Goal: Task Accomplishment & Management: Manage account settings

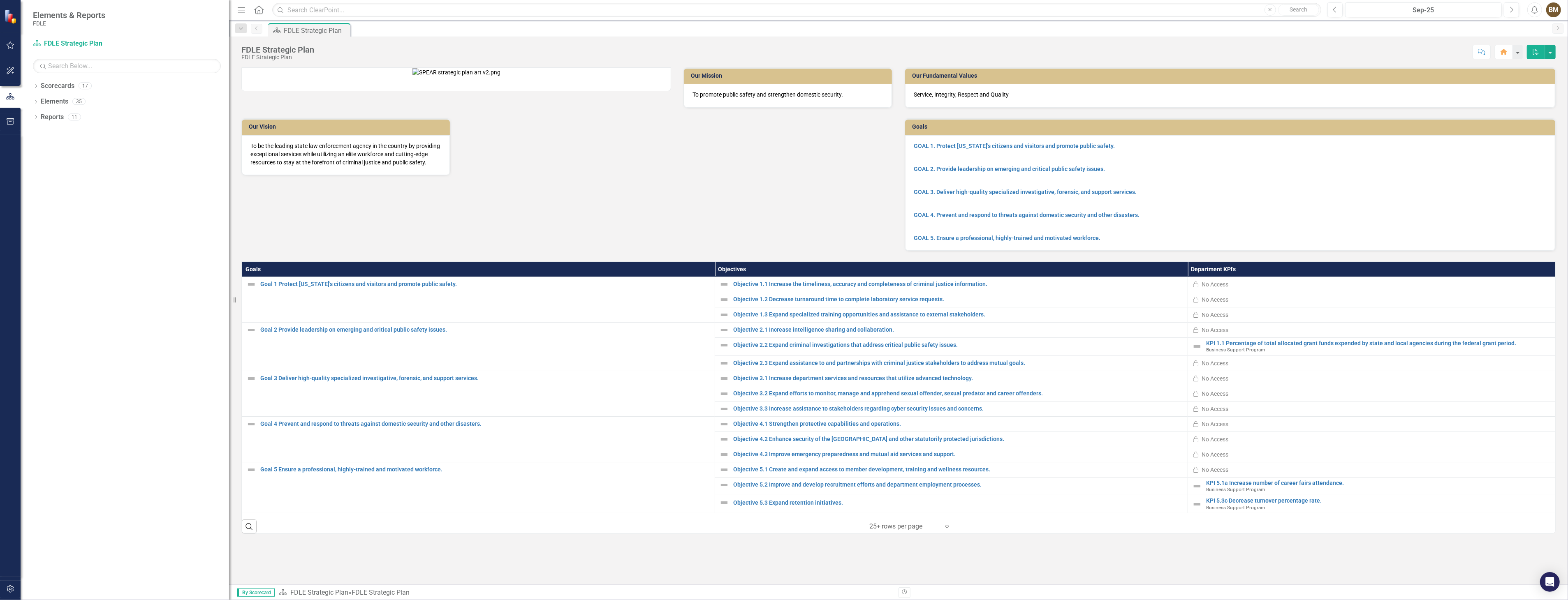
drag, startPoint x: 125, startPoint y: 163, endPoint x: 229, endPoint y: 167, distance: 104.1
click at [229, 167] on div "Resize" at bounding box center [232, 300] width 7 height 600
click at [35, 86] on icon "Dropdown" at bounding box center [35, 86] width 5 height 4
click at [41, 134] on icon "Dropdown" at bounding box center [40, 132] width 6 height 5
click at [49, 148] on icon at bounding box center [48, 148] width 2 height 4
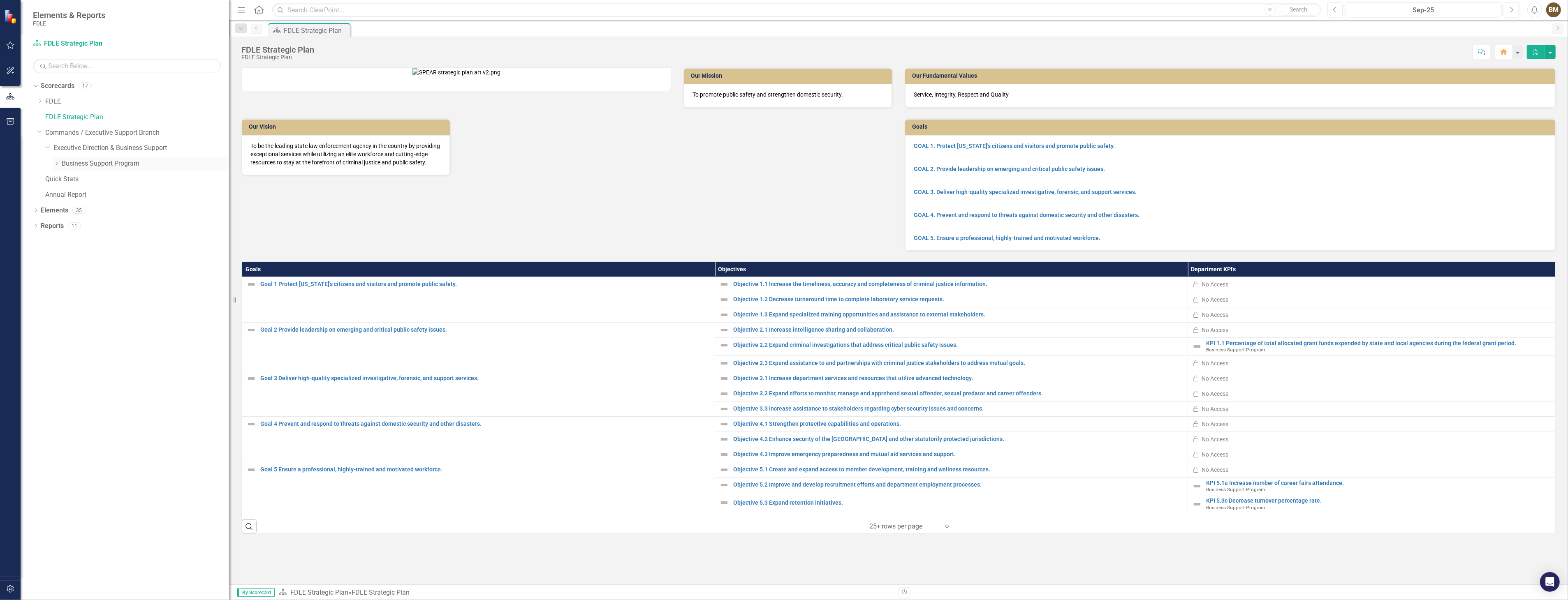
click at [80, 162] on link "Business Support Program" at bounding box center [145, 164] width 167 height 10
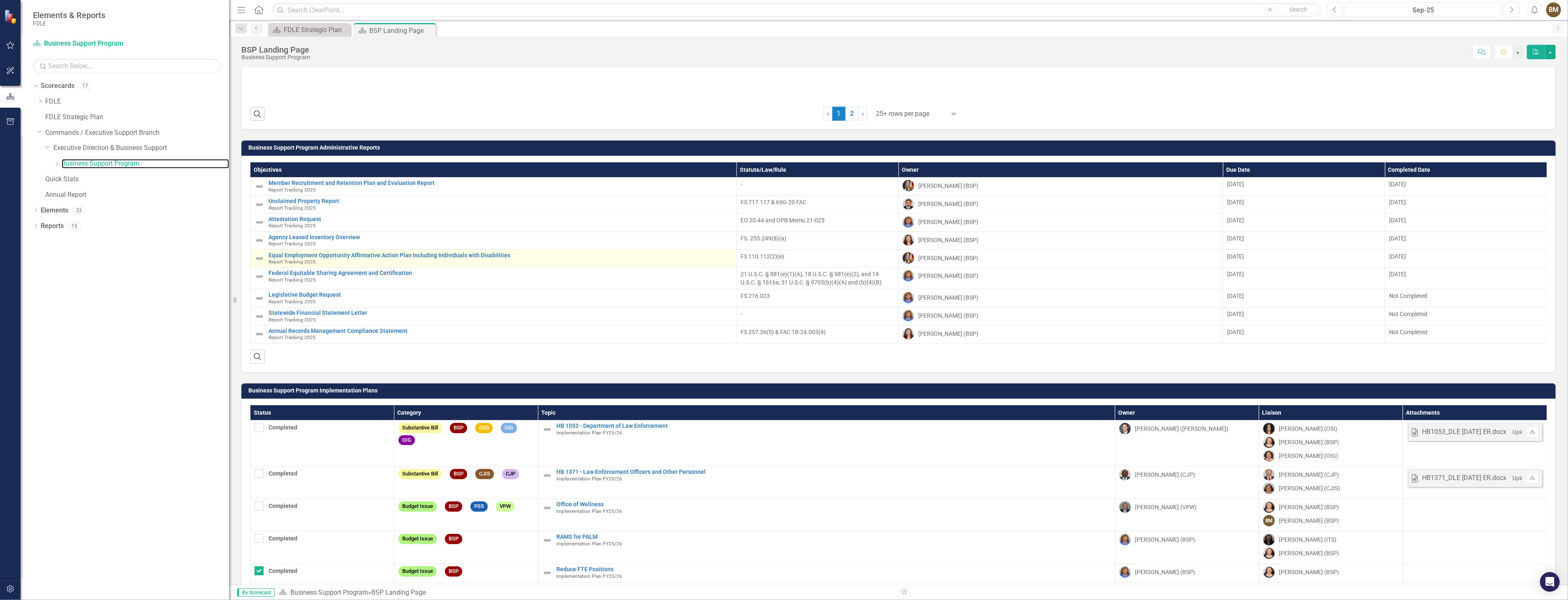
scroll to position [1044, 0]
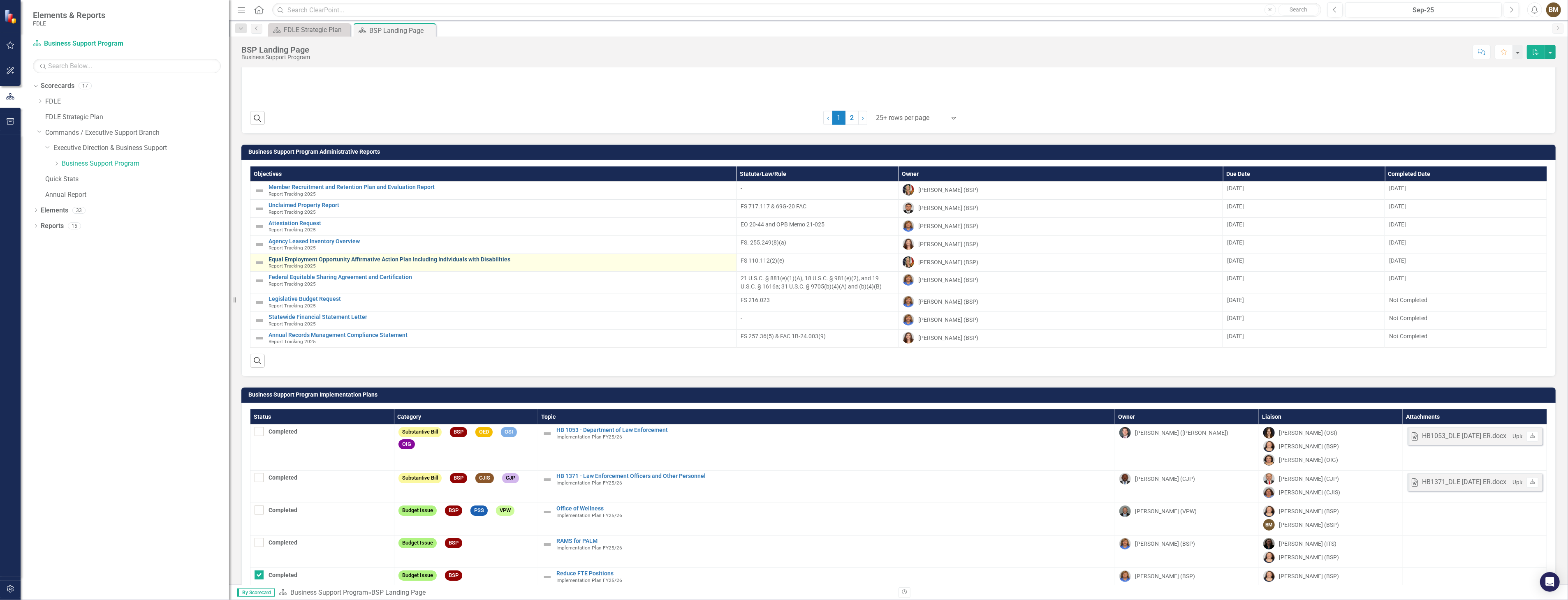
click at [492, 263] on link "Equal Employment Opportunity Affirmative Action Plan Including Individuals with…" at bounding box center [500, 260] width 464 height 6
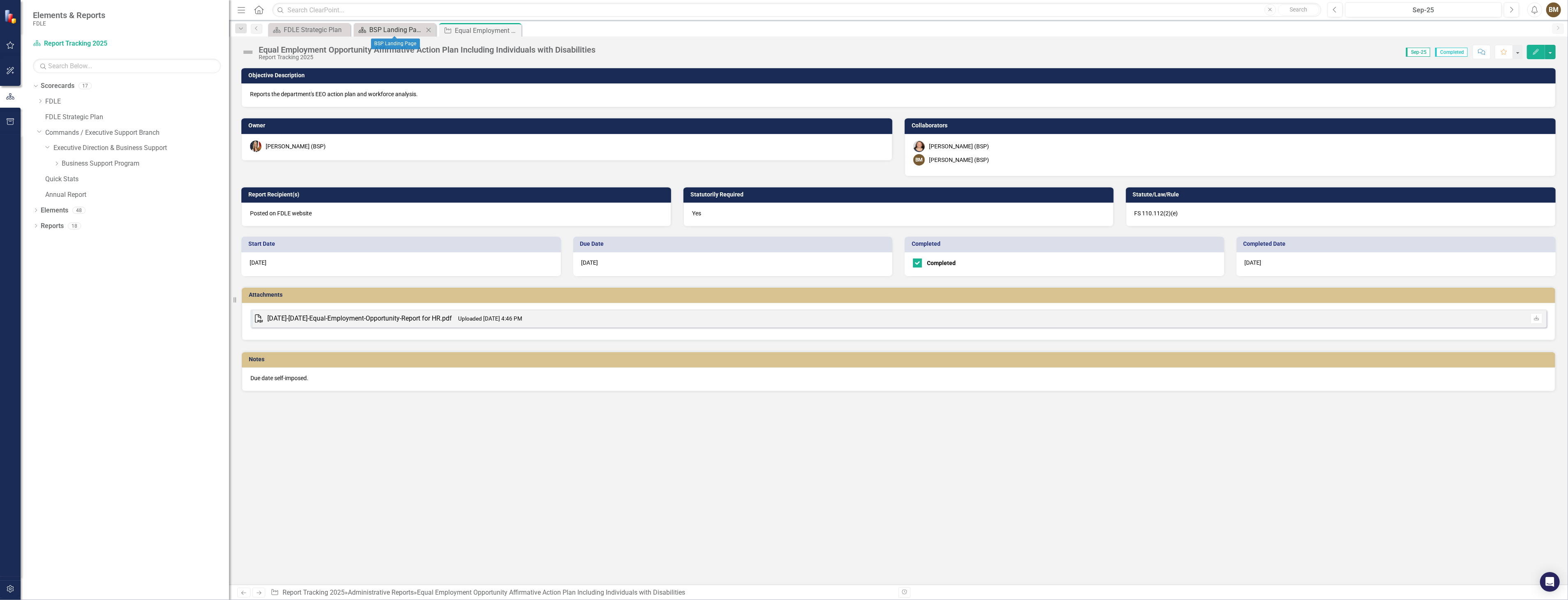
click at [393, 33] on div "BSP Landing Page" at bounding box center [396, 30] width 54 height 10
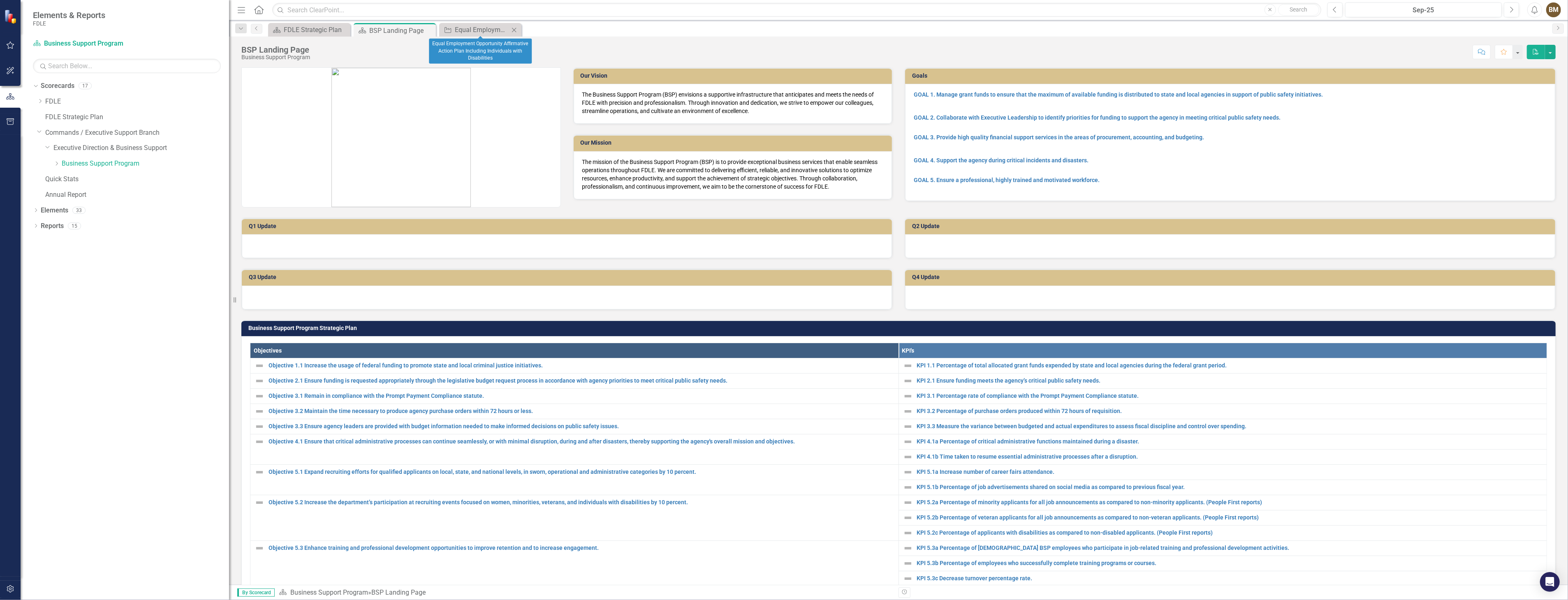
click at [516, 29] on icon "Close" at bounding box center [514, 30] width 9 height 7
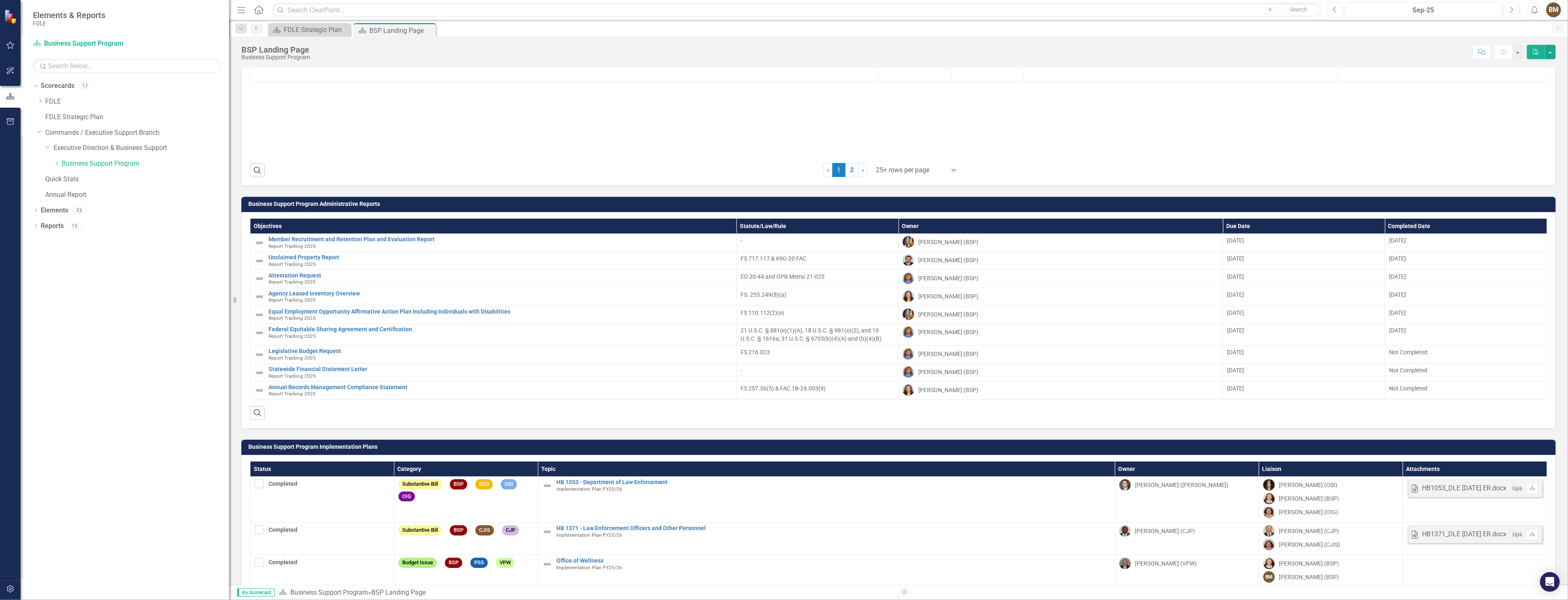
scroll to position [1005, 0]
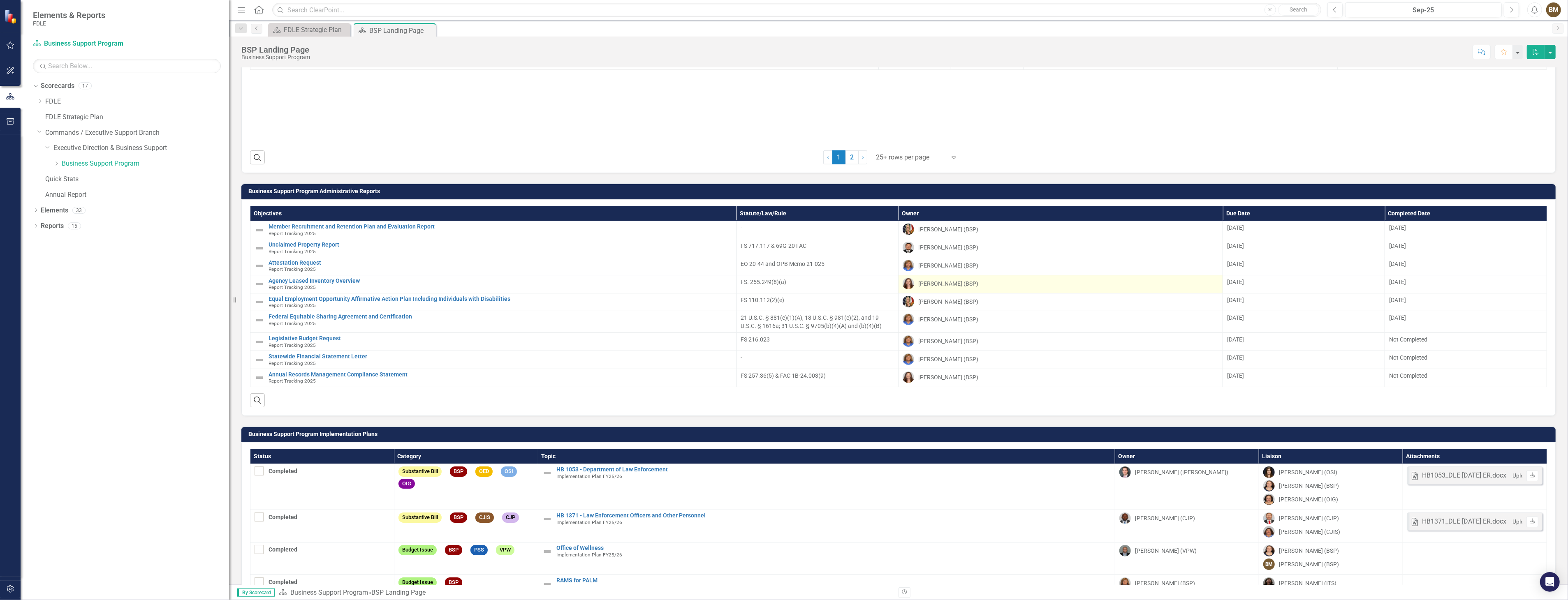
click at [947, 287] on div "Julia Lycett (BSP)" at bounding box center [948, 284] width 60 height 9
click at [340, 284] on link "Agency Leased Inventory Overview" at bounding box center [500, 281] width 464 height 6
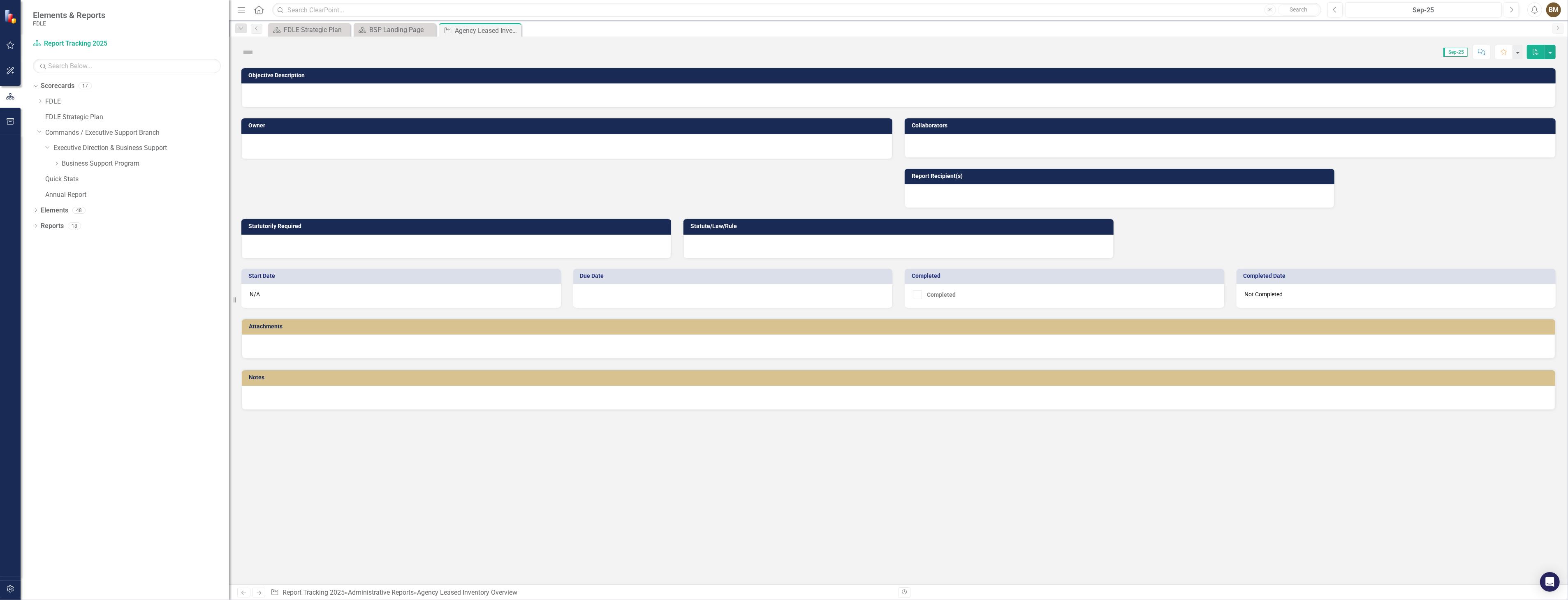
checkbox input "true"
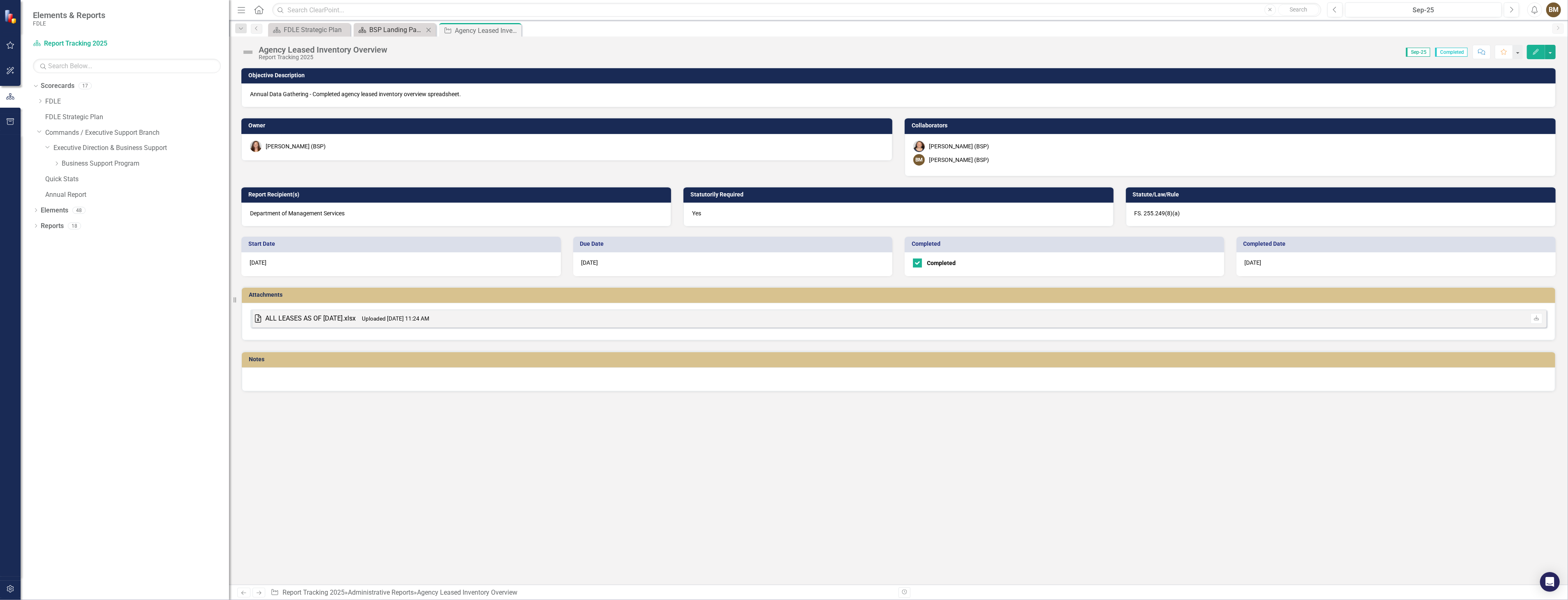
click at [381, 30] on div "BSP Landing Page" at bounding box center [396, 30] width 54 height 10
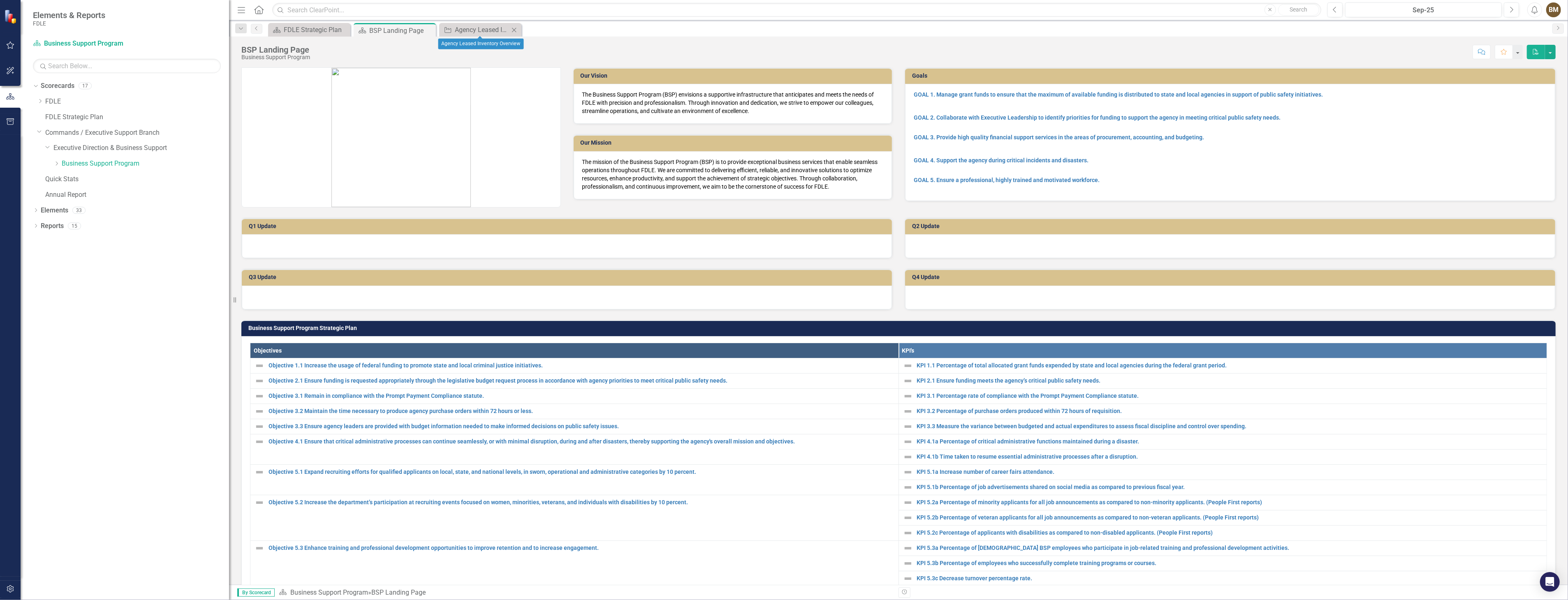
click at [514, 30] on icon "Close" at bounding box center [514, 30] width 9 height 7
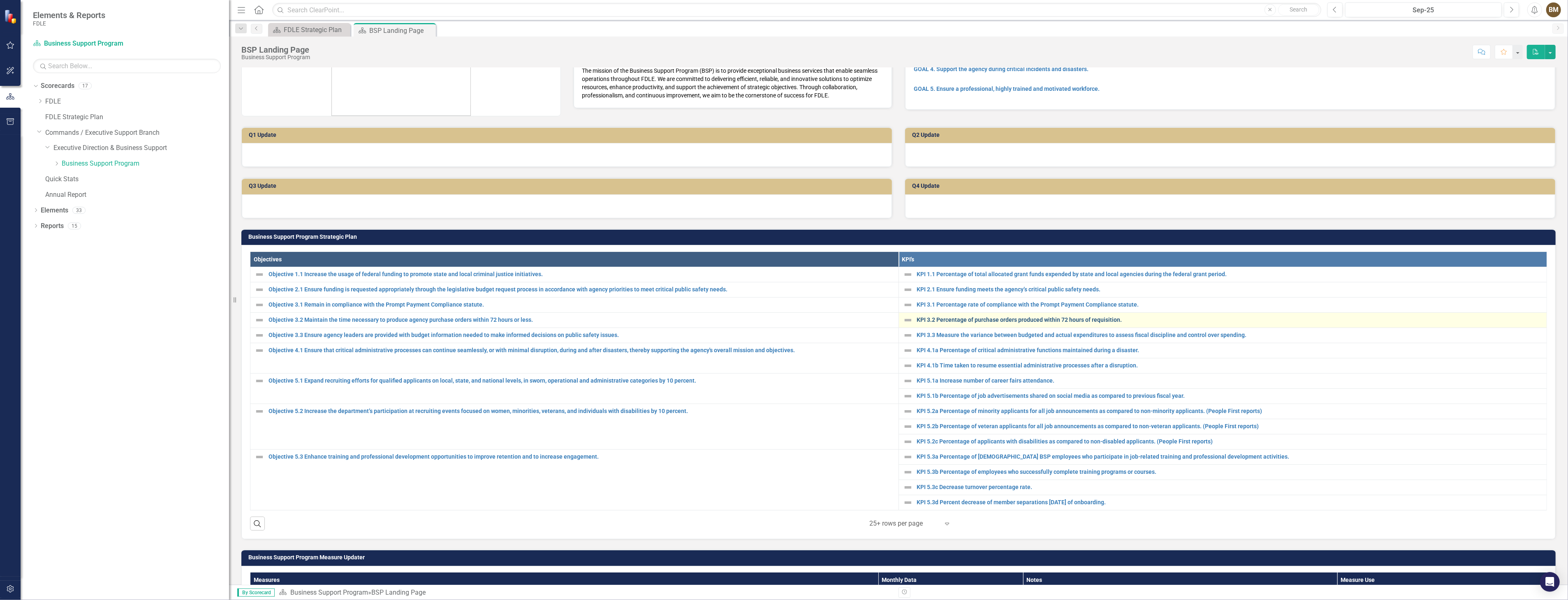
click at [985, 318] on link "KPI 3.2 Percentage of purchase orders produced within 72 hours of requisition." at bounding box center [1230, 320] width 626 height 6
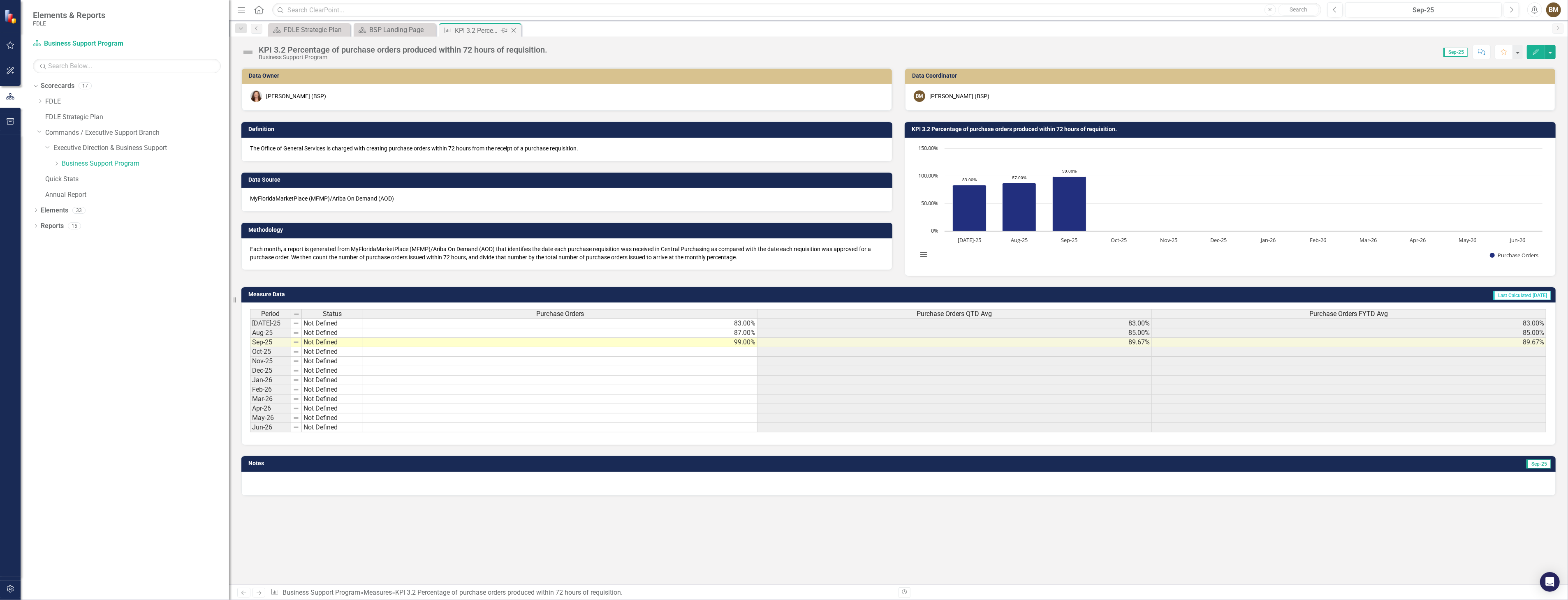
click at [514, 31] on icon at bounding box center [513, 30] width 4 height 4
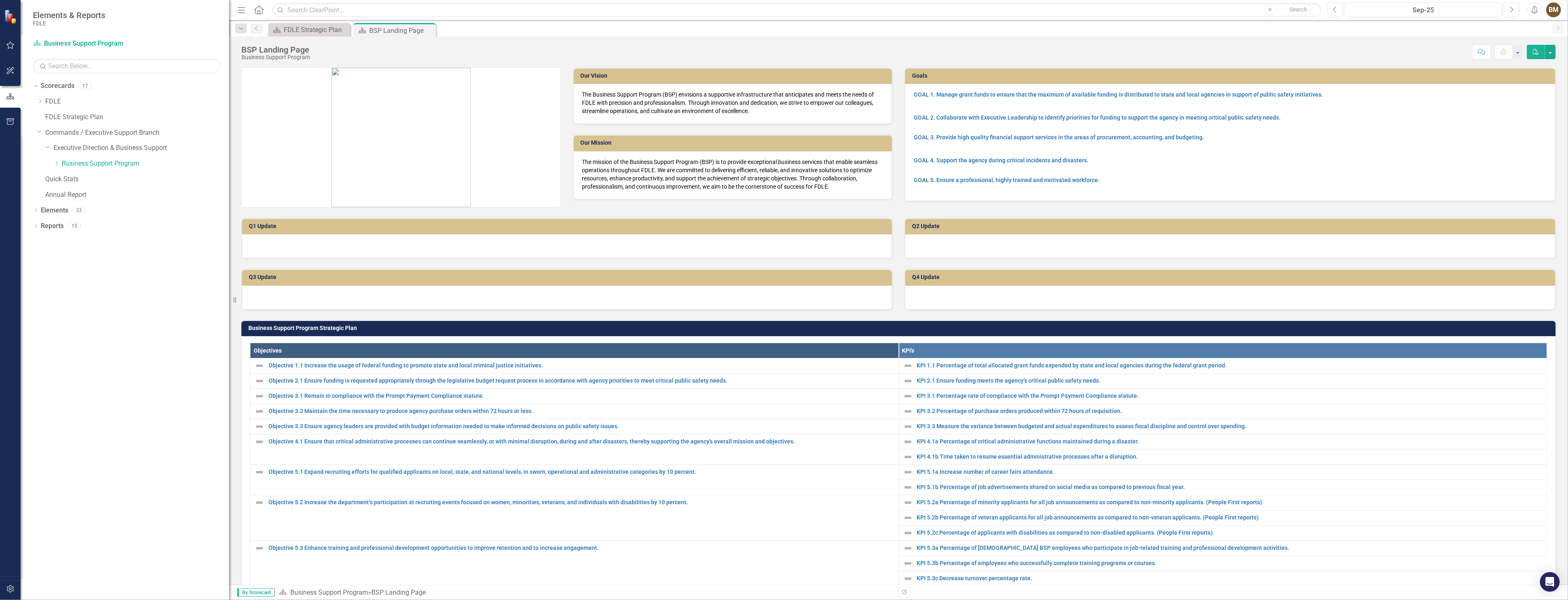
scroll to position [46, 0]
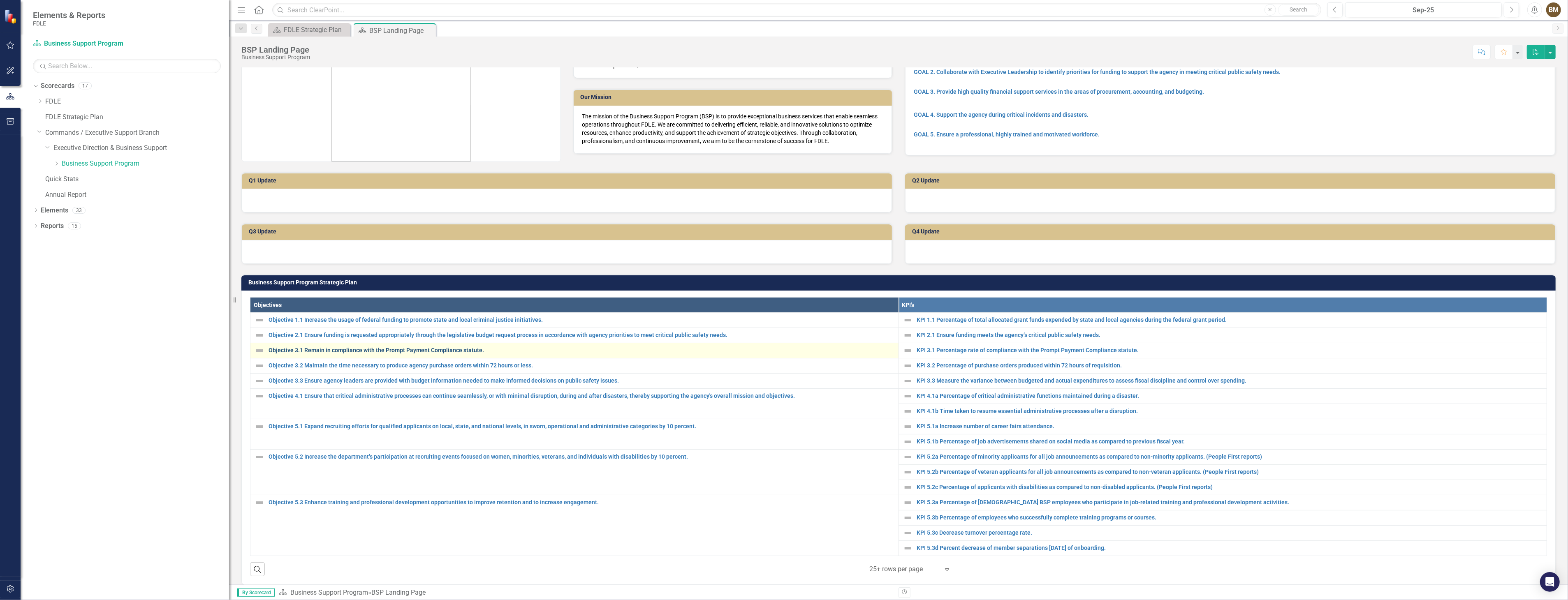
click at [365, 351] on link "Objective 3.1 Remain in compliance with the Prompt Payment Compliance statute." at bounding box center [581, 351] width 626 height 6
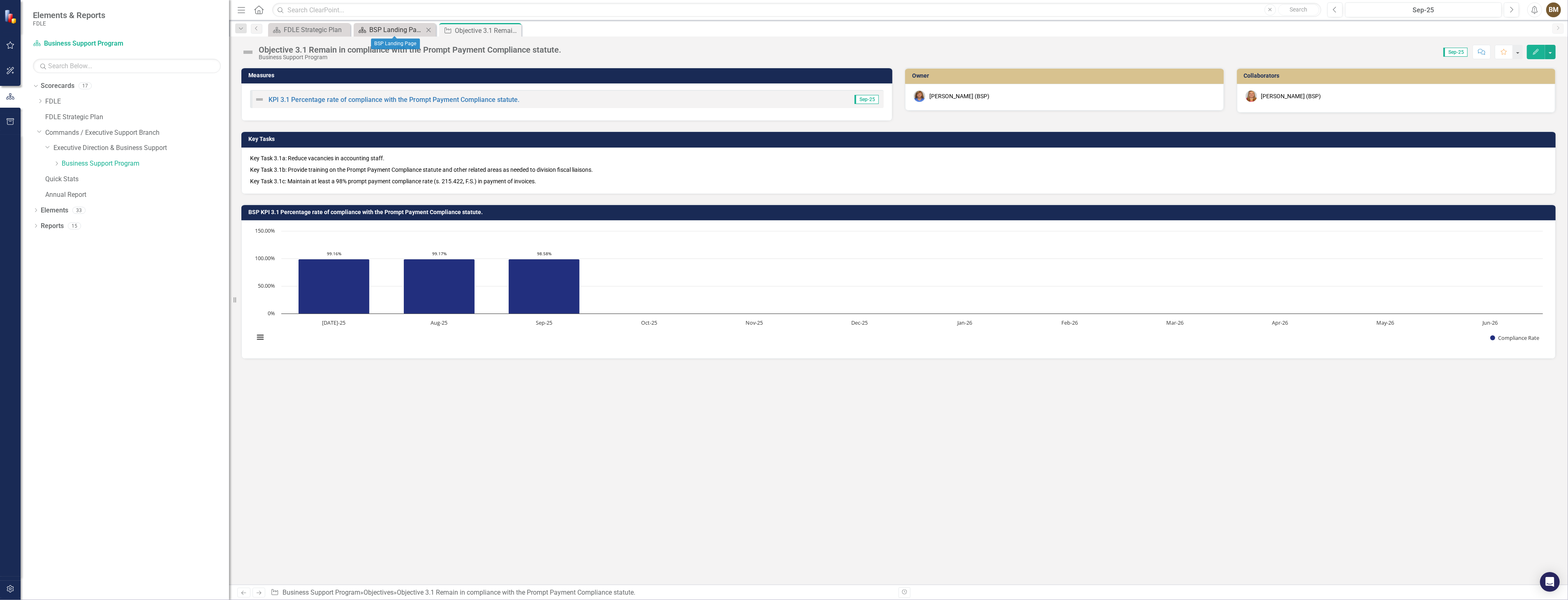
click at [383, 30] on div "BSP Landing Page" at bounding box center [396, 30] width 54 height 10
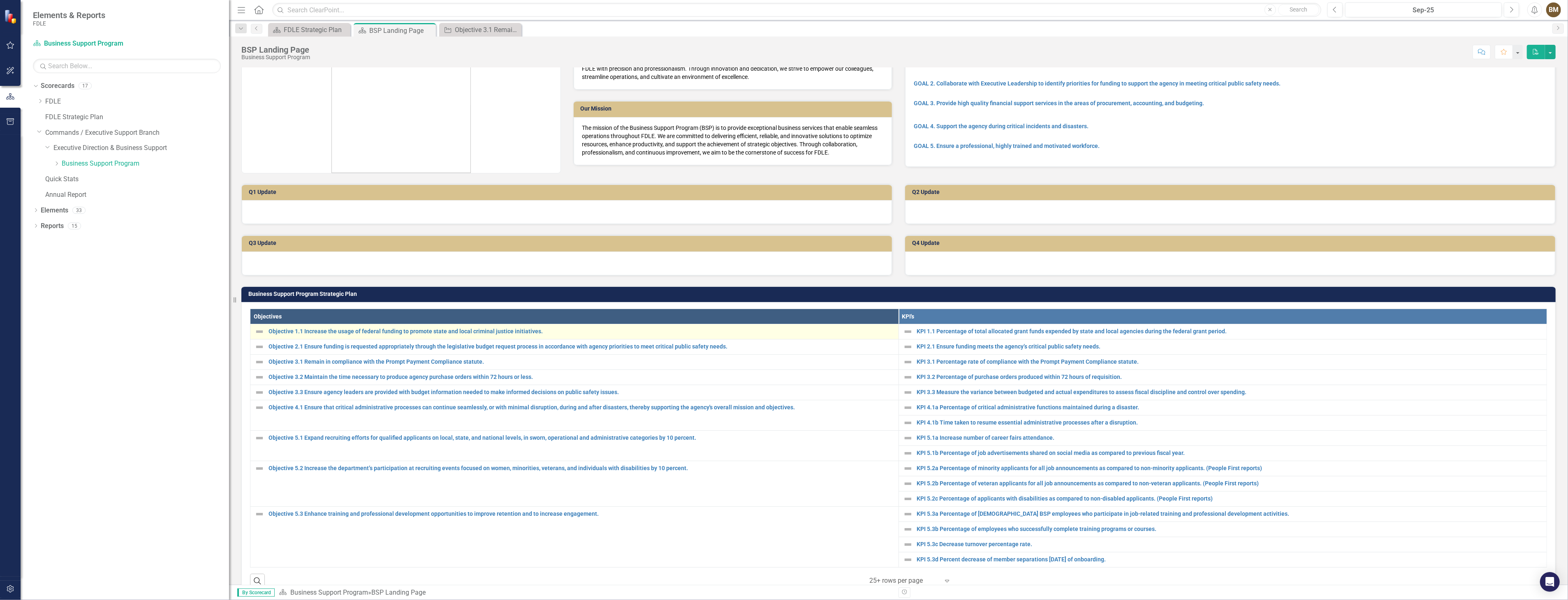
scroll to position [91, 0]
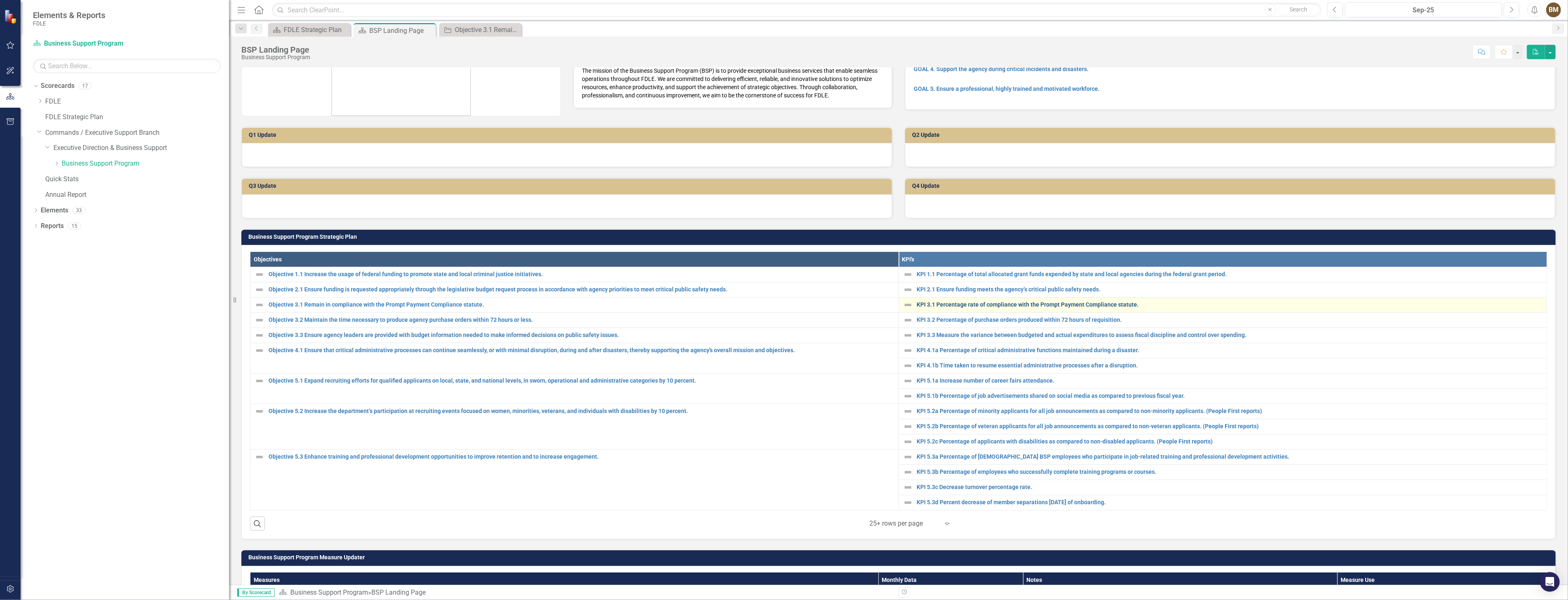
click at [986, 302] on link "KPI 3.1 Percentage rate of compliance with the Prompt Payment Compliance statut…" at bounding box center [1230, 305] width 626 height 6
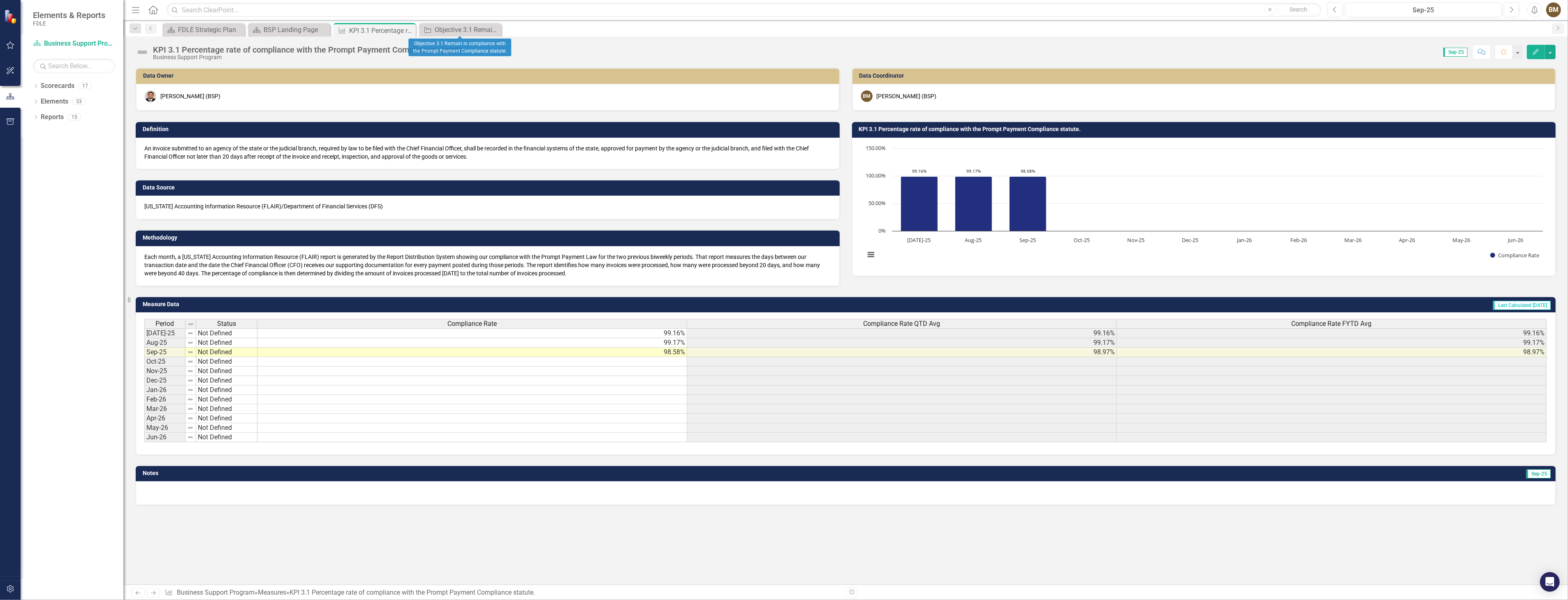
click at [0, 0] on icon "Close" at bounding box center [0, 0] width 0 height 0
click at [410, 33] on icon "Close" at bounding box center [408, 30] width 9 height 7
click at [636, 388] on td at bounding box center [472, 391] width 430 height 10
click at [408, 31] on icon "Close" at bounding box center [408, 30] width 9 height 7
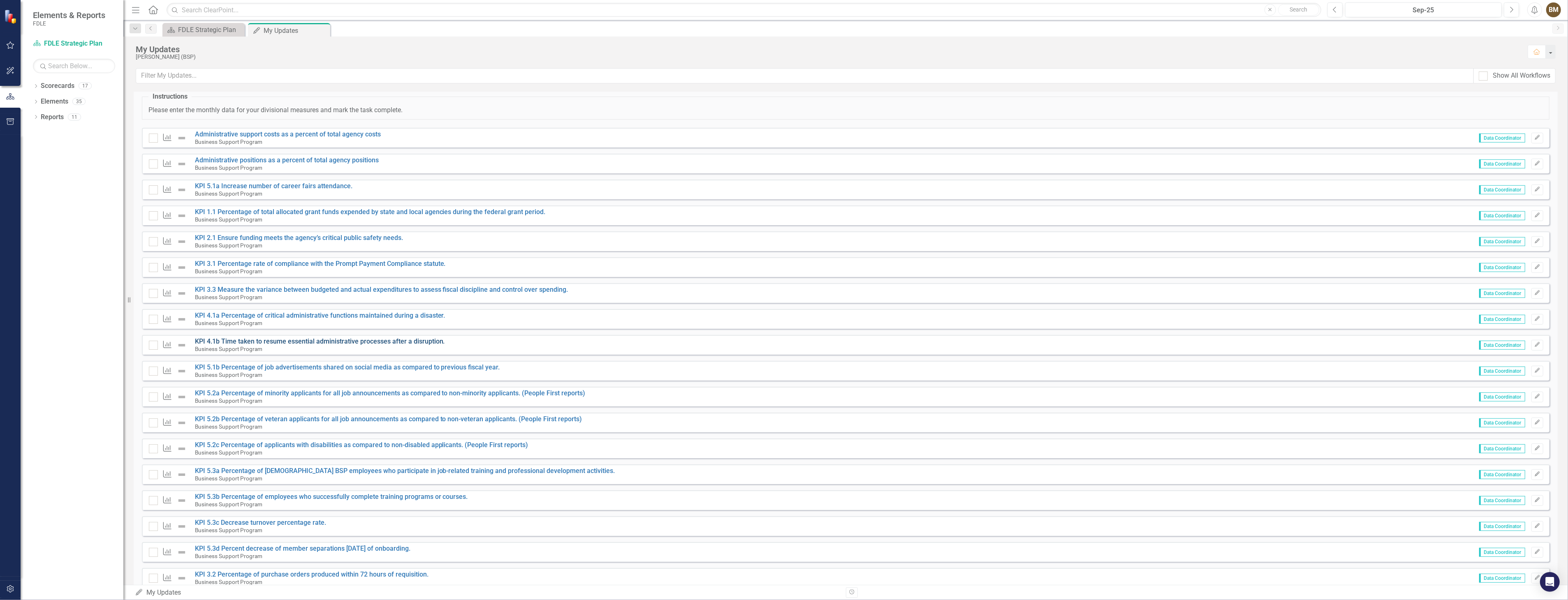
scroll to position [594, 0]
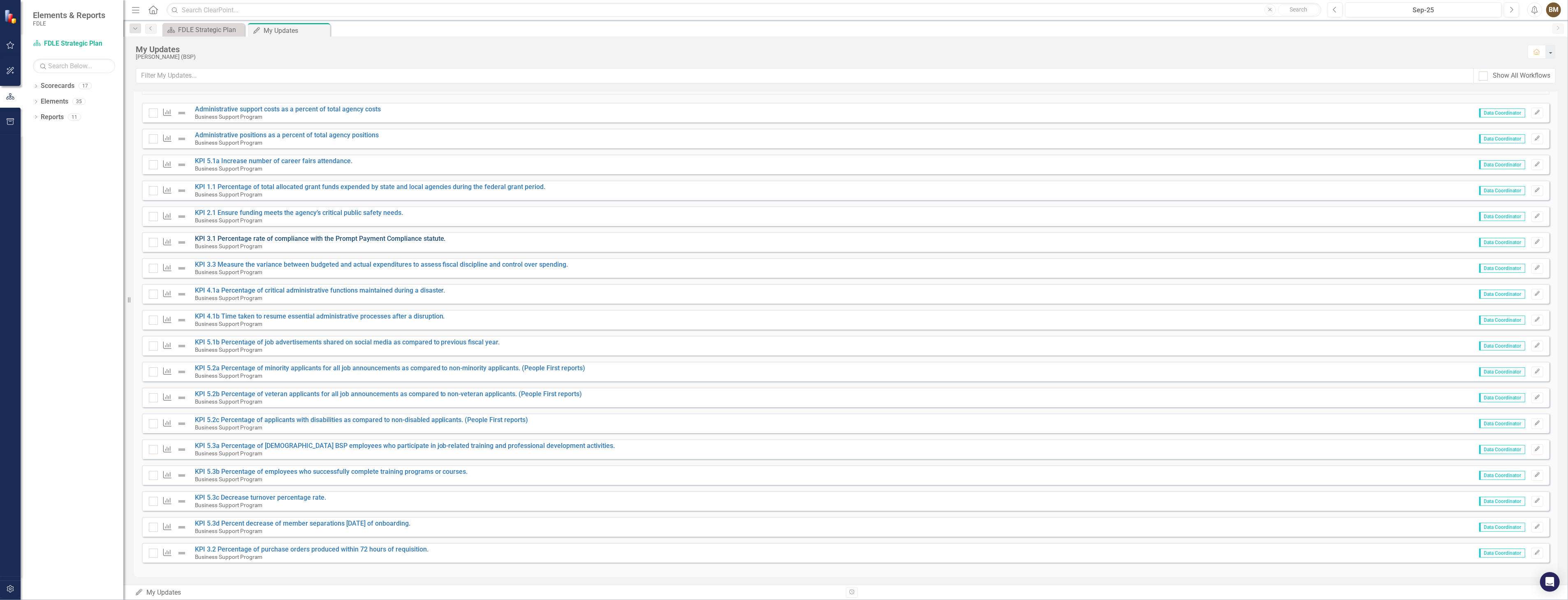
click at [249, 239] on link "KPI 3.1 Percentage rate of compliance with the Prompt Payment Compliance statut…" at bounding box center [320, 239] width 251 height 8
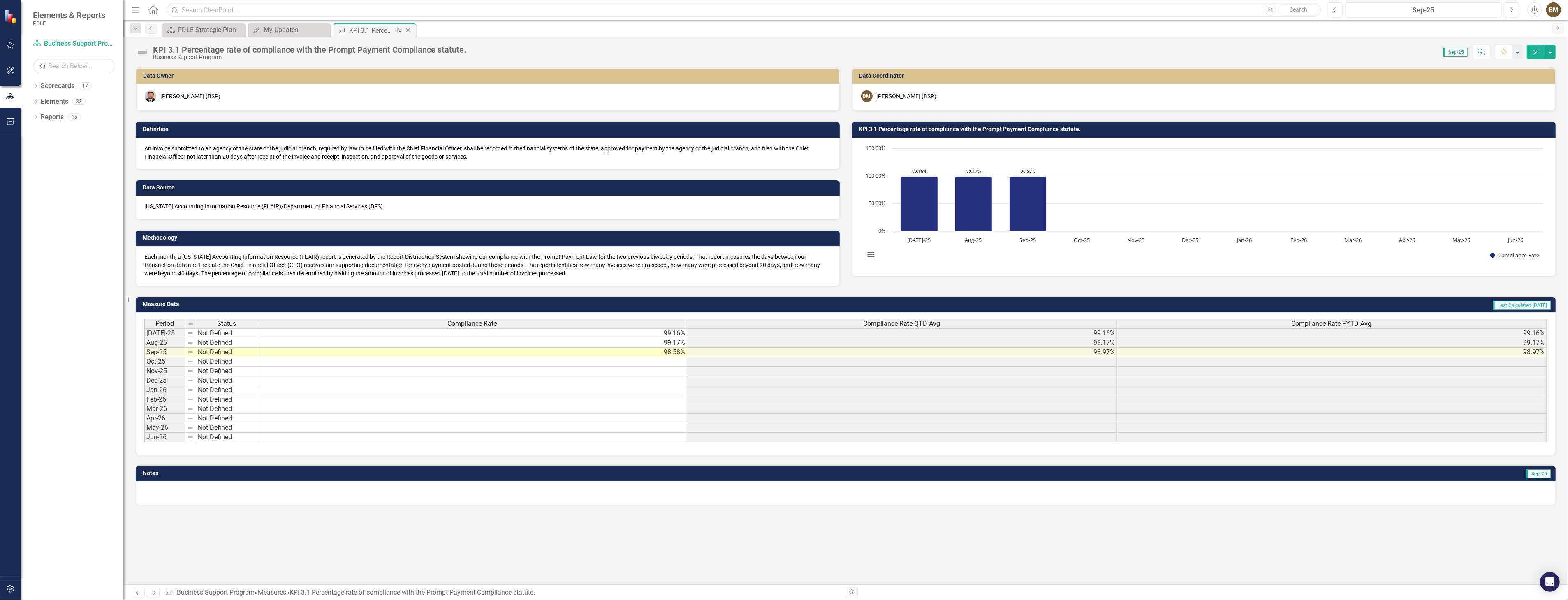
click at [407, 31] on icon at bounding box center [408, 30] width 4 height 4
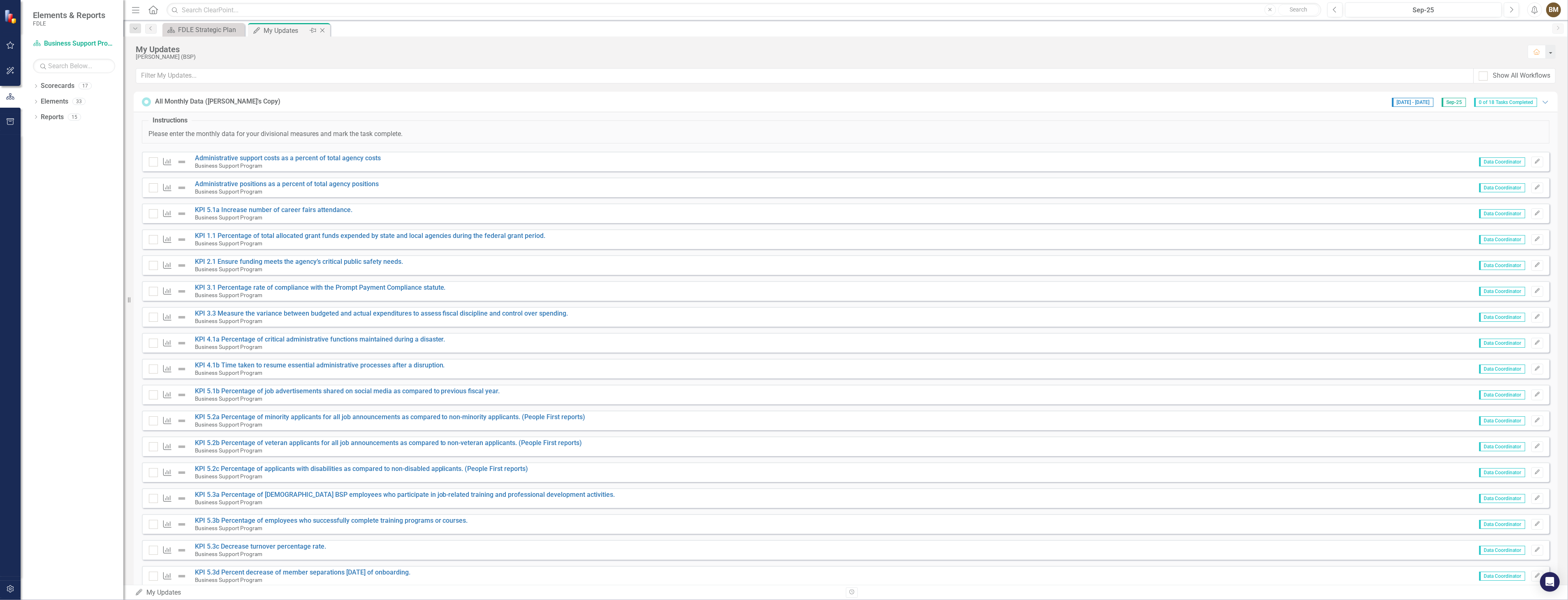
click at [321, 31] on icon "Close" at bounding box center [323, 30] width 9 height 7
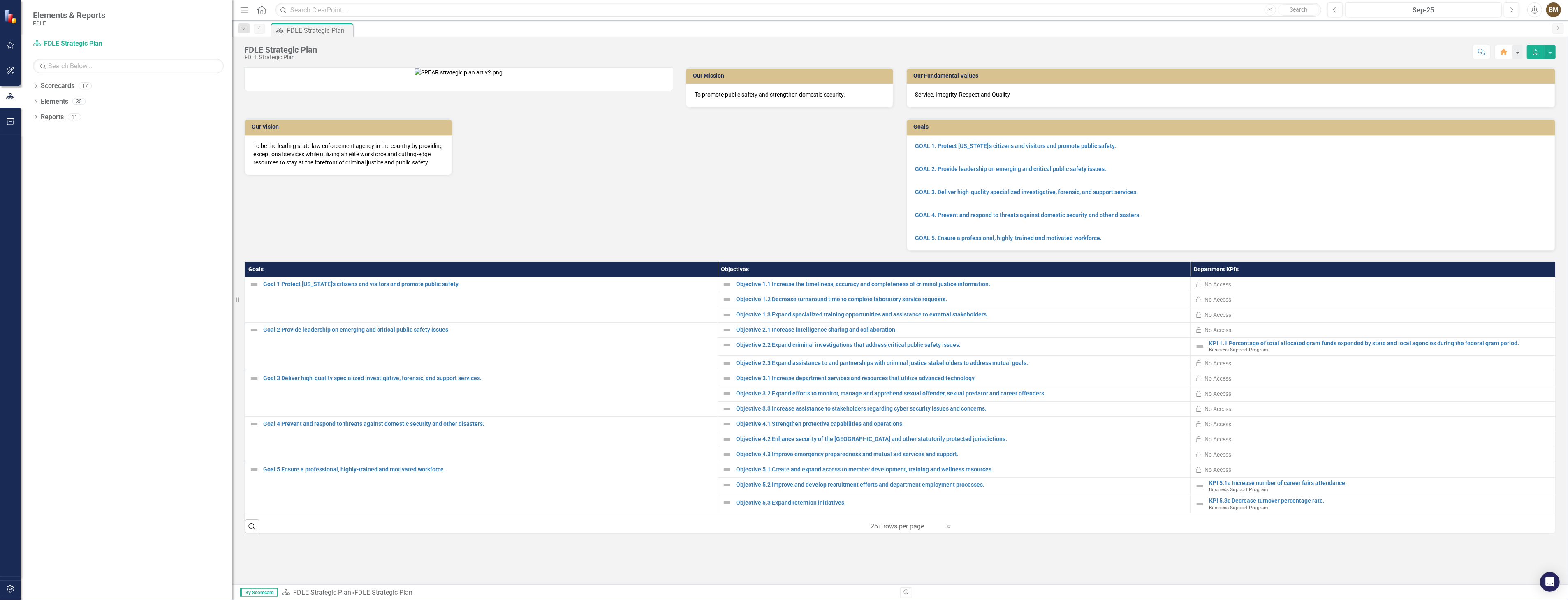
drag, startPoint x: 124, startPoint y: 108, endPoint x: 232, endPoint y: 126, distance: 109.5
click at [232, 126] on div "Resize" at bounding box center [235, 300] width 7 height 600
click at [36, 88] on icon "Dropdown" at bounding box center [35, 86] width 5 height 4
click at [39, 133] on icon "Dropdown" at bounding box center [40, 132] width 6 height 5
click at [47, 149] on icon "Dropdown" at bounding box center [48, 148] width 6 height 5
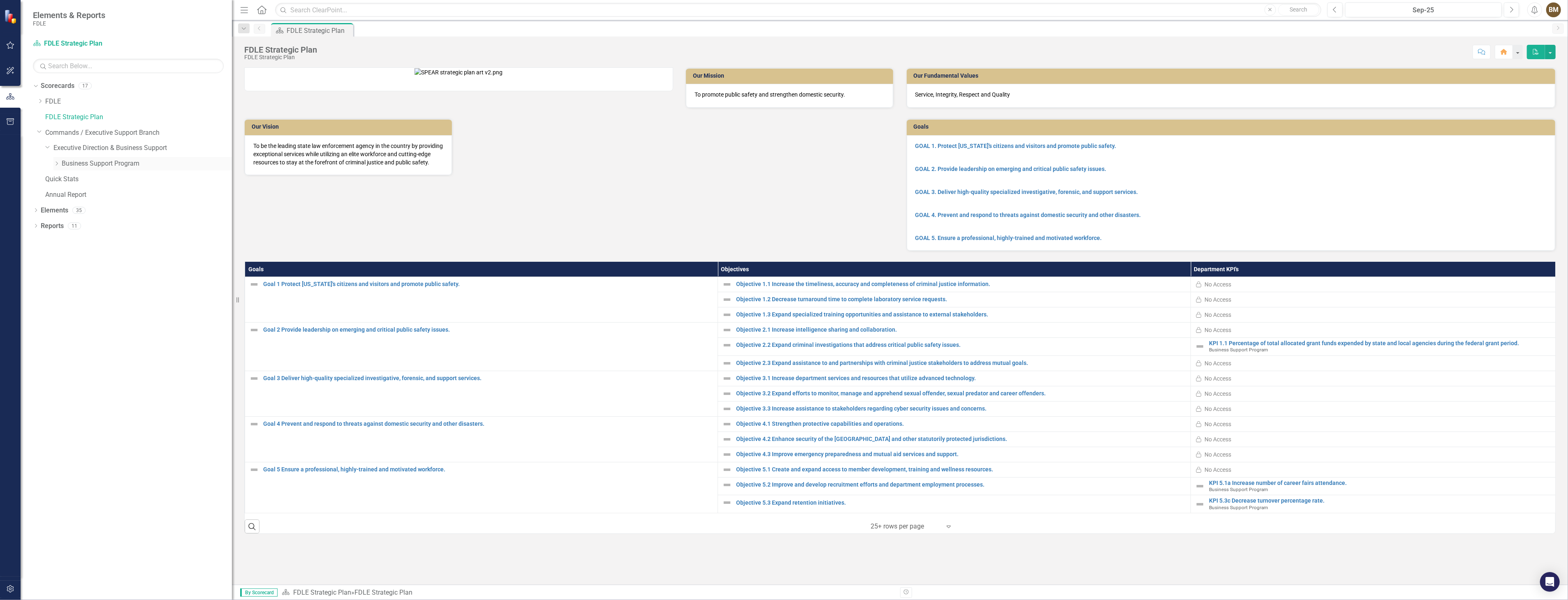
click at [77, 166] on link "Business Support Program" at bounding box center [147, 164] width 170 height 10
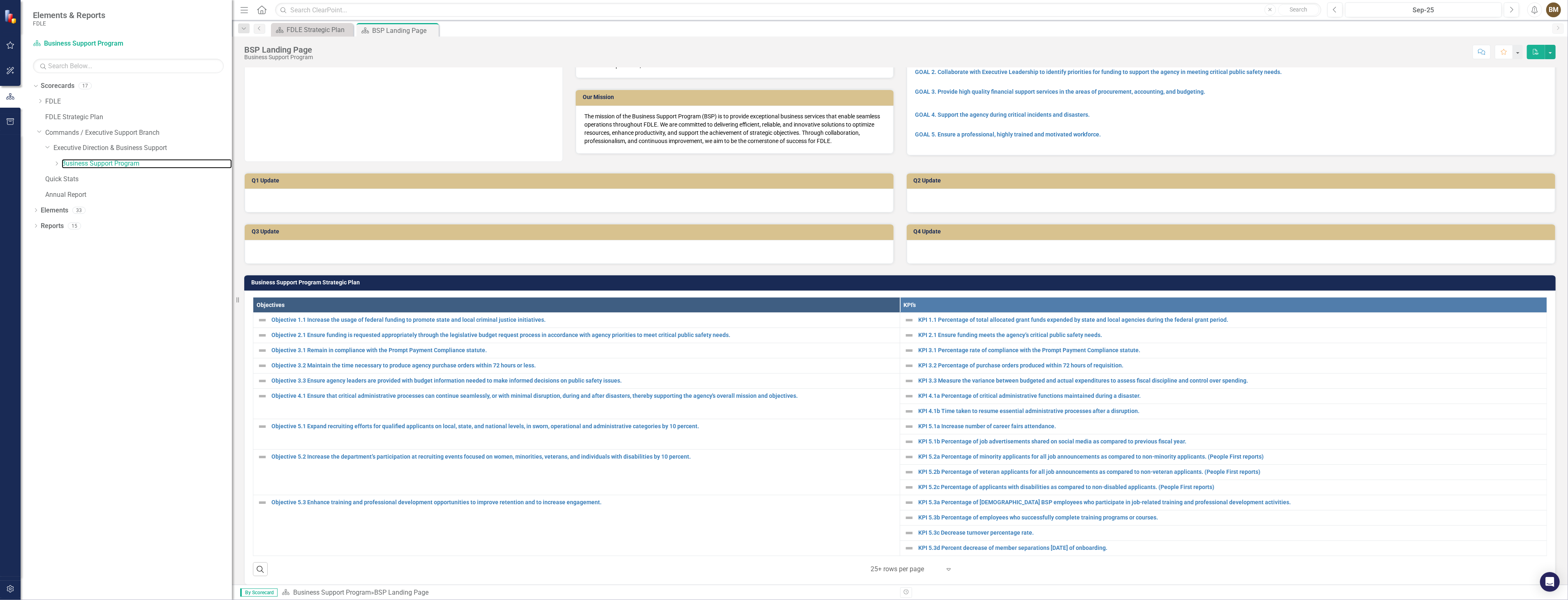
scroll to position [91, 0]
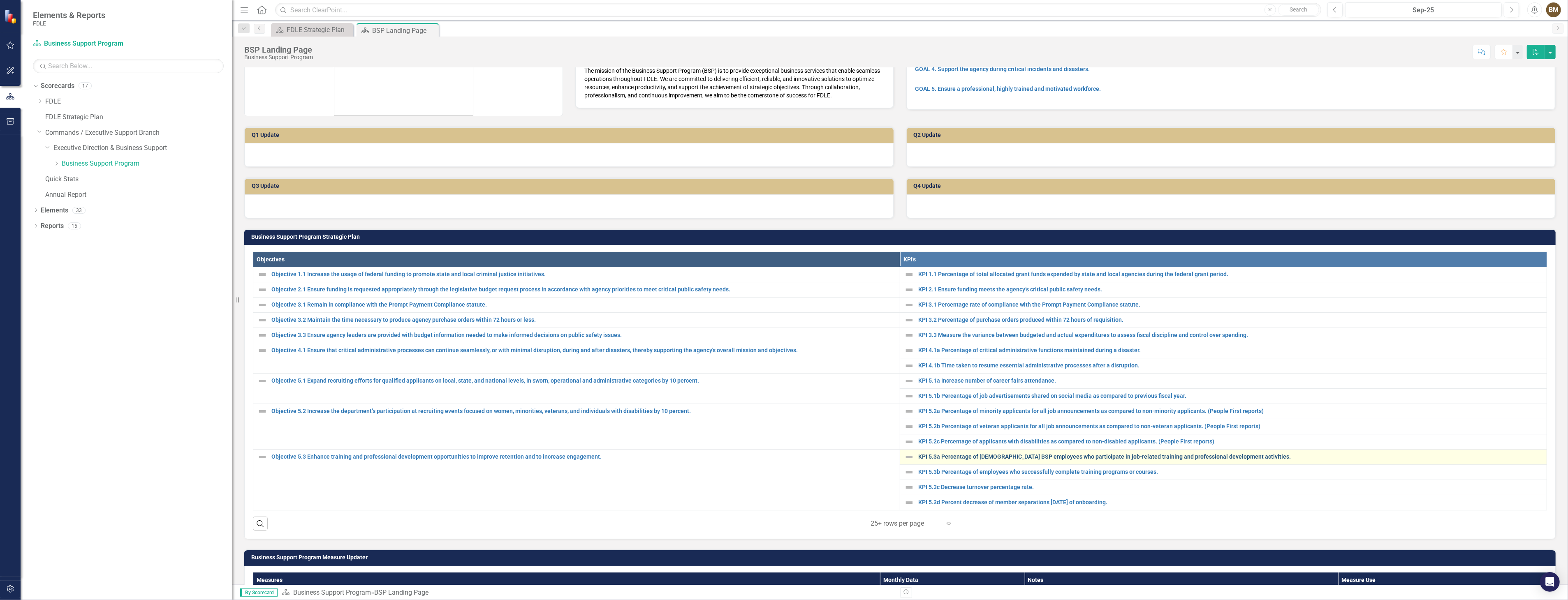
click at [957, 455] on link "KPI 5.3a Percentage of full-time BSP employees who participate in job-related t…" at bounding box center [1231, 457] width 625 height 6
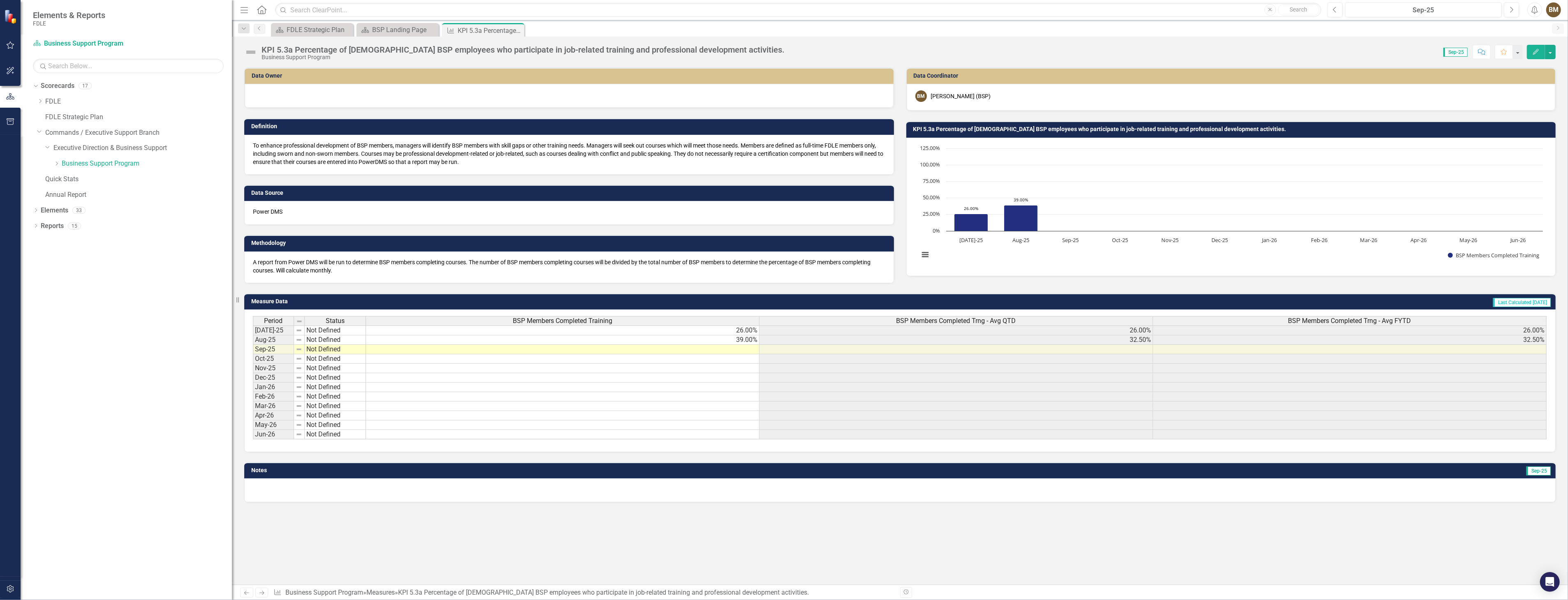
click at [738, 347] on td at bounding box center [562, 350] width 394 height 10
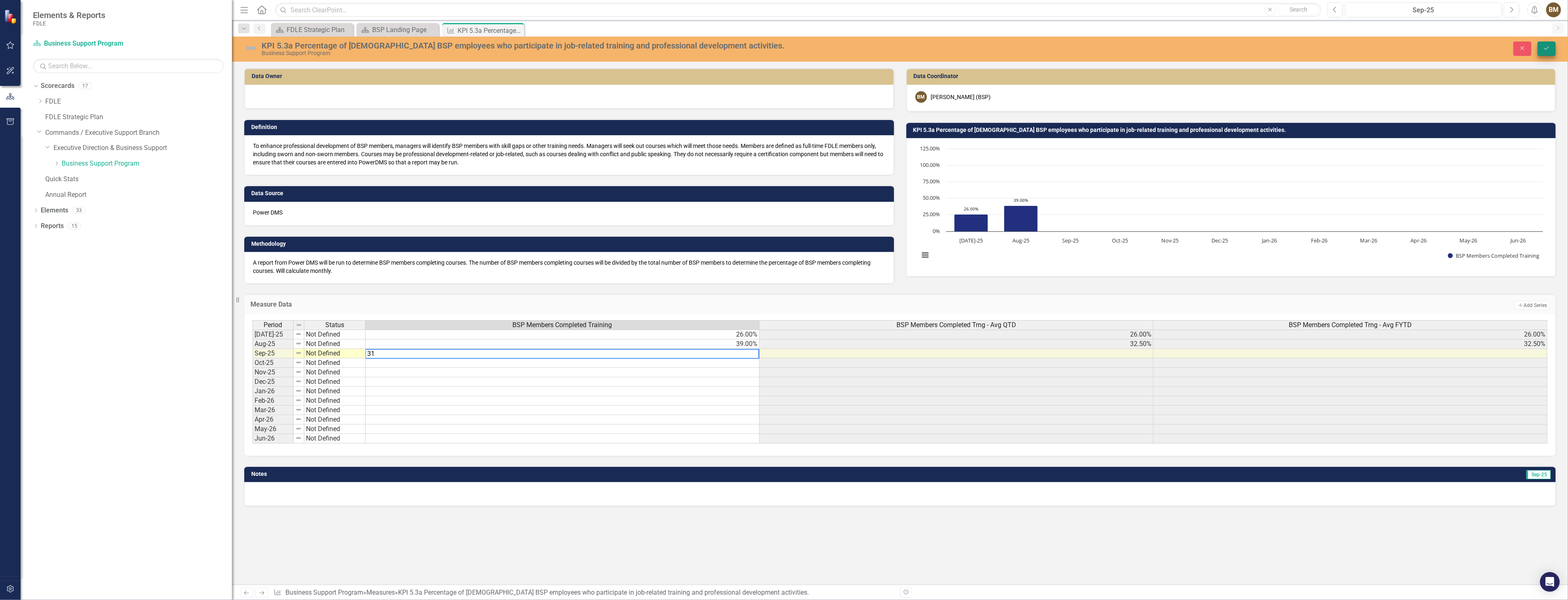
type textarea "31"
click at [1548, 46] on icon "Save" at bounding box center [1547, 47] width 7 height 5
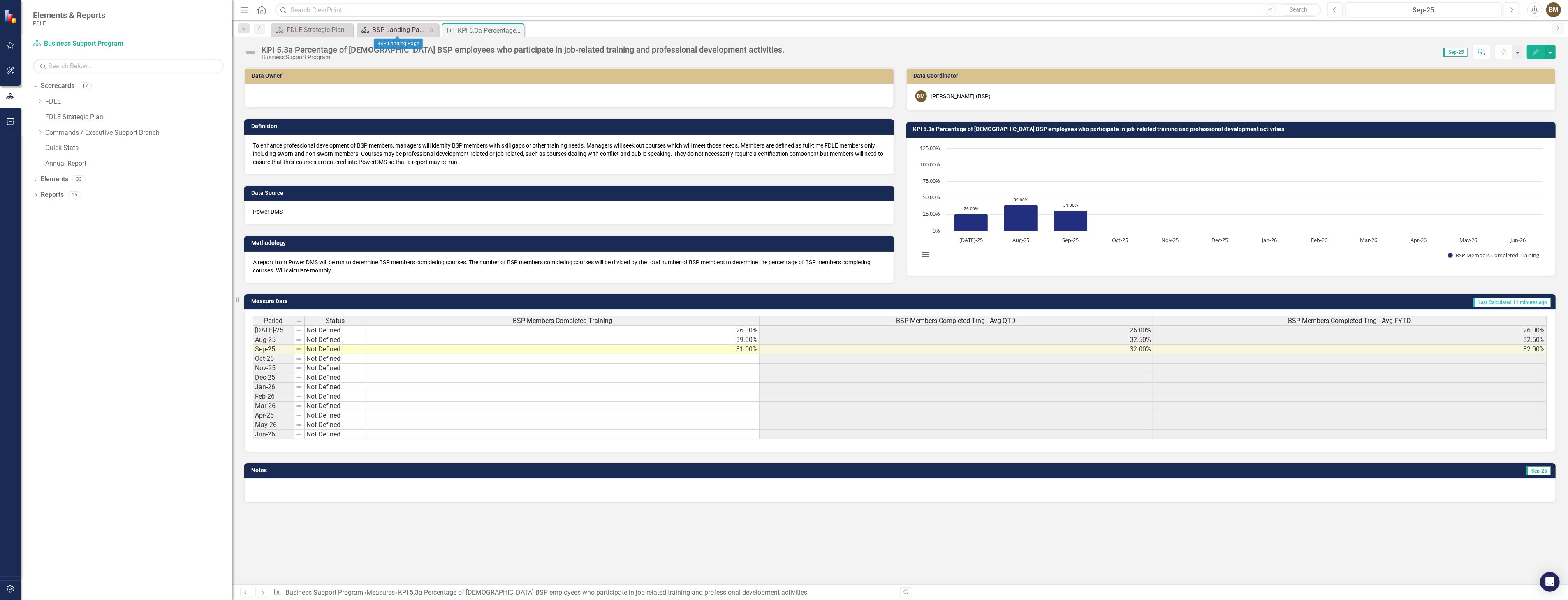
click at [379, 26] on div "BSP Landing Page" at bounding box center [399, 30] width 54 height 10
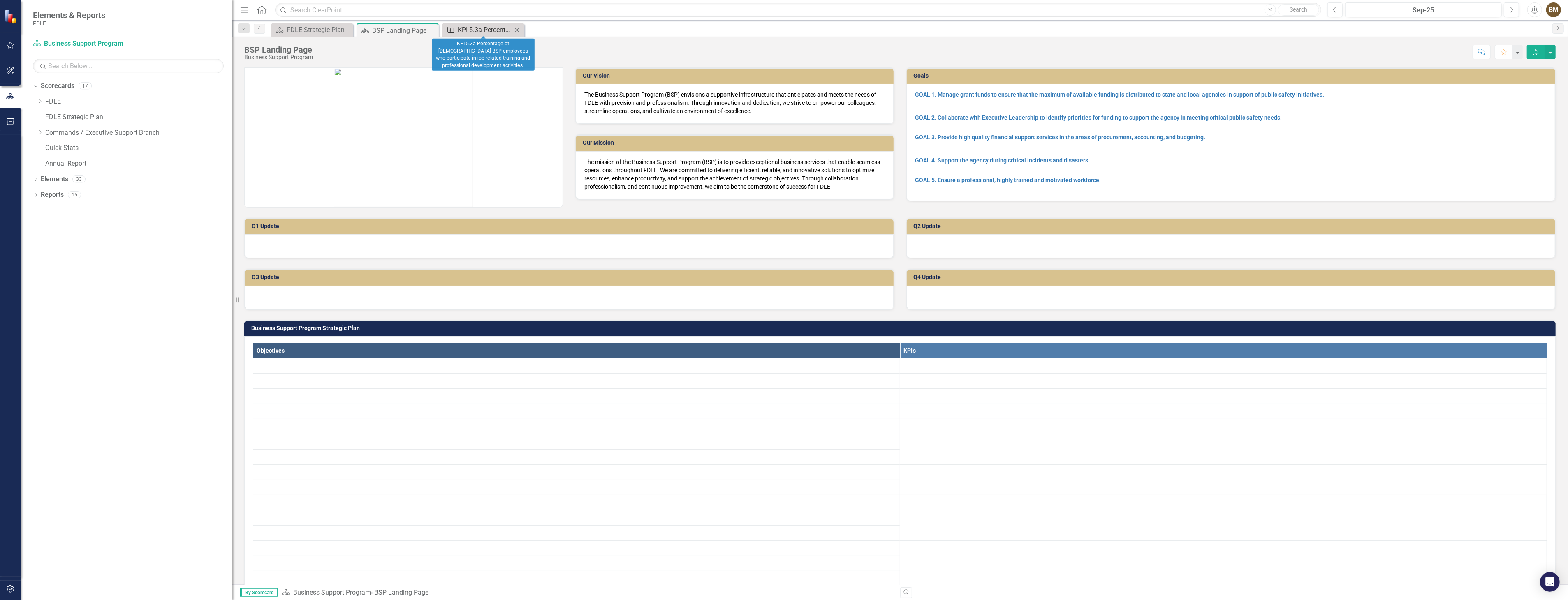
click at [469, 27] on div "KPI 5.3a Percentage of full-time BSP employees who participate in job-related t…" at bounding box center [485, 30] width 54 height 10
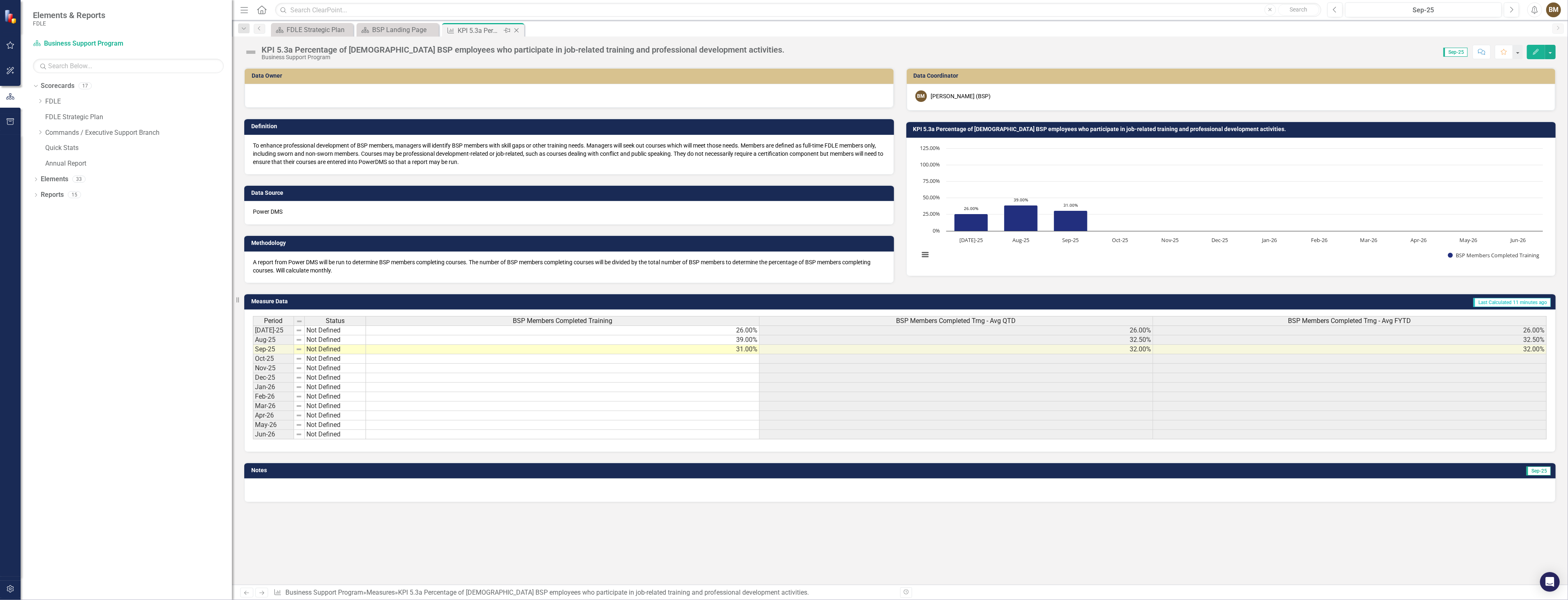
click at [518, 30] on icon "Close" at bounding box center [517, 30] width 9 height 7
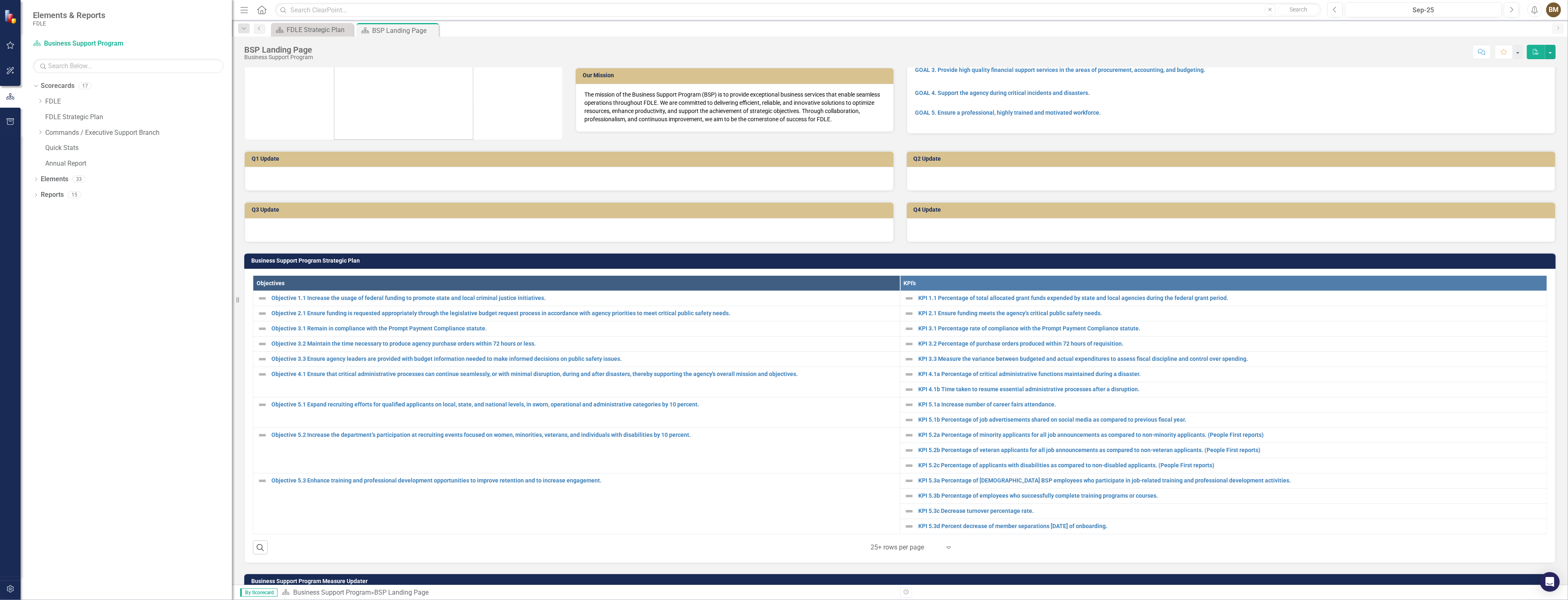
scroll to position [137, 0]
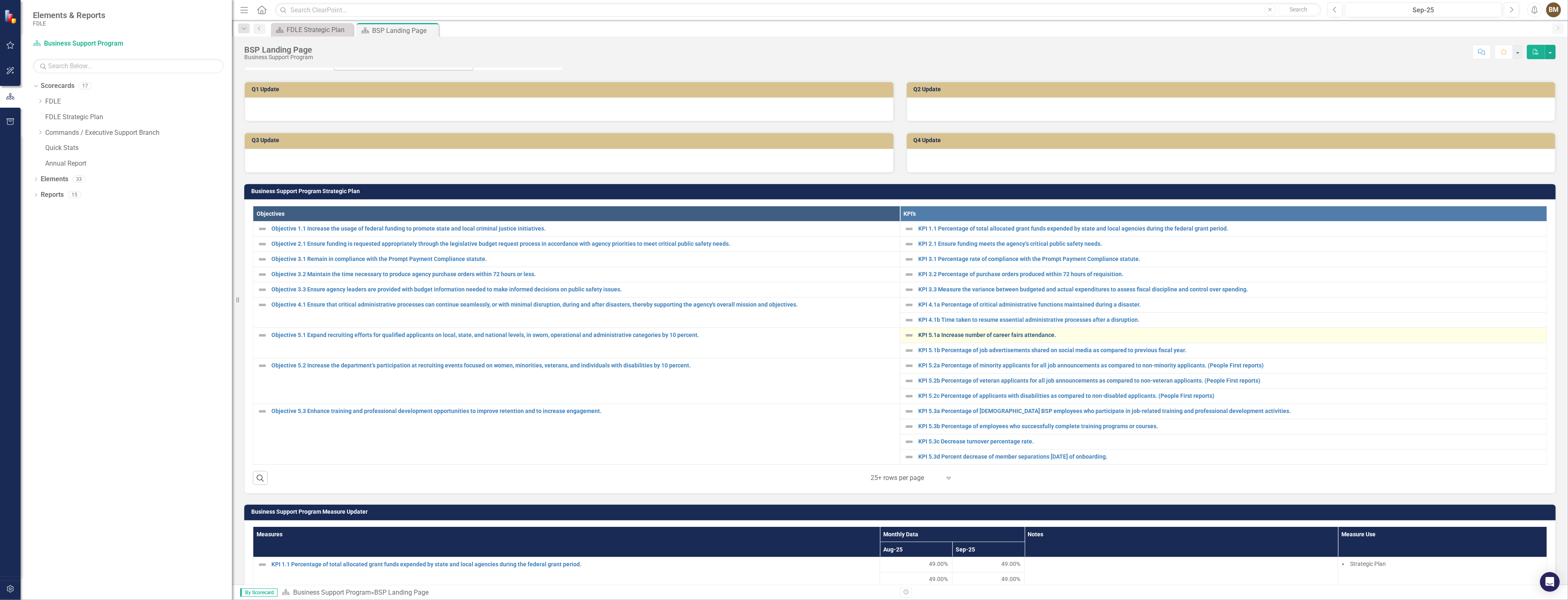
click at [947, 333] on link "KPI 5.1a Increase number of career fairs attendance." at bounding box center [1231, 335] width 625 height 6
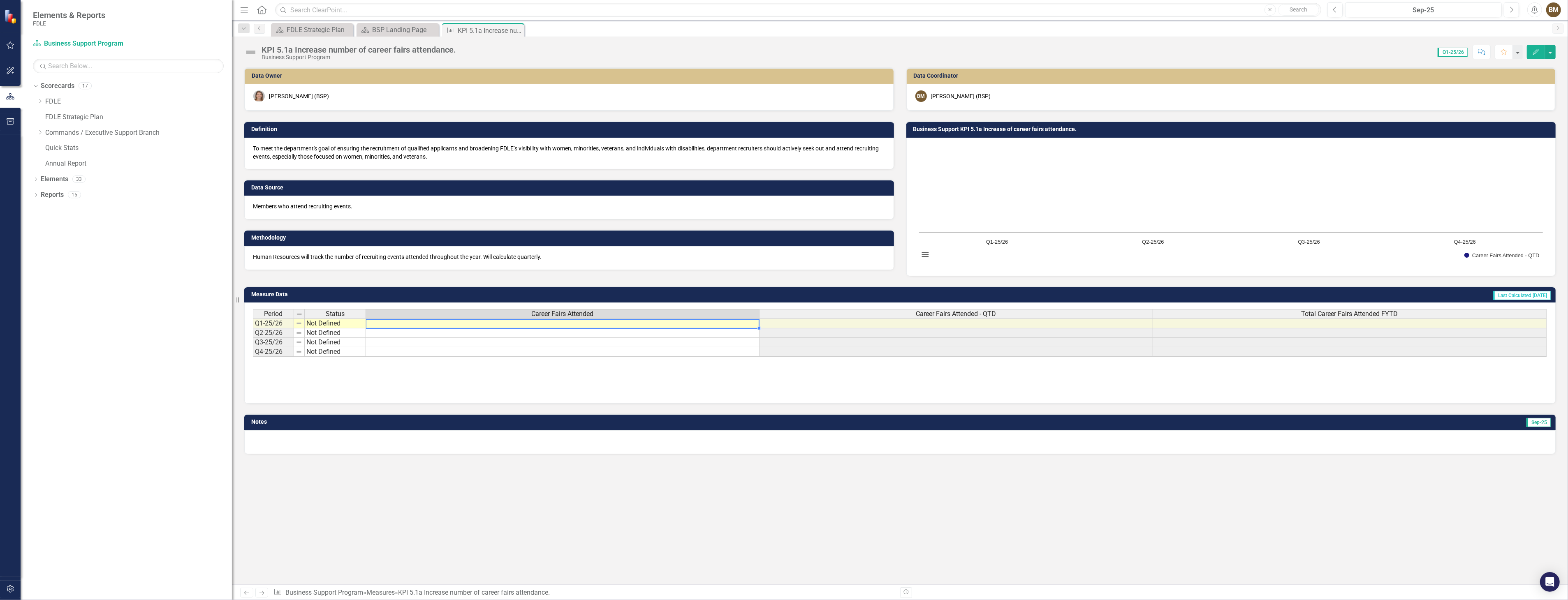
click at [565, 323] on td at bounding box center [562, 324] width 394 height 10
click at [466, 323] on td at bounding box center [562, 324] width 394 height 10
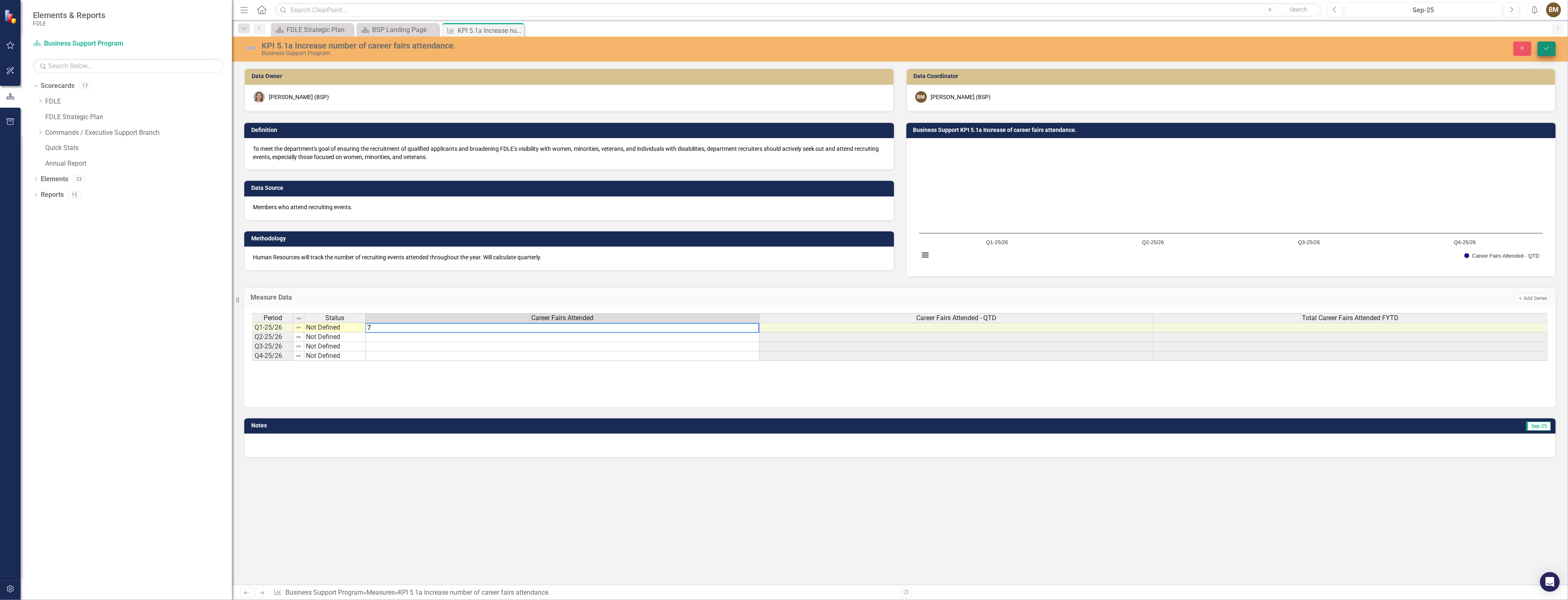
type textarea "7"
click at [1548, 50] on icon "Save" at bounding box center [1547, 47] width 7 height 5
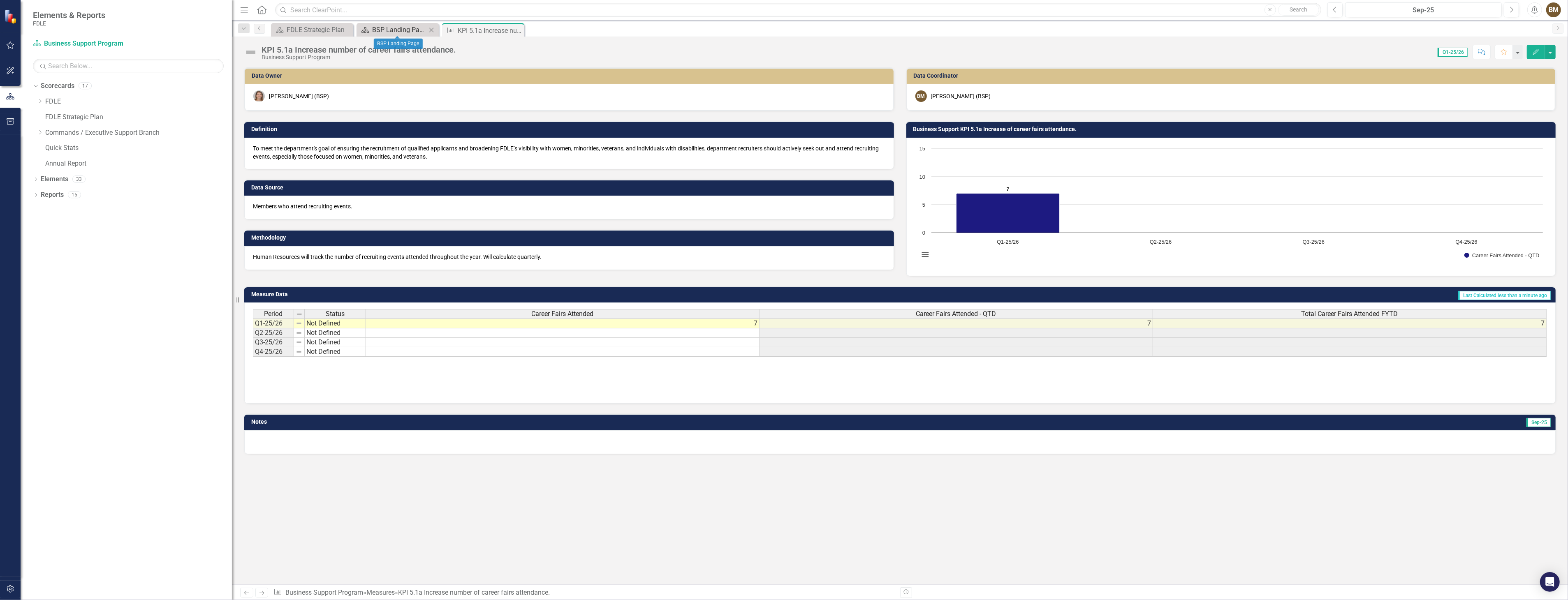
click at [389, 27] on div "BSP Landing Page" at bounding box center [399, 30] width 54 height 10
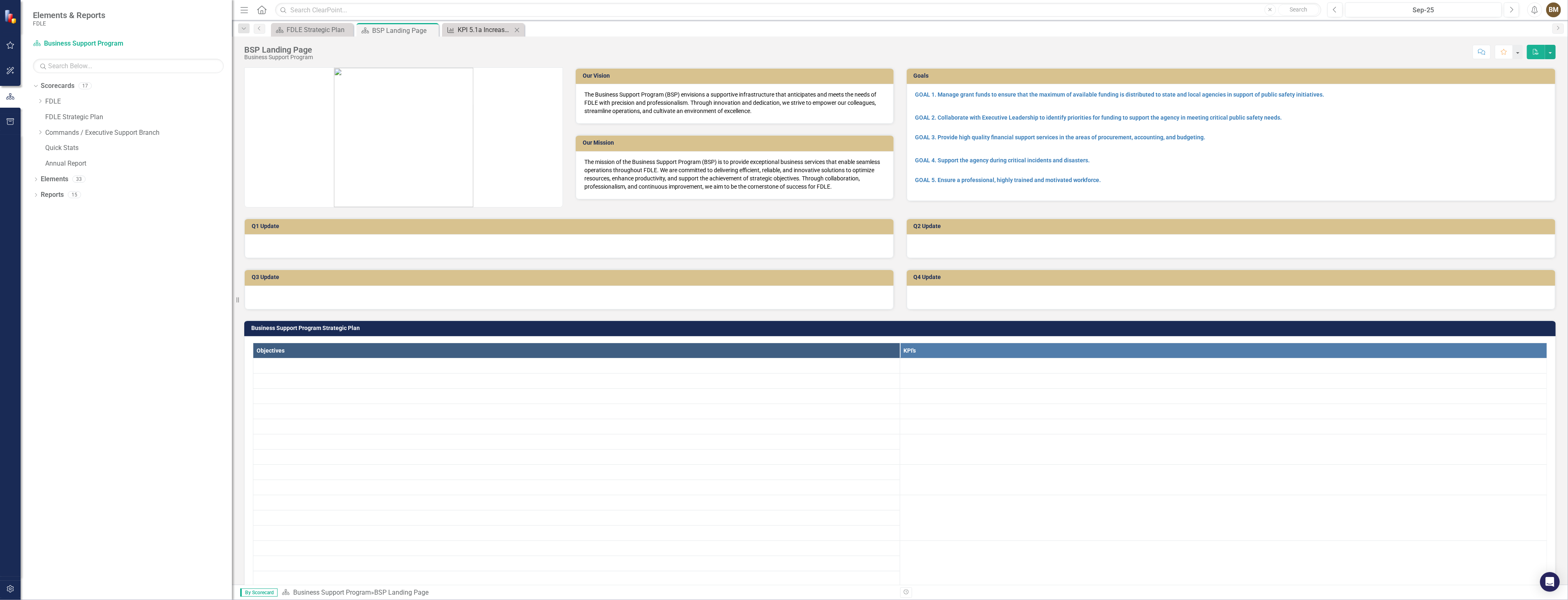
click at [478, 30] on div "KPI 5.1a Increase number of career fairs attendance." at bounding box center [485, 30] width 54 height 10
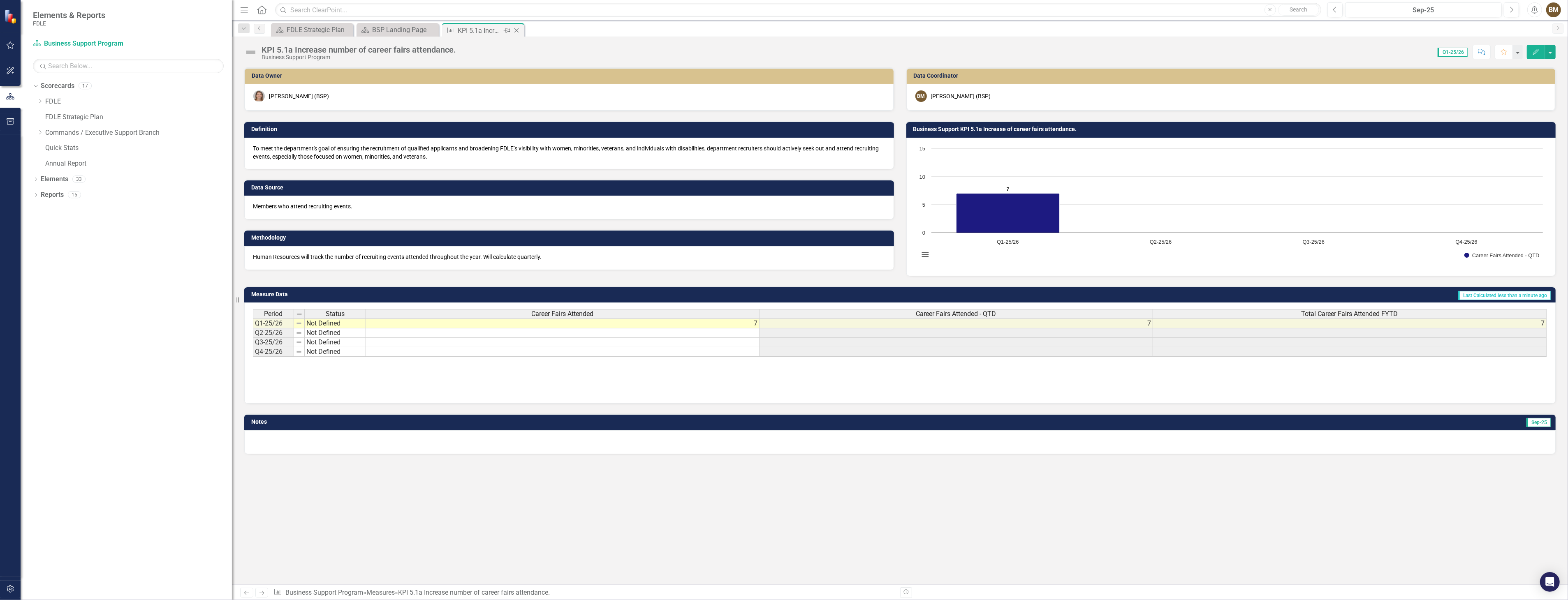
click at [516, 30] on icon at bounding box center [516, 30] width 4 height 4
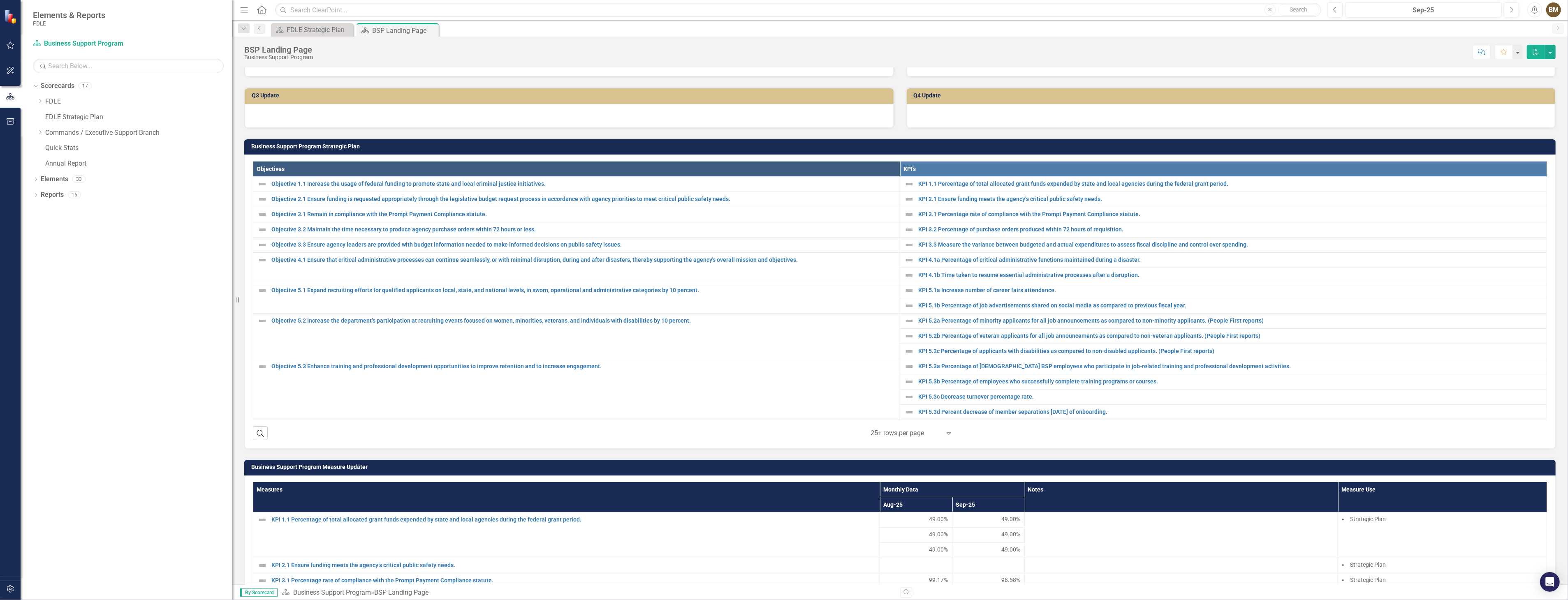
scroll to position [183, 0]
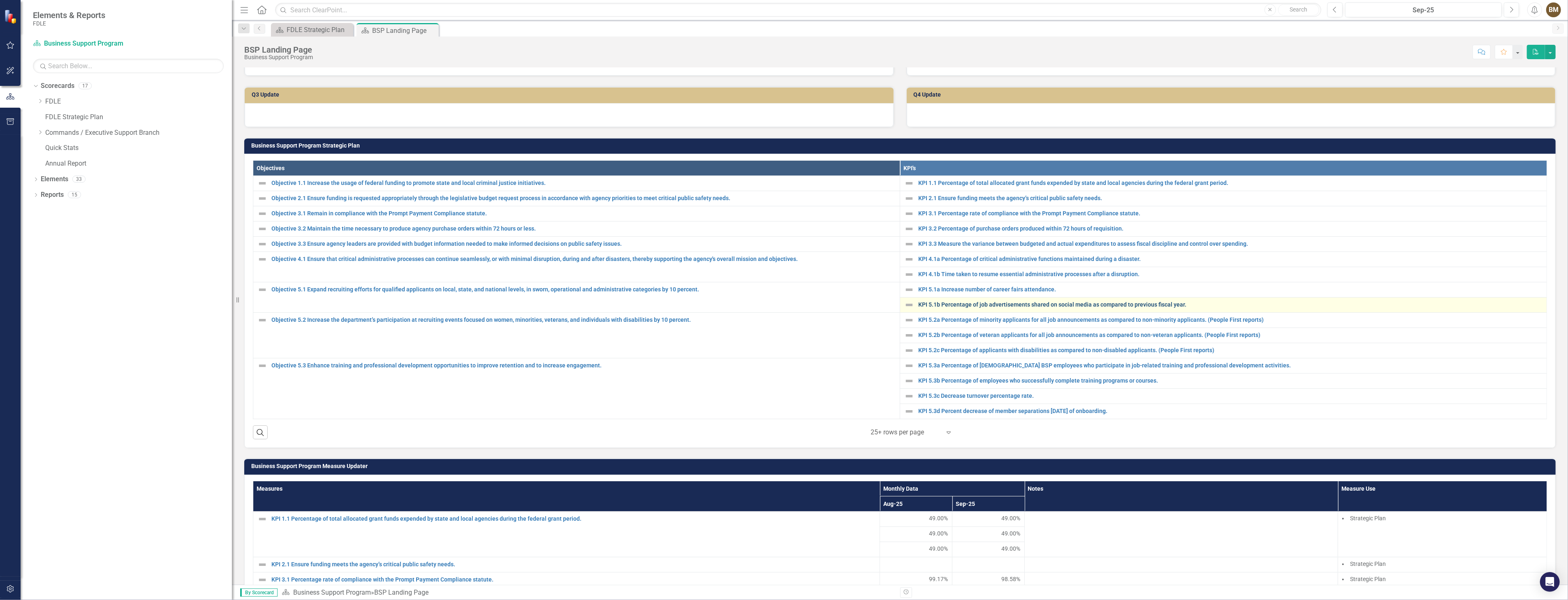
click at [949, 303] on link "KPI 5.1b Percentage of job advertisements shared on social media as compared to…" at bounding box center [1231, 305] width 625 height 6
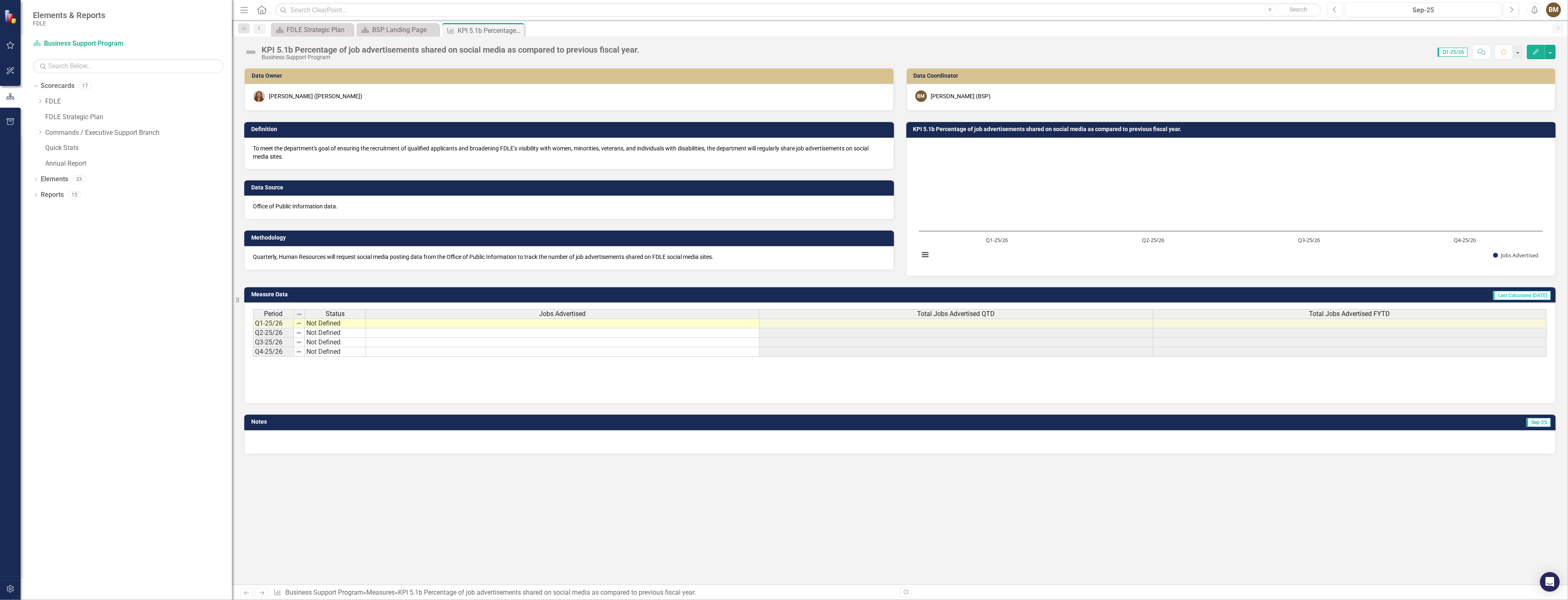
click at [513, 324] on td at bounding box center [562, 324] width 394 height 10
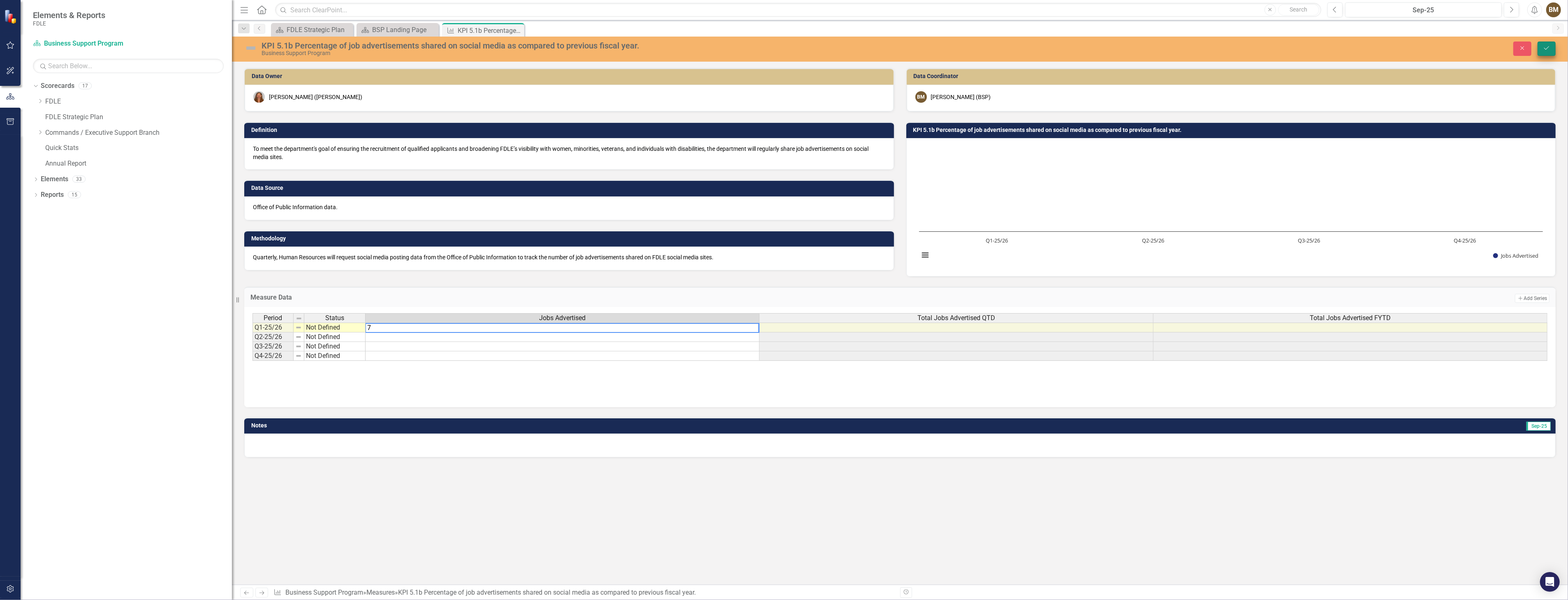
type textarea "7"
click at [1547, 51] on button "Save" at bounding box center [1547, 49] width 18 height 15
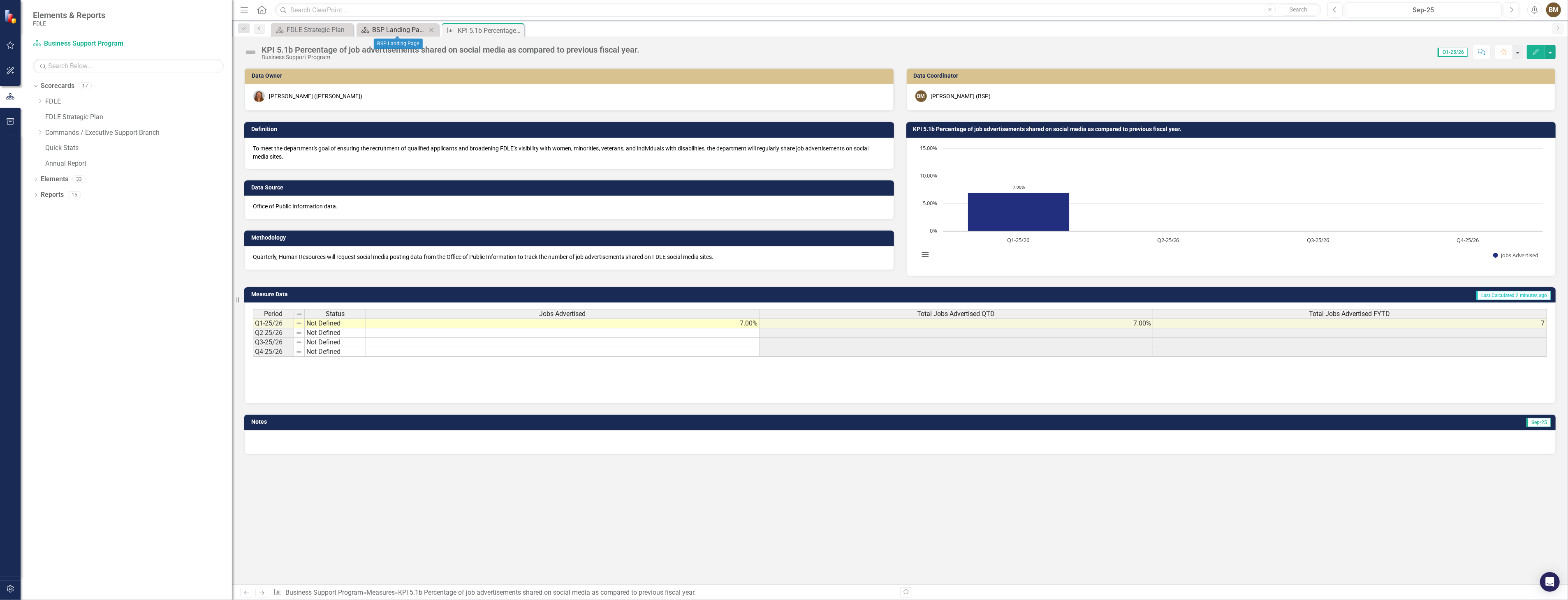
click at [388, 27] on div "BSP Landing Page" at bounding box center [399, 30] width 54 height 10
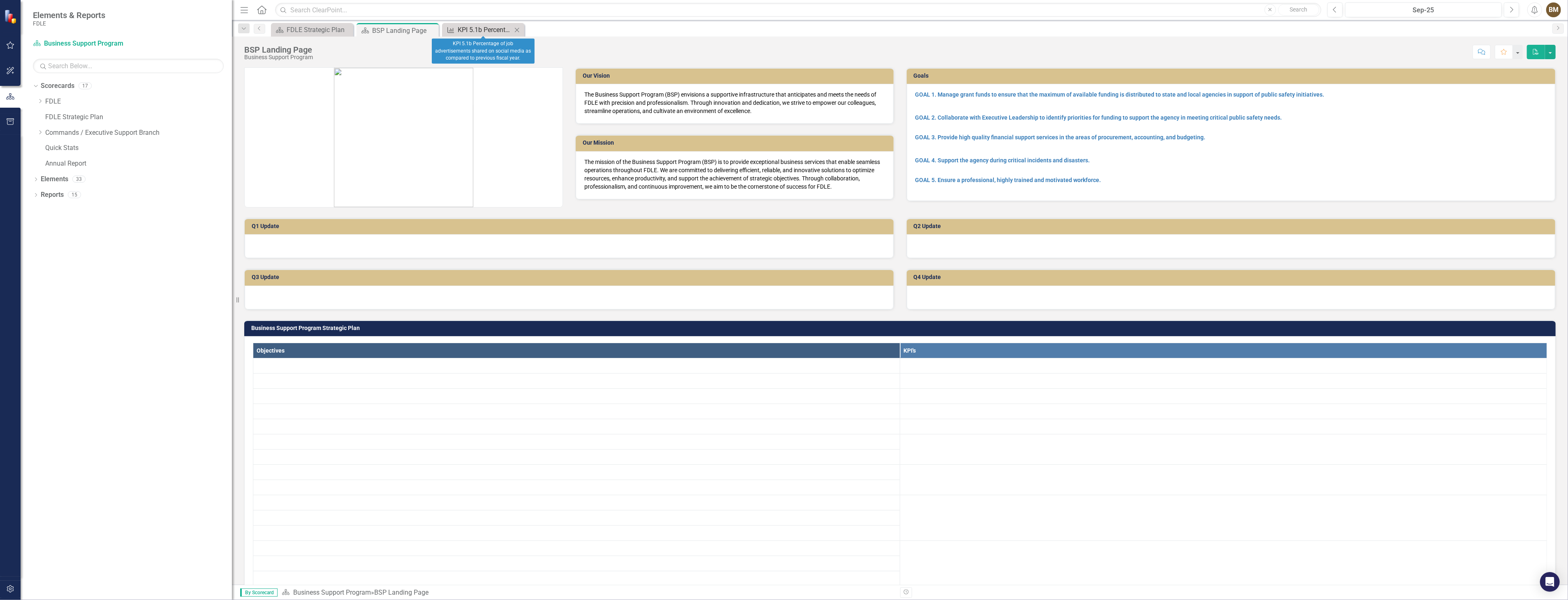
click at [497, 31] on div "KPI 5.1b Percentage of job advertisements shared on social media as compared to…" at bounding box center [485, 30] width 54 height 10
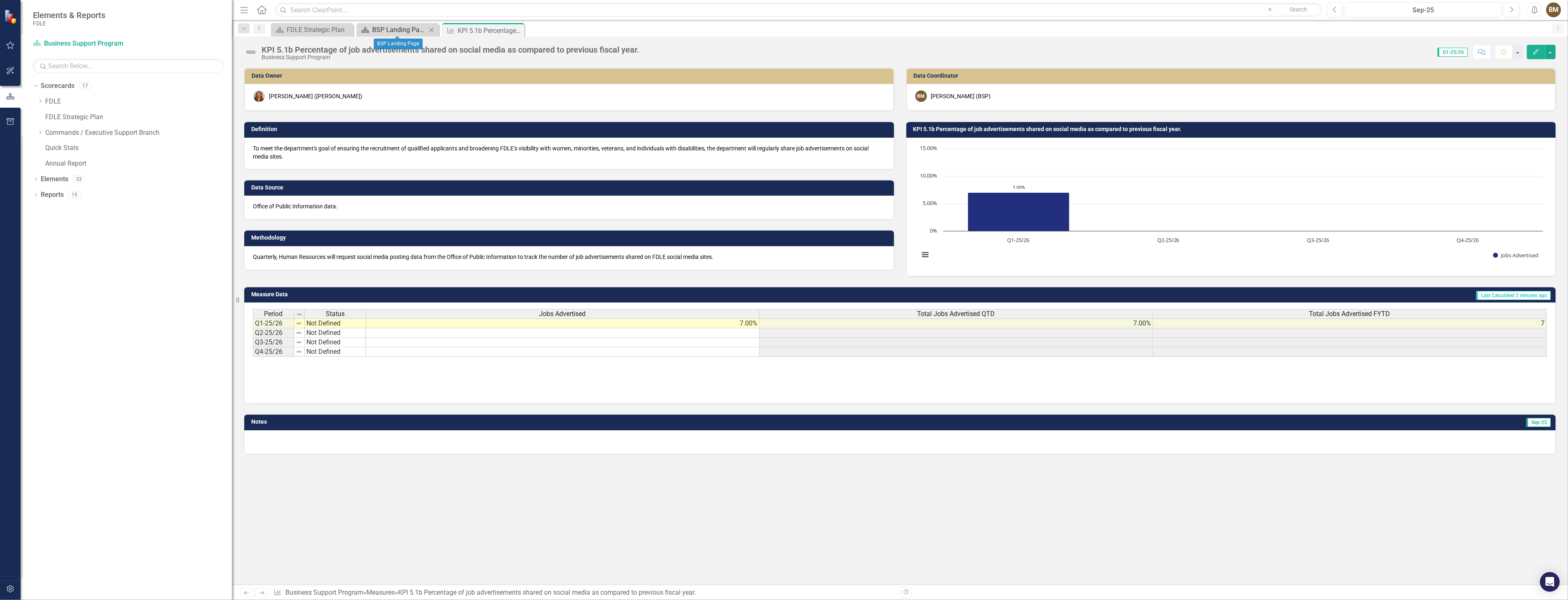
click at [396, 30] on div "BSP Landing Page" at bounding box center [399, 30] width 54 height 10
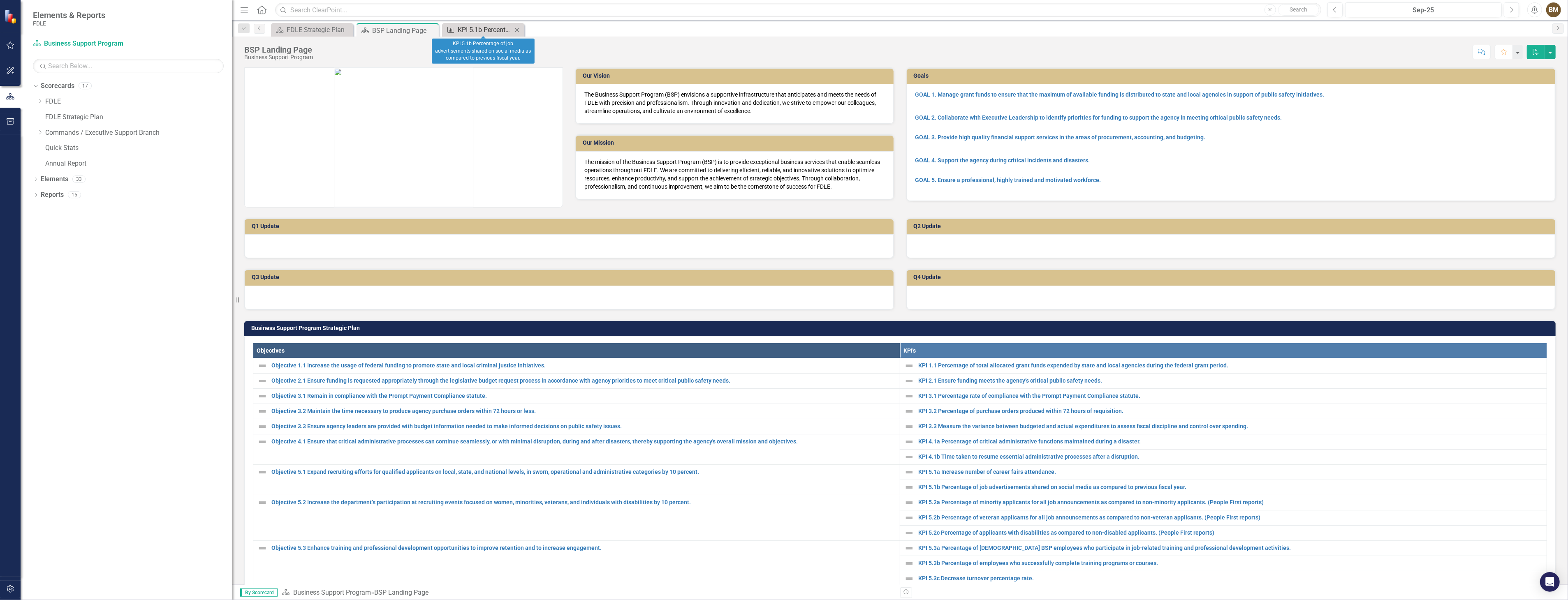
click at [474, 30] on div "KPI 5.1b Percentage of job advertisements shared on social media as compared to…" at bounding box center [485, 30] width 54 height 10
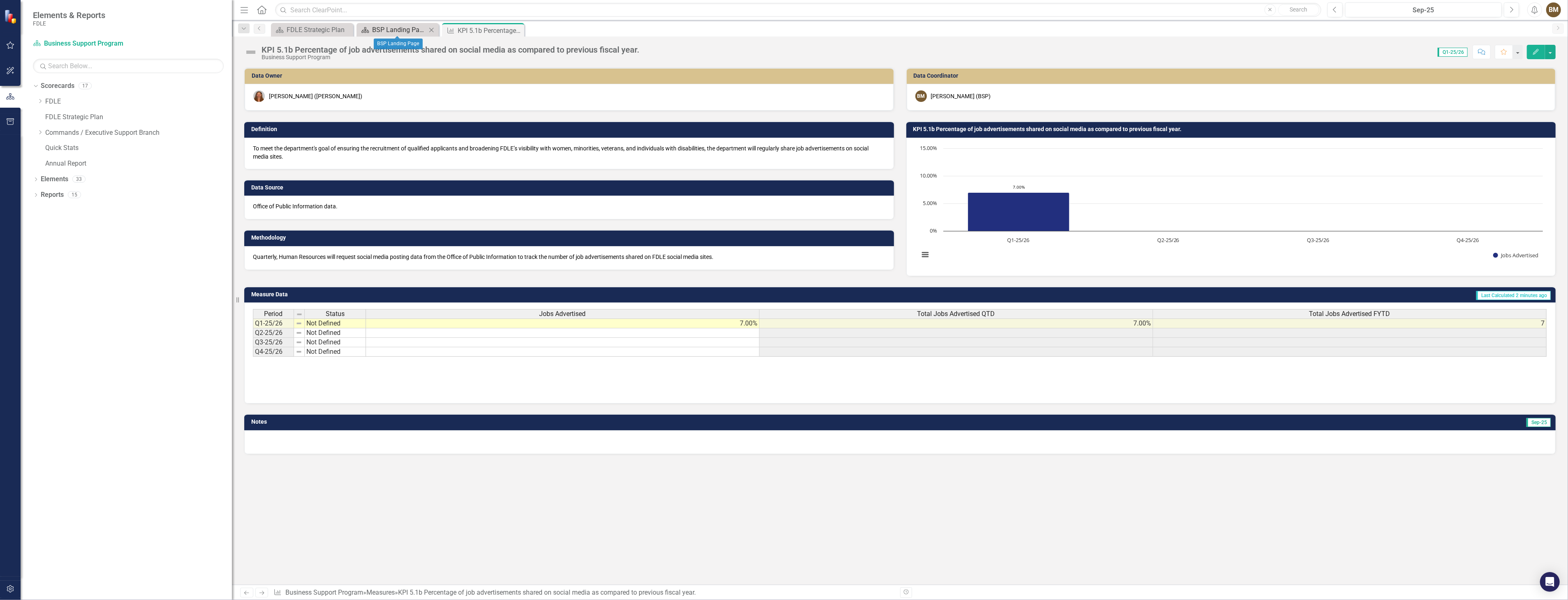
click at [385, 29] on div "BSP Landing Page" at bounding box center [399, 30] width 54 height 10
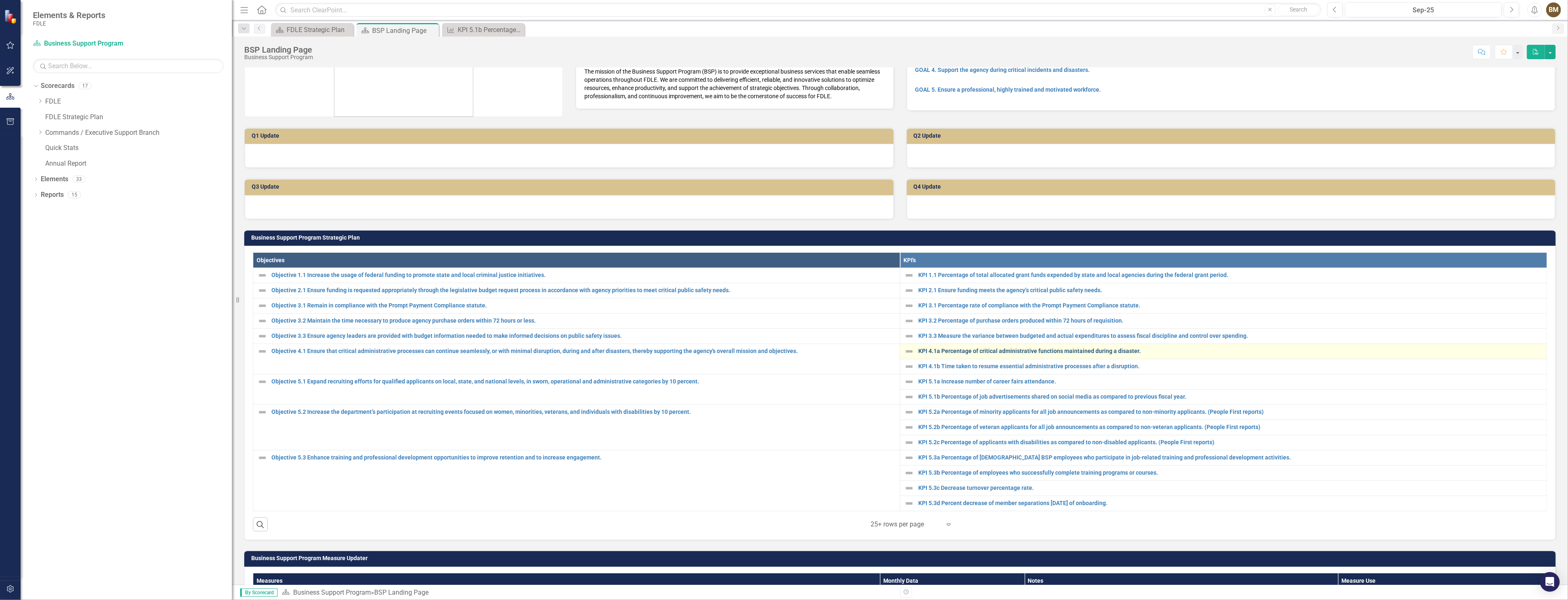
scroll to position [91, 0]
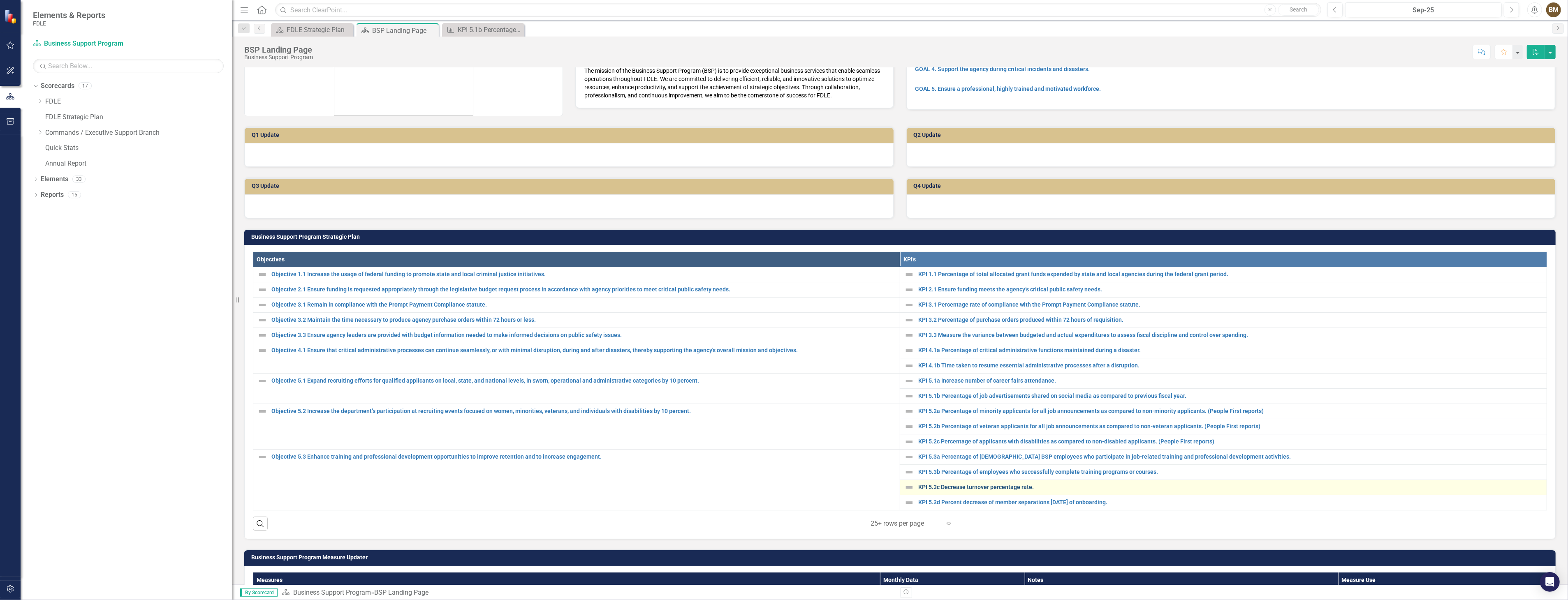
click at [983, 487] on link "KPI 5.3c Decrease turnover percentage rate." at bounding box center [1231, 487] width 625 height 6
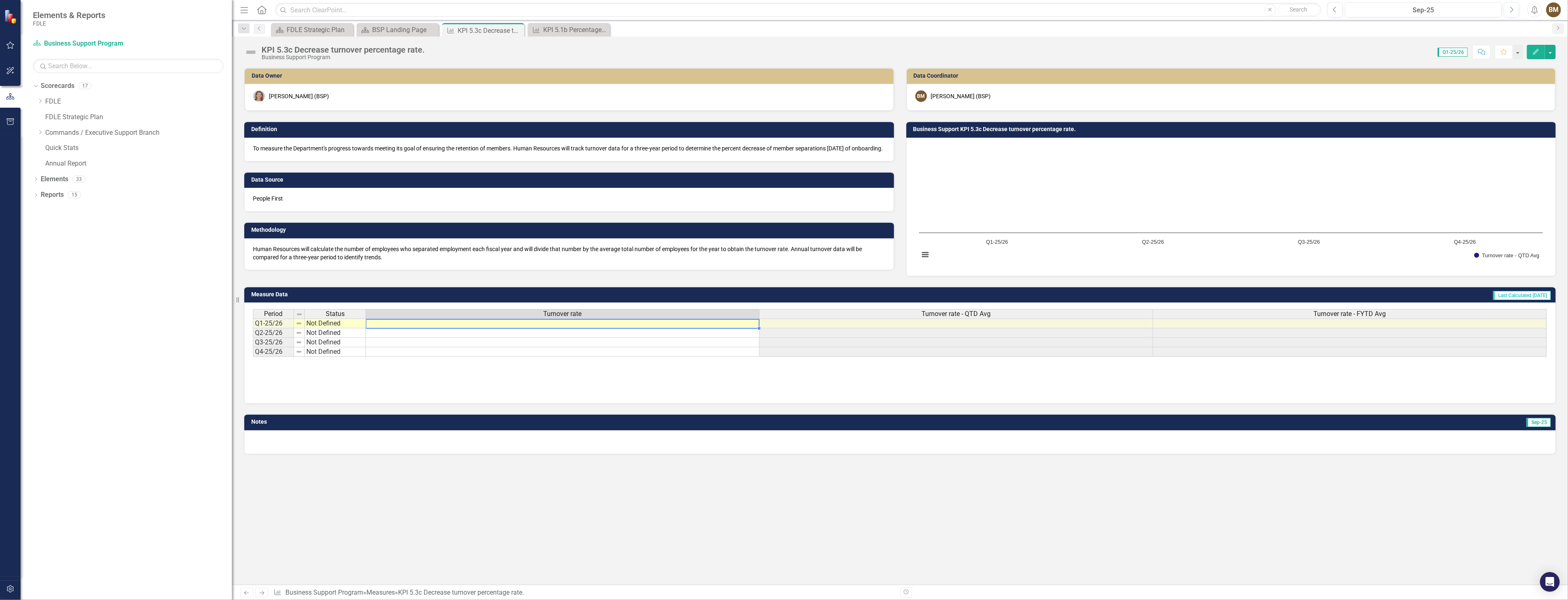
click at [648, 324] on td at bounding box center [562, 324] width 394 height 10
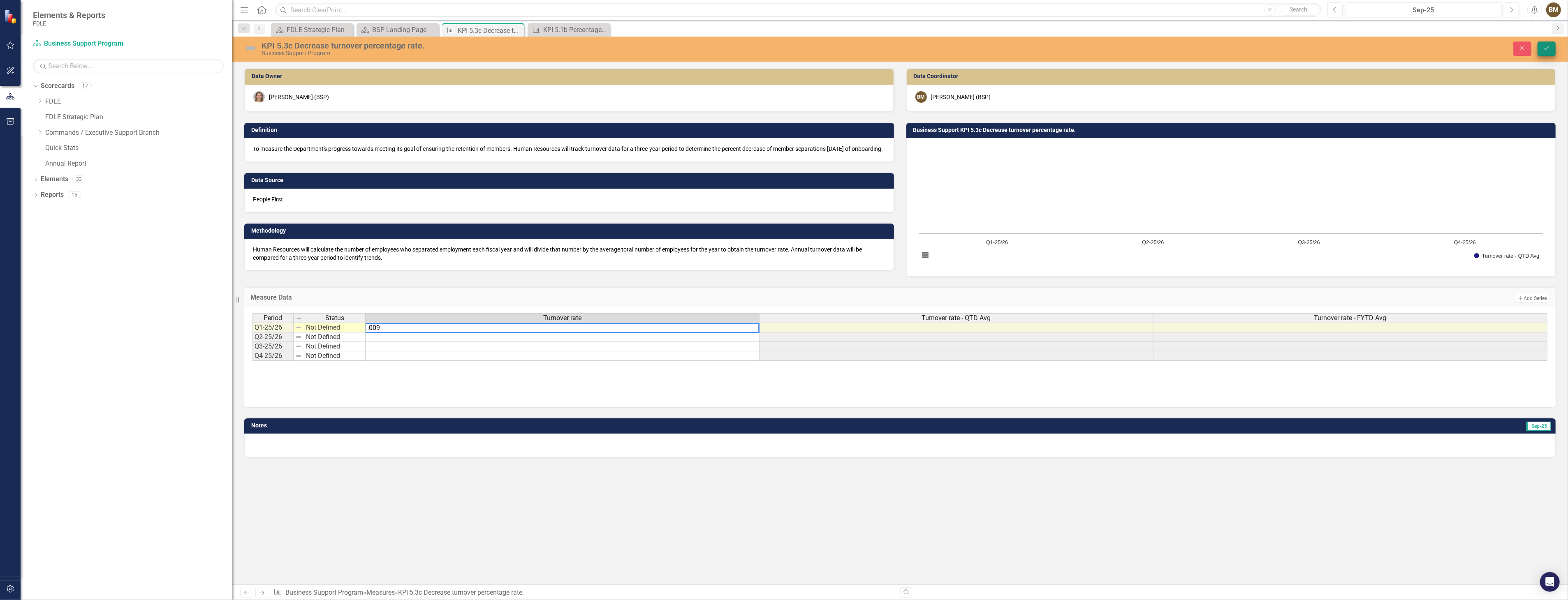
type textarea ".009"
click at [1551, 52] on button "Save" at bounding box center [1547, 49] width 18 height 15
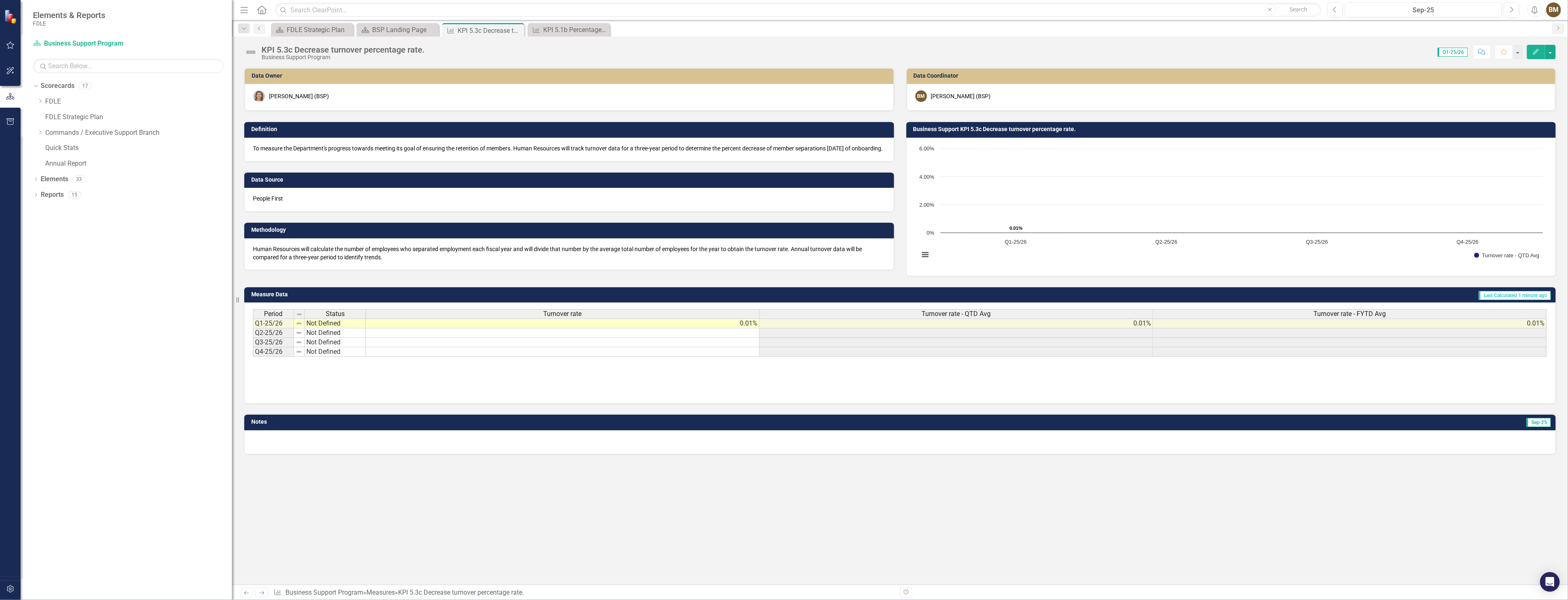
click at [747, 323] on td "0.01%" at bounding box center [562, 324] width 394 height 10
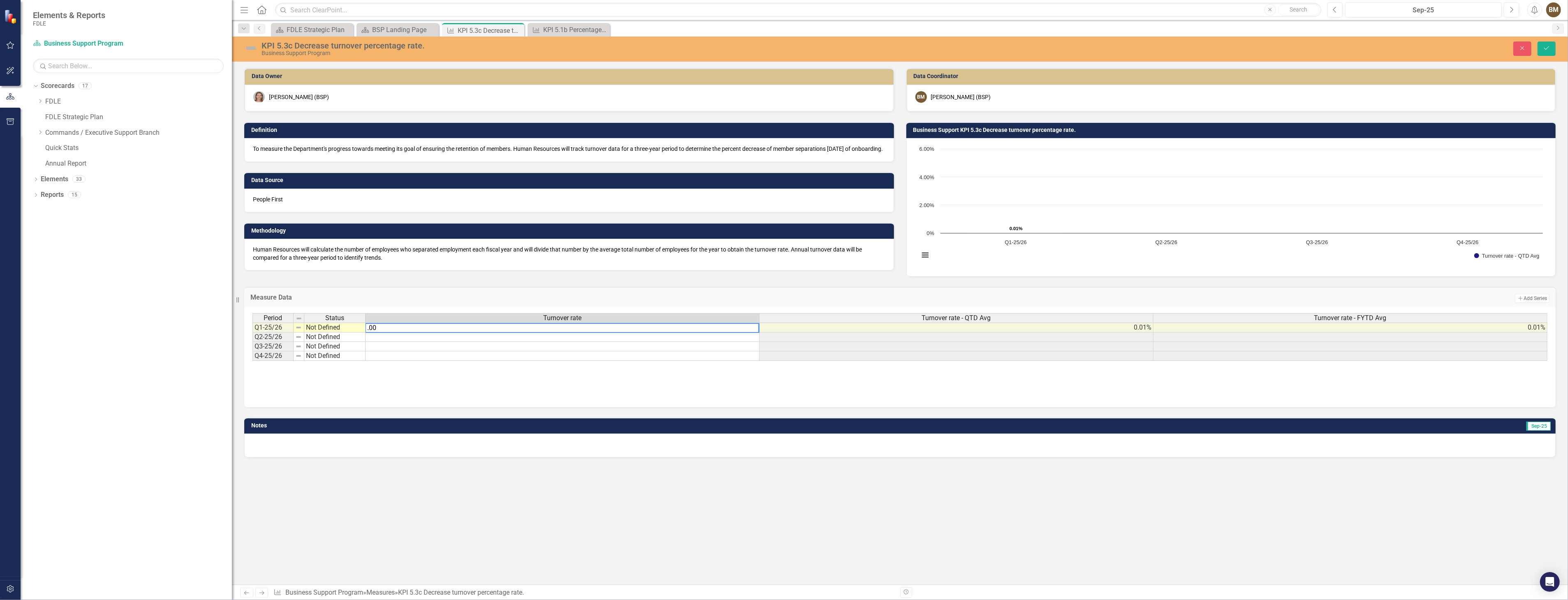
type textarea ".009"
click at [1547, 46] on icon "Save" at bounding box center [1547, 47] width 7 height 5
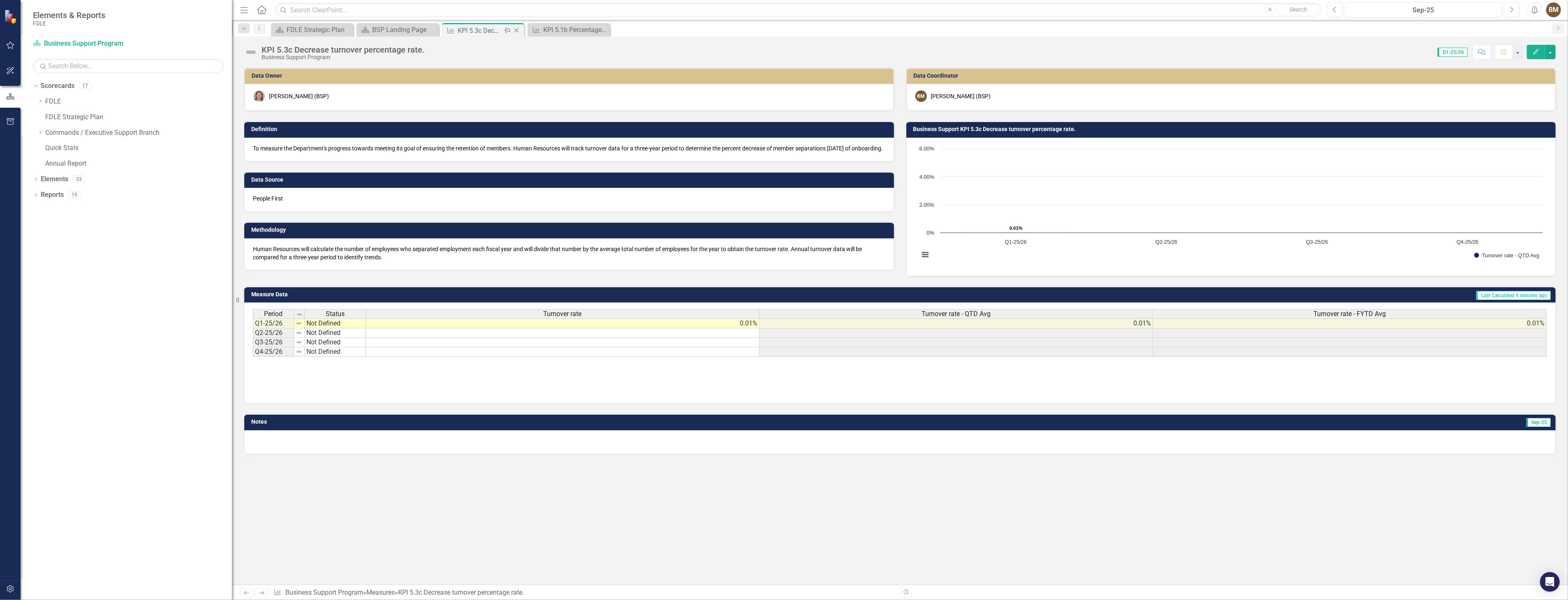
click at [490, 30] on div "KPI 5.3c Decrease turnover percentage rate." at bounding box center [480, 30] width 44 height 10
click at [553, 29] on div "KPI 5.1b Percentage of job advertisements shared on social media as compared to…" at bounding box center [570, 30] width 54 height 10
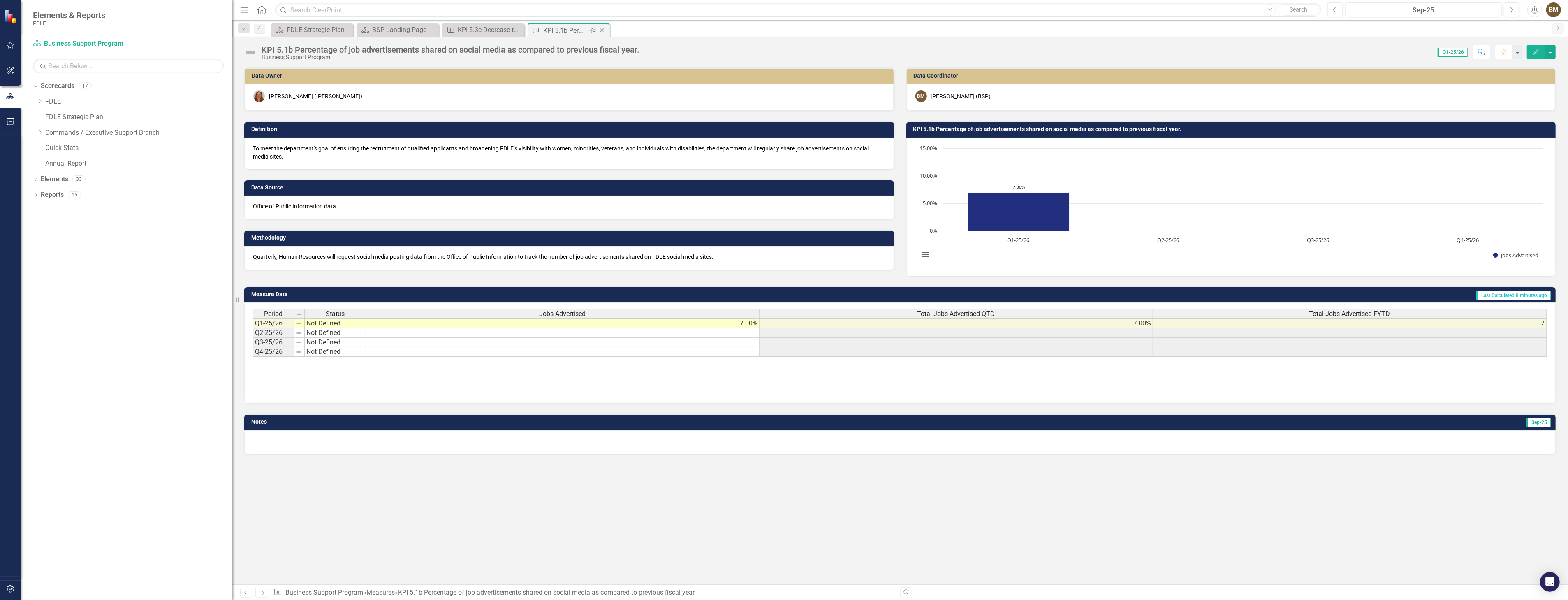
click at [602, 29] on icon "Close" at bounding box center [602, 30] width 9 height 7
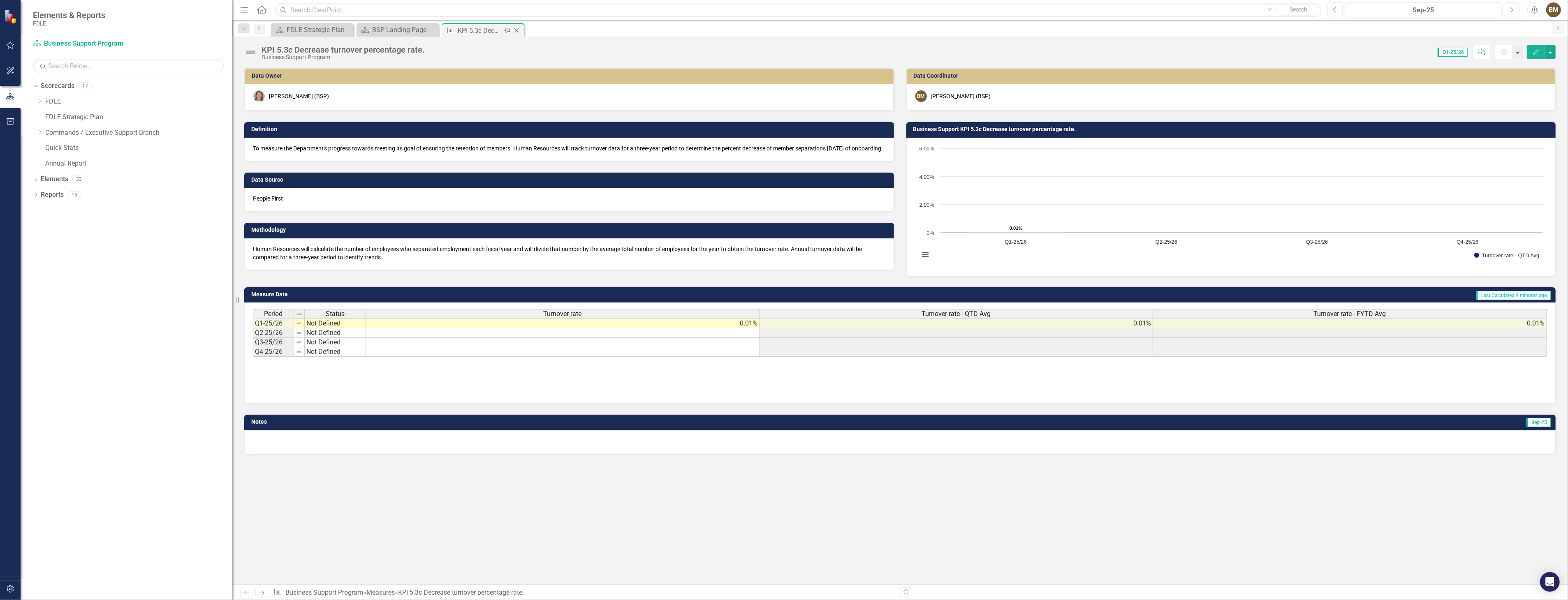
click at [516, 30] on icon "Close" at bounding box center [517, 30] width 9 height 7
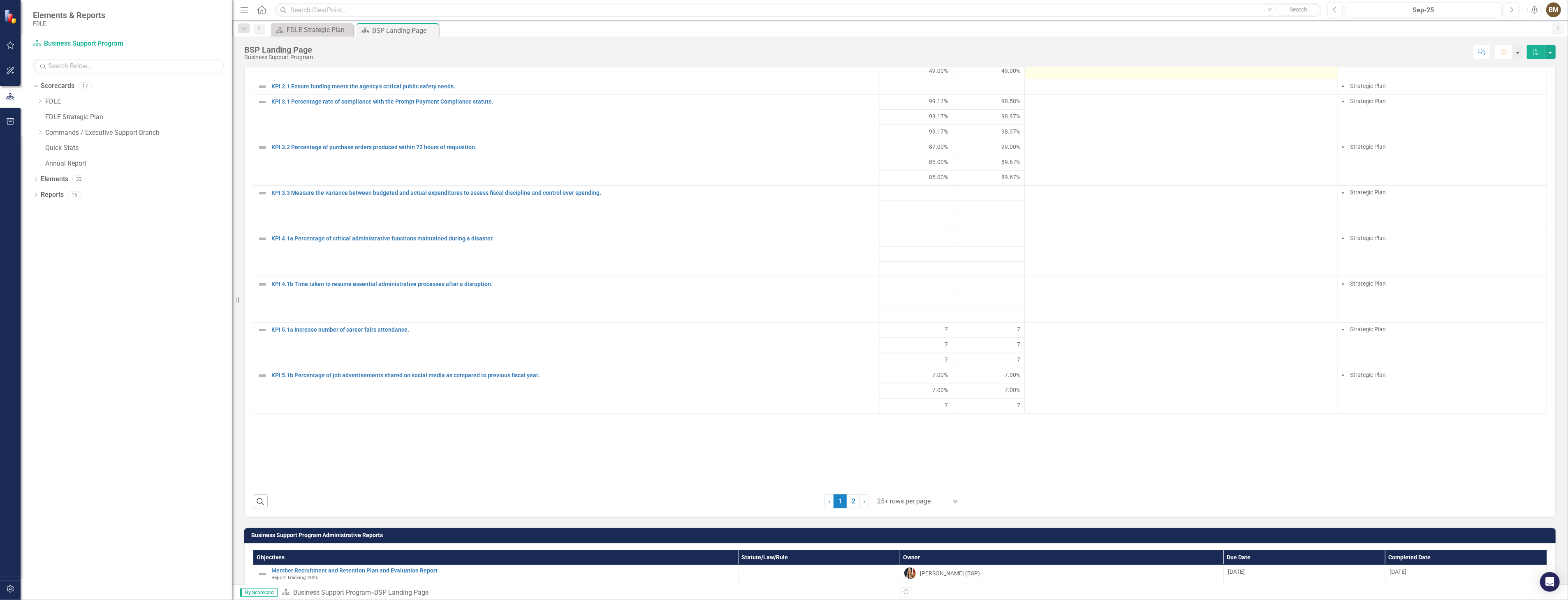
scroll to position [731, 0]
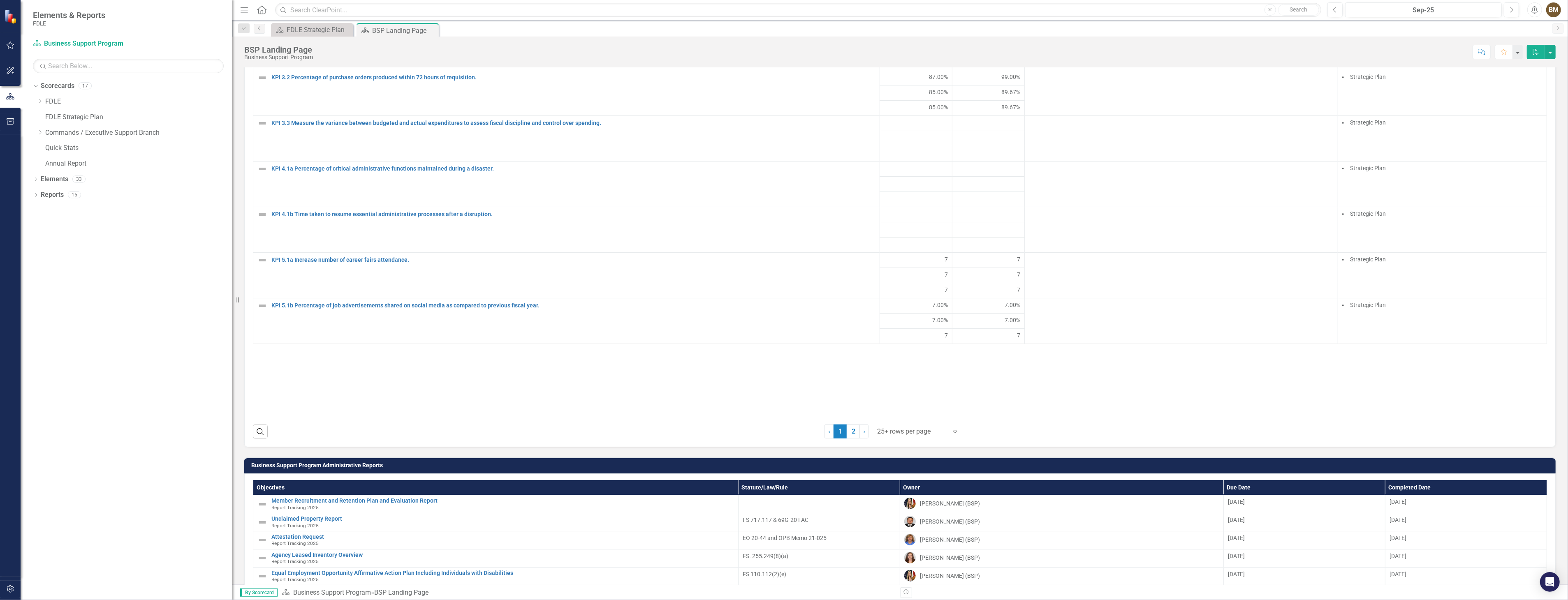
click at [953, 433] on icon at bounding box center [955, 432] width 4 height 2
click at [898, 419] on div "Display All Rows" at bounding box center [917, 423] width 77 height 10
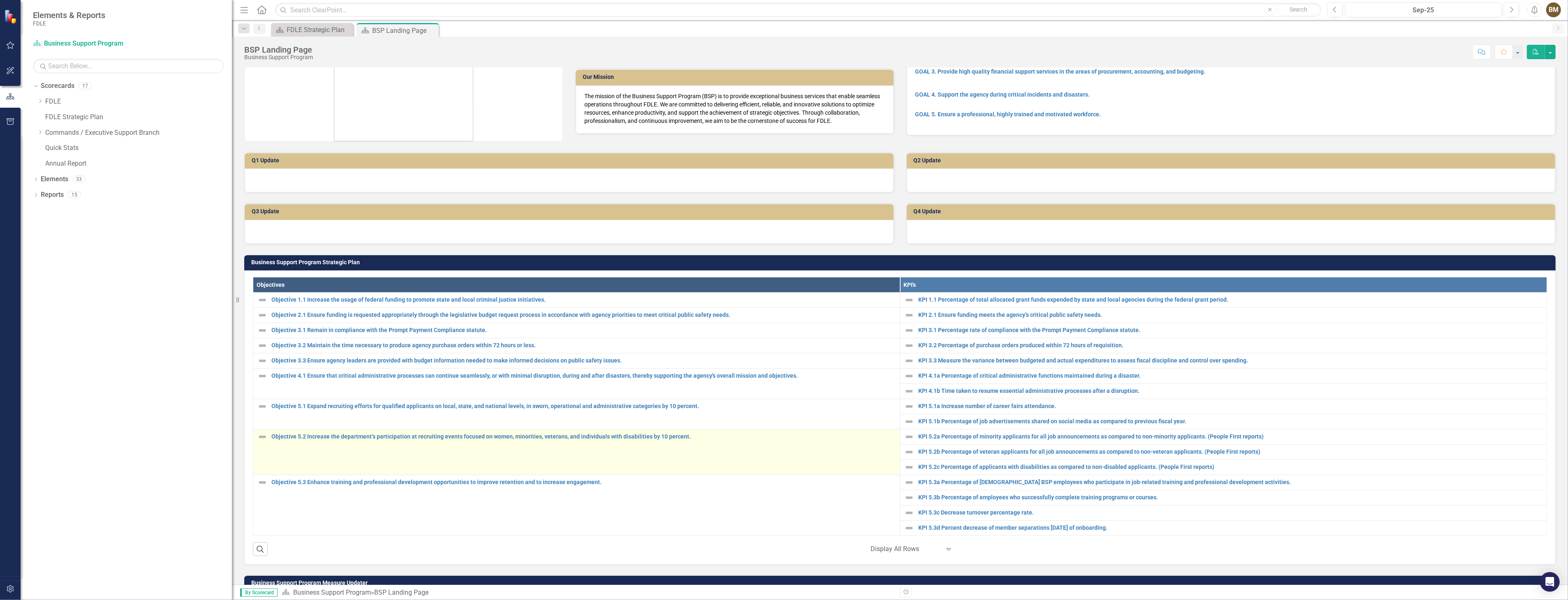
scroll to position [0, 0]
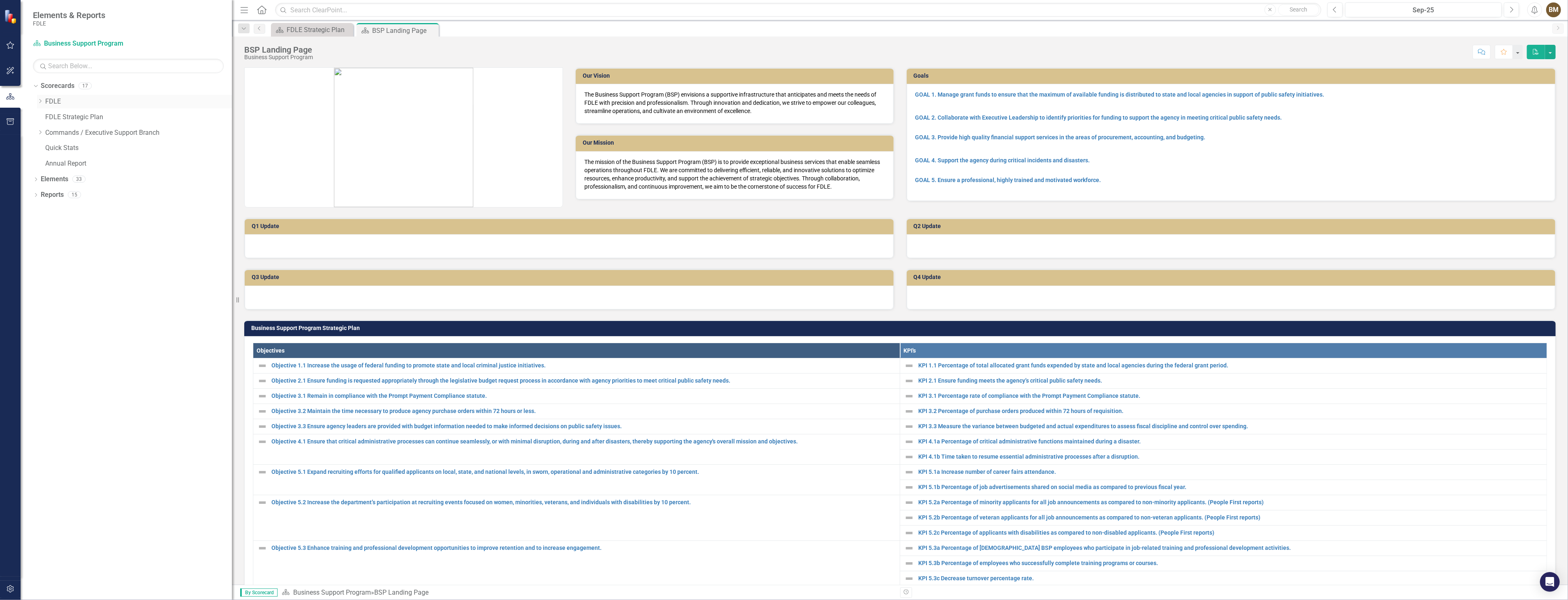
click at [39, 100] on icon "Dropdown" at bounding box center [40, 101] width 6 height 5
click at [47, 117] on icon "Dropdown" at bounding box center [48, 117] width 6 height 5
click at [131, 150] on link "Implementation Plan FY23/24" at bounding box center [147, 148] width 170 height 10
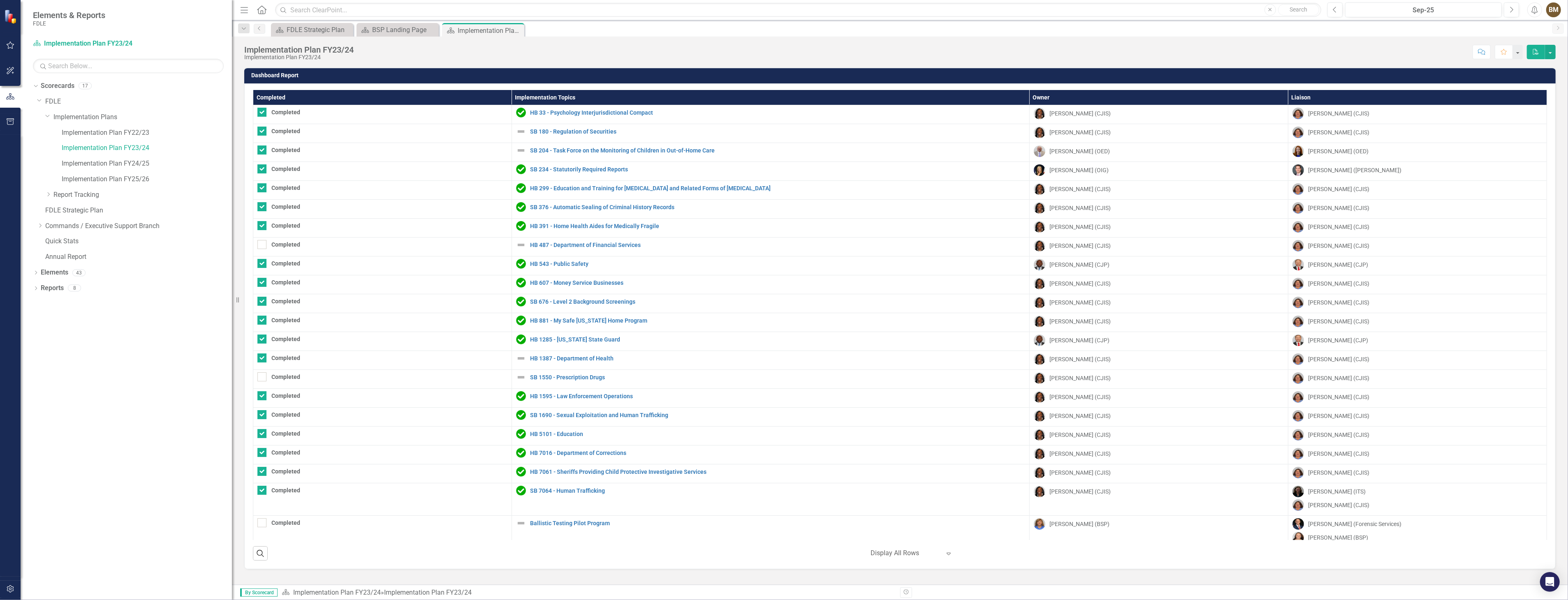
click at [1183, 55] on div "Score: N/A Sep-25 Completed Comment Favorite PDF" at bounding box center [957, 52] width 1198 height 14
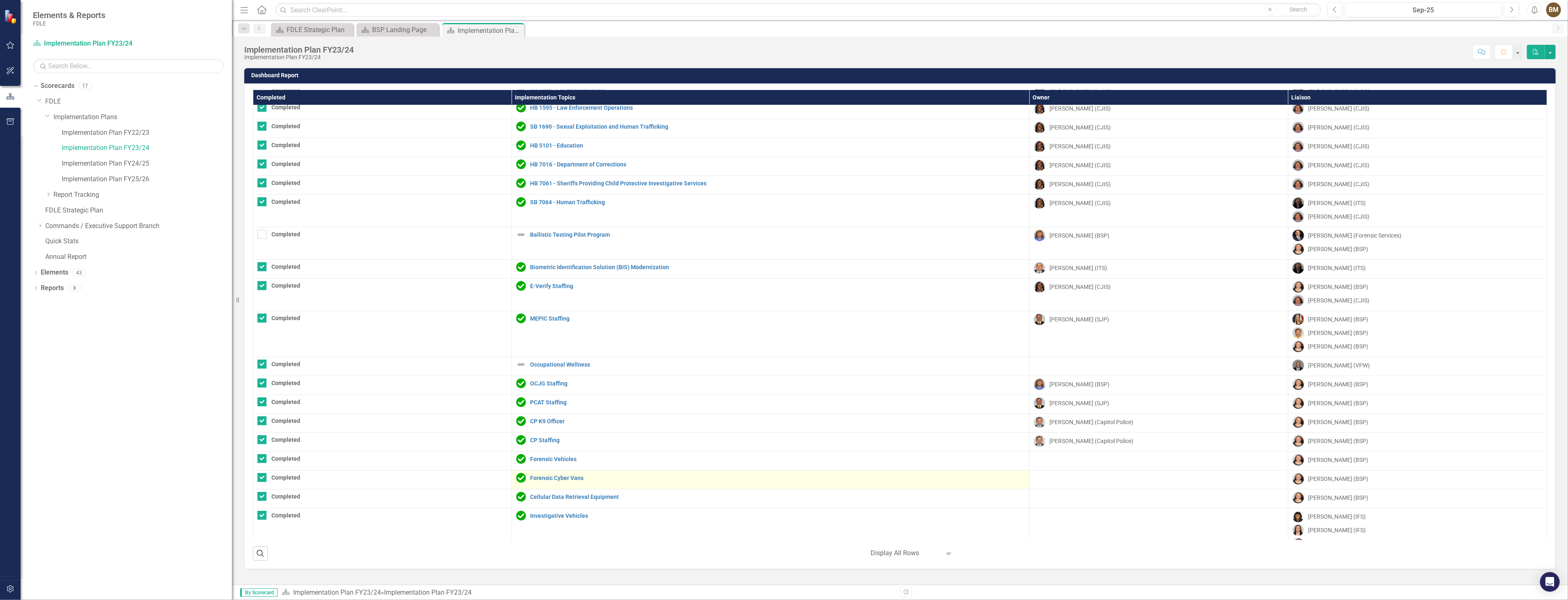
scroll to position [169, 0]
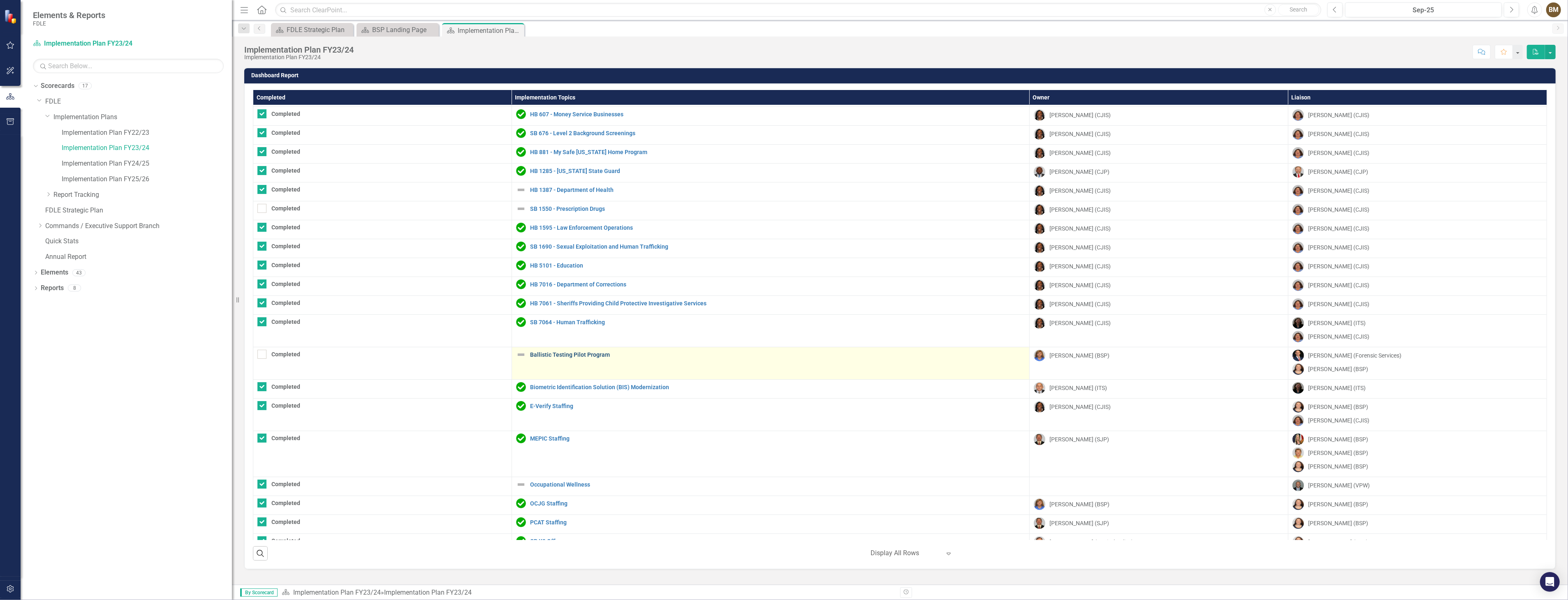
click at [569, 355] on link "Ballistic Testing Pilot Program" at bounding box center [777, 355] width 495 height 6
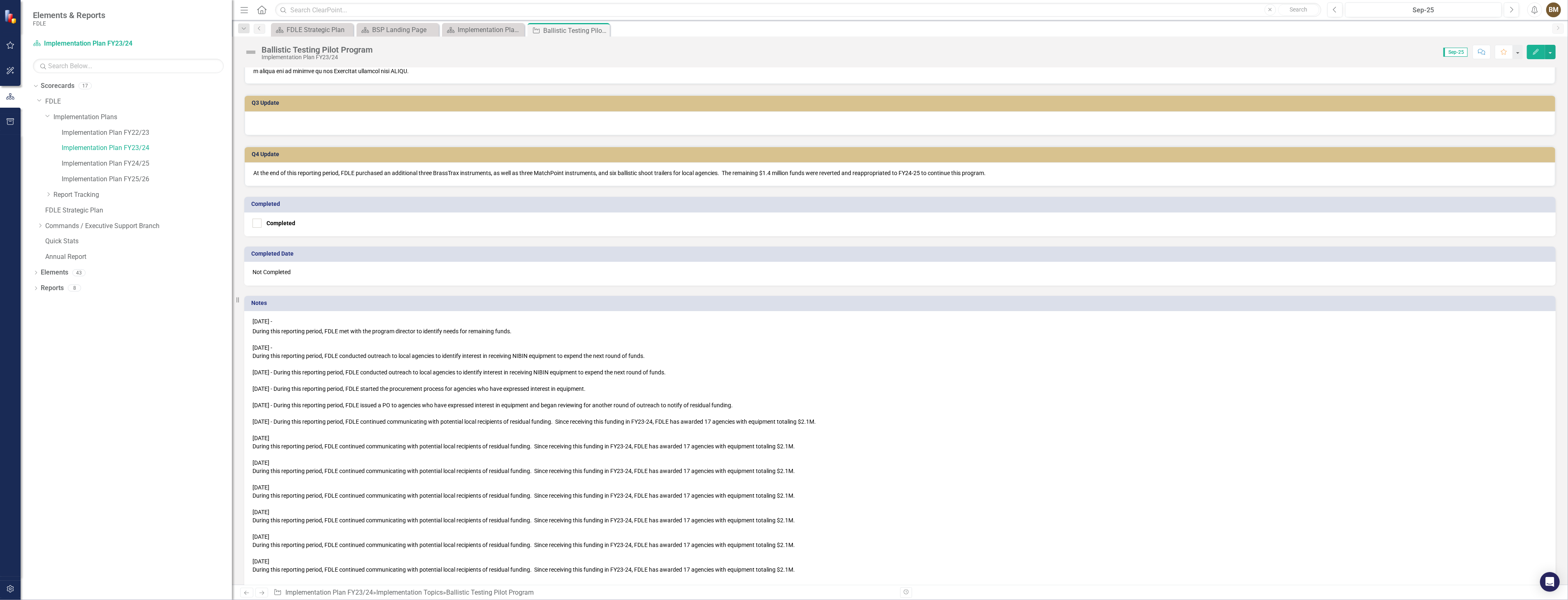
scroll to position [393, 0]
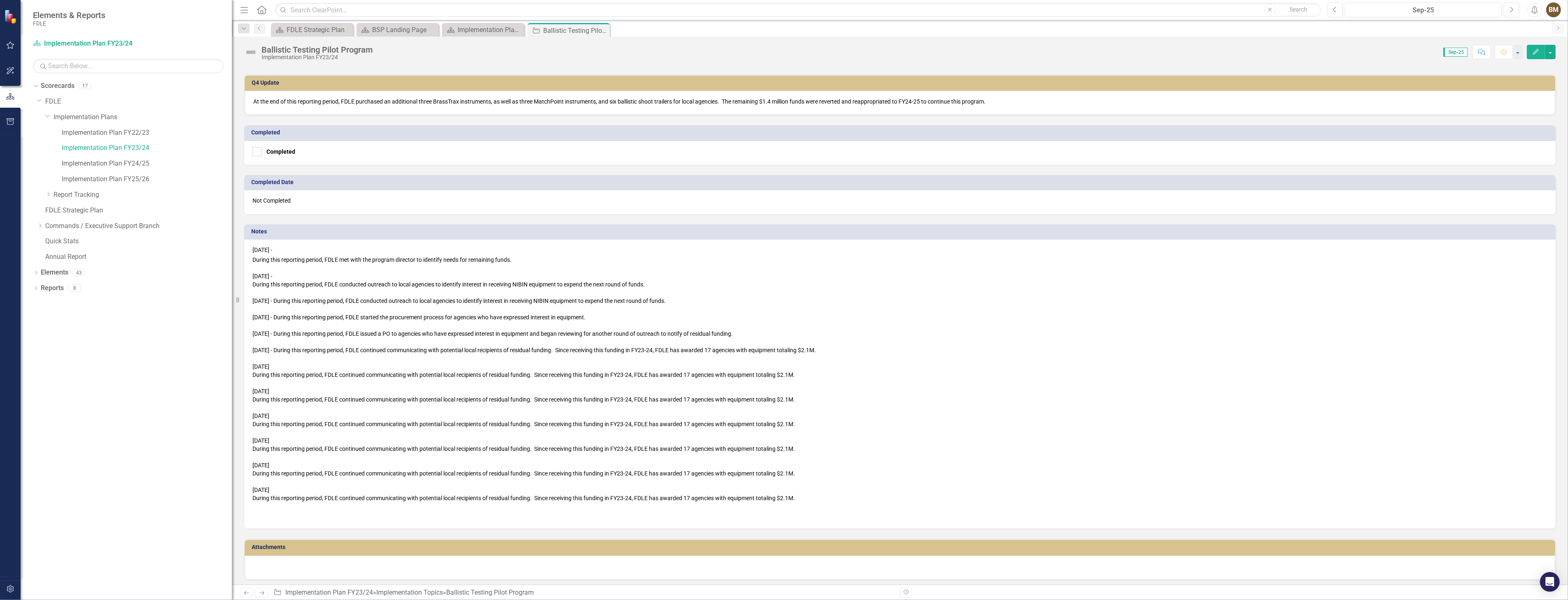
click at [825, 494] on div "During this reporting period, FDLE continued communicating with potential local…" at bounding box center [900, 498] width 1295 height 9
click at [812, 494] on div "During this reporting period, FDLE continued communicating with potential local…" at bounding box center [900, 498] width 1295 height 9
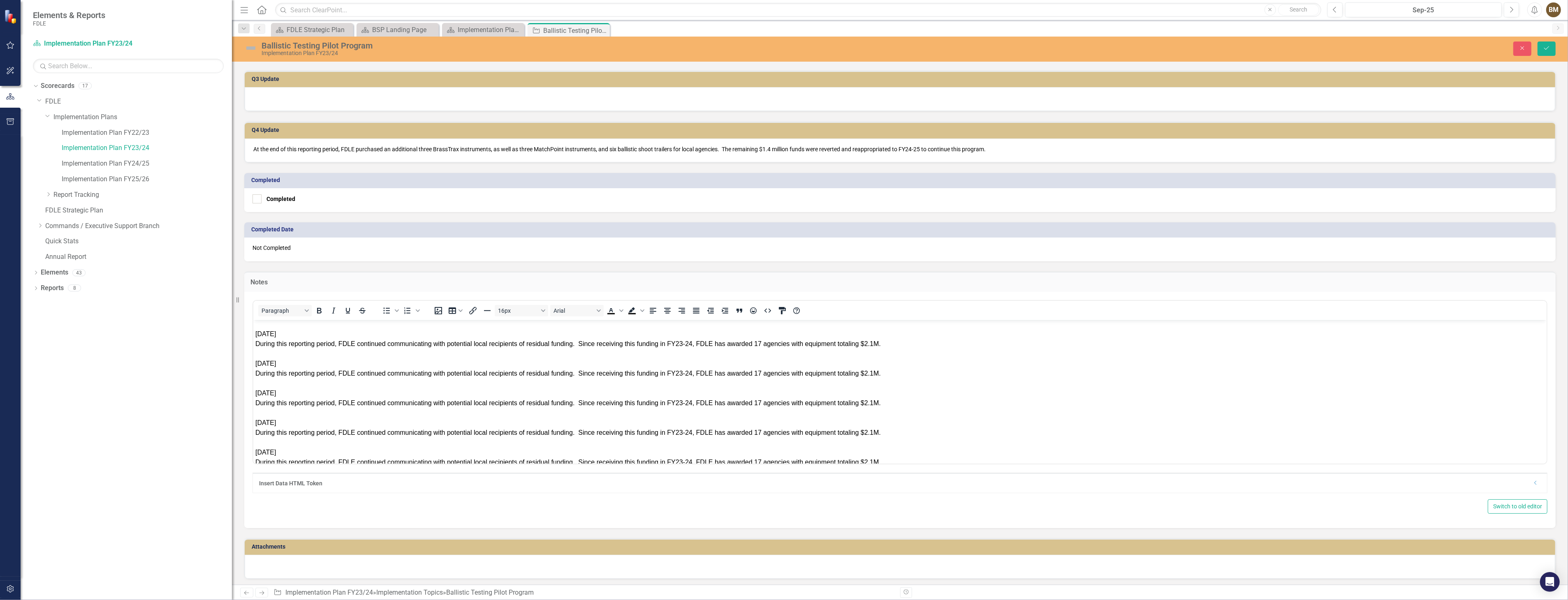
scroll to position [198, 0]
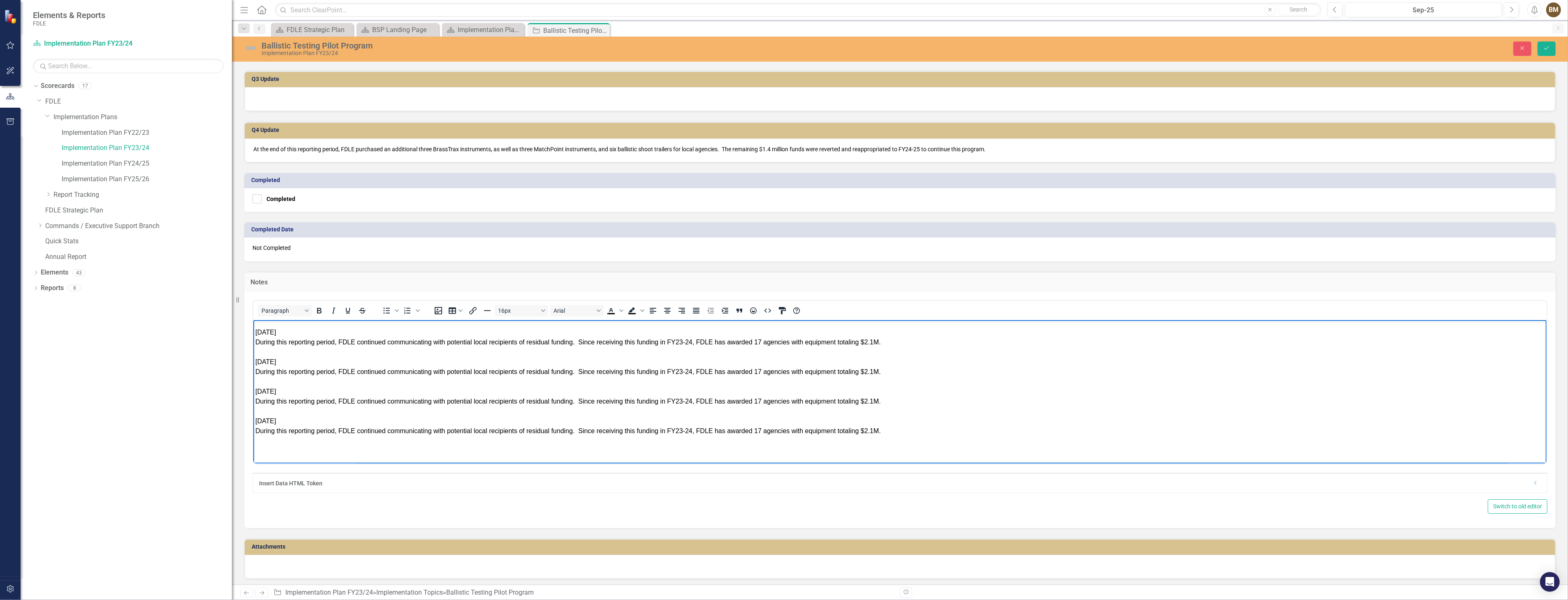
click at [895, 433] on div "During this reporting period, FDLE continued communicating with potential local…" at bounding box center [900, 431] width 1289 height 10
click at [258, 446] on div "﻿" at bounding box center [900, 450] width 1289 height 10
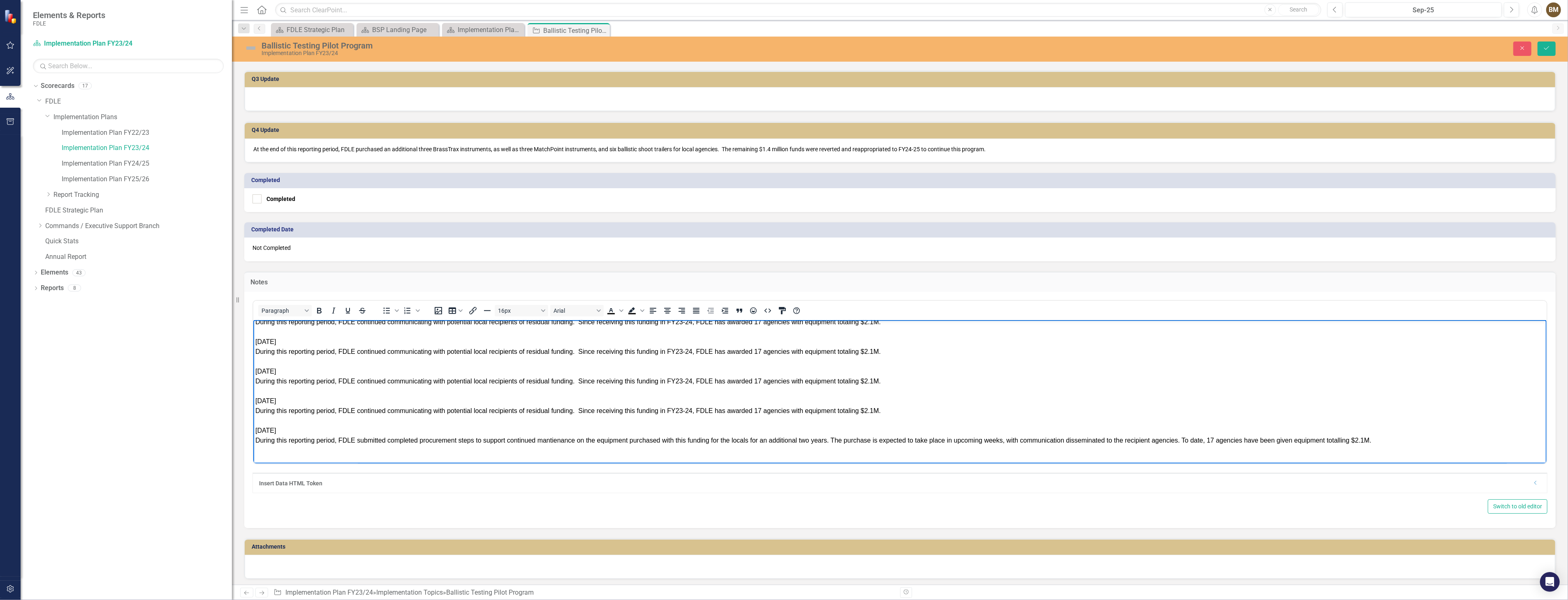
scroll to position [228, 0]
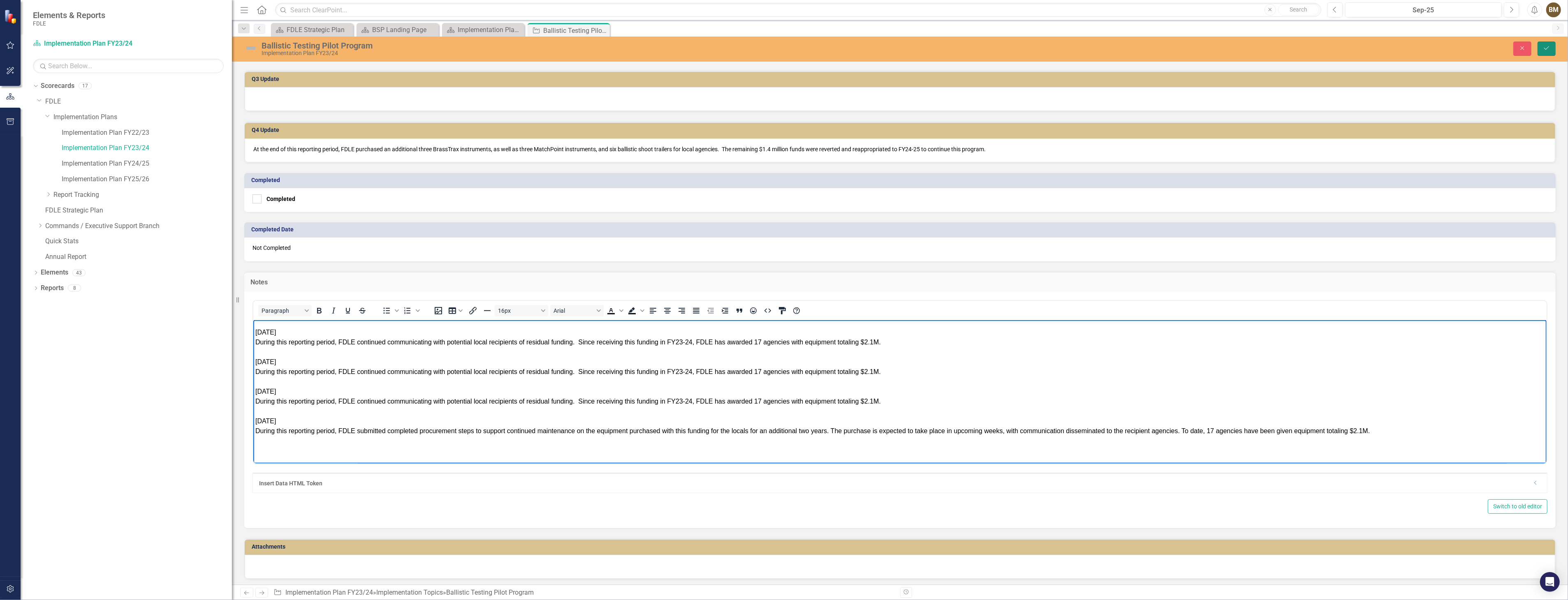
click at [1545, 46] on icon "Save" at bounding box center [1547, 47] width 7 height 5
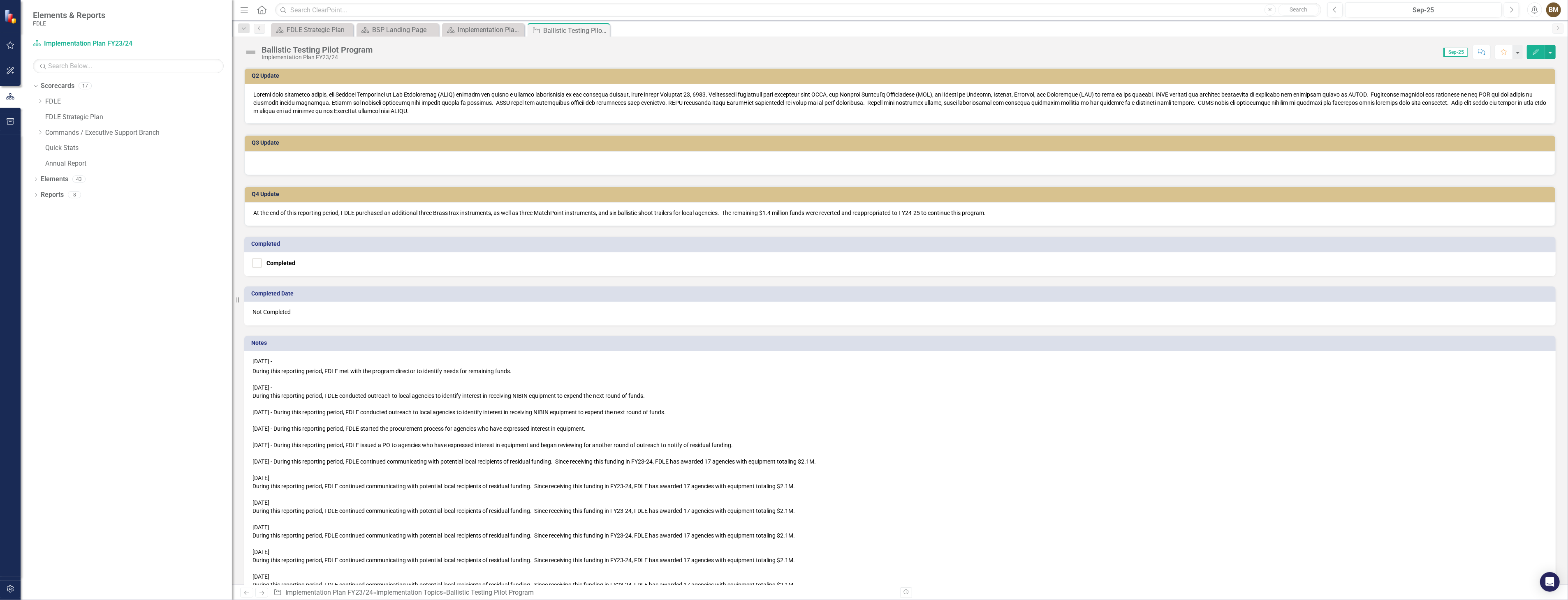
scroll to position [281, 0]
click at [490, 29] on div "Implementation Plan FY23/24" at bounding box center [485, 30] width 54 height 10
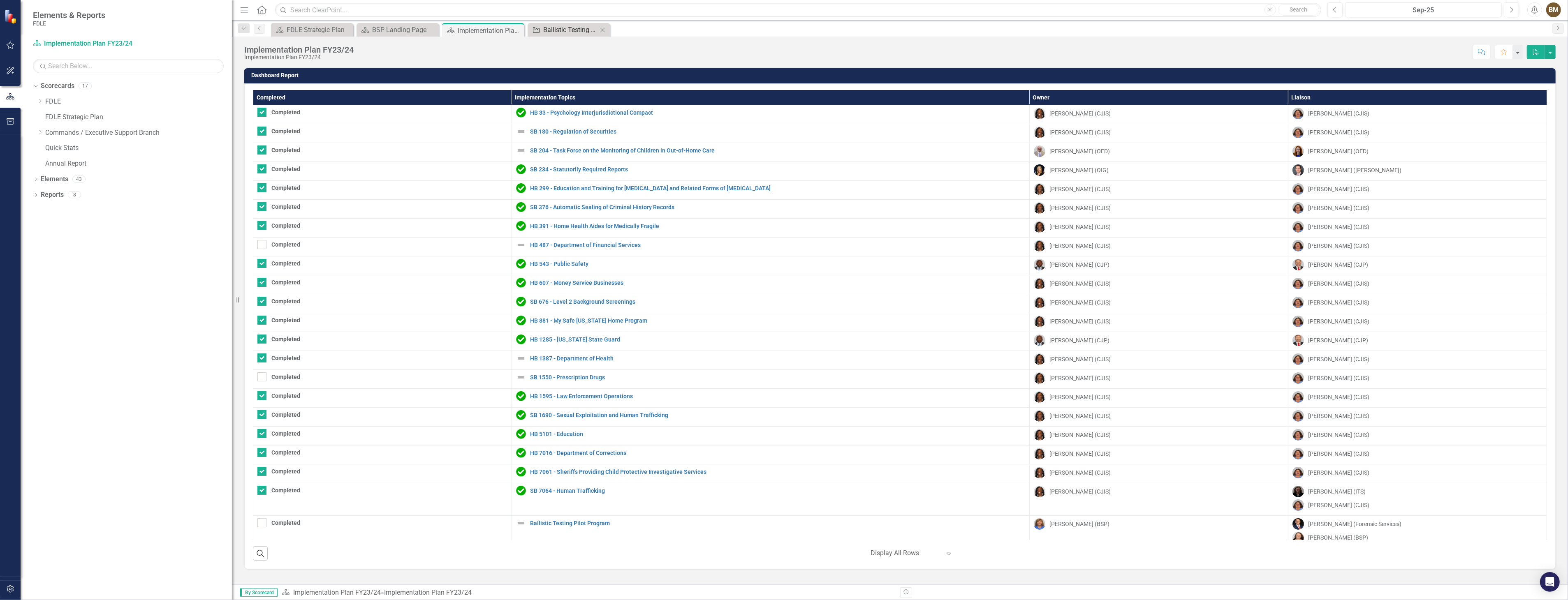
click at [555, 30] on div "Ballistic Testing Pilot Program" at bounding box center [570, 30] width 54 height 10
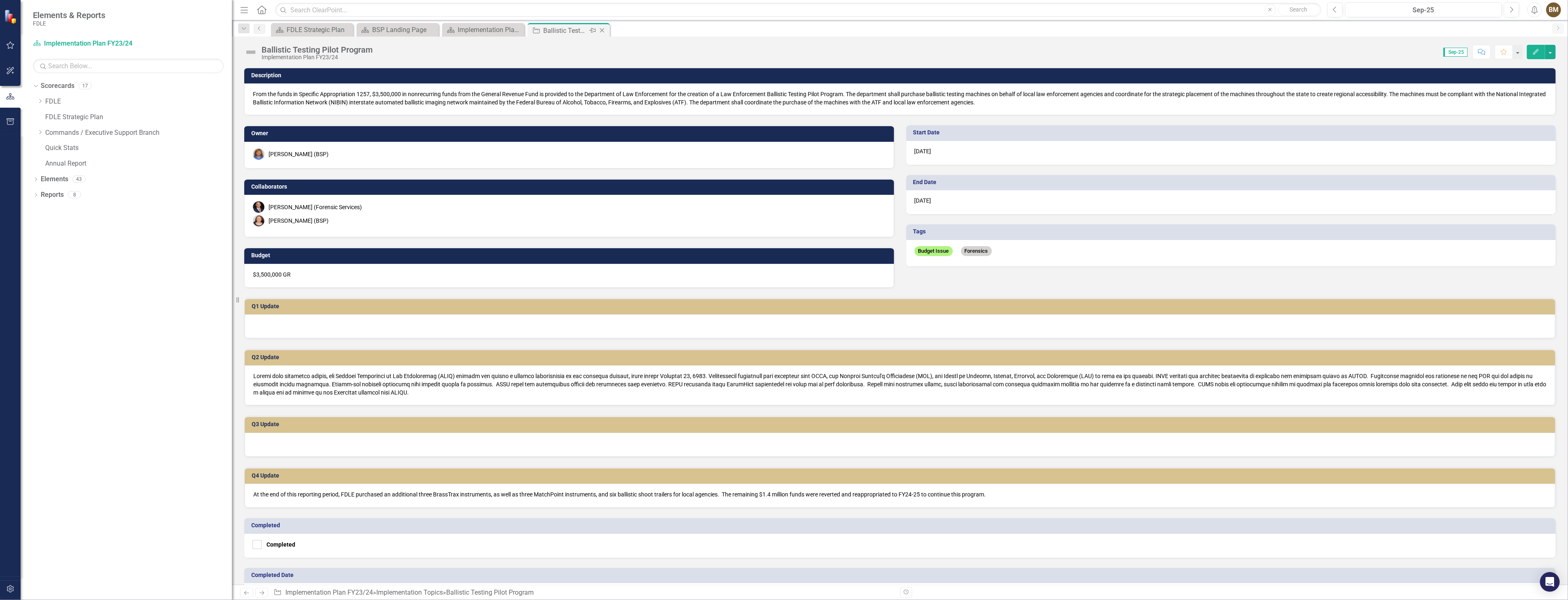
click at [603, 29] on icon "Close" at bounding box center [602, 30] width 9 height 7
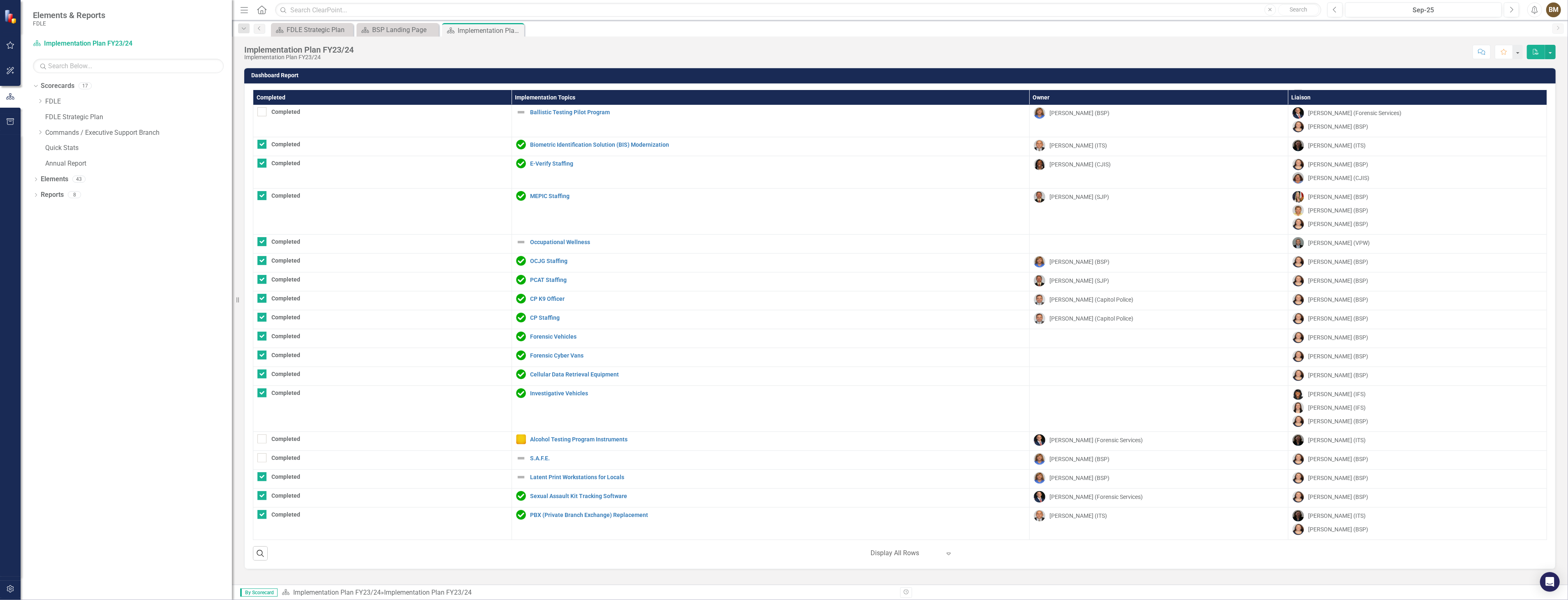
scroll to position [487, 0]
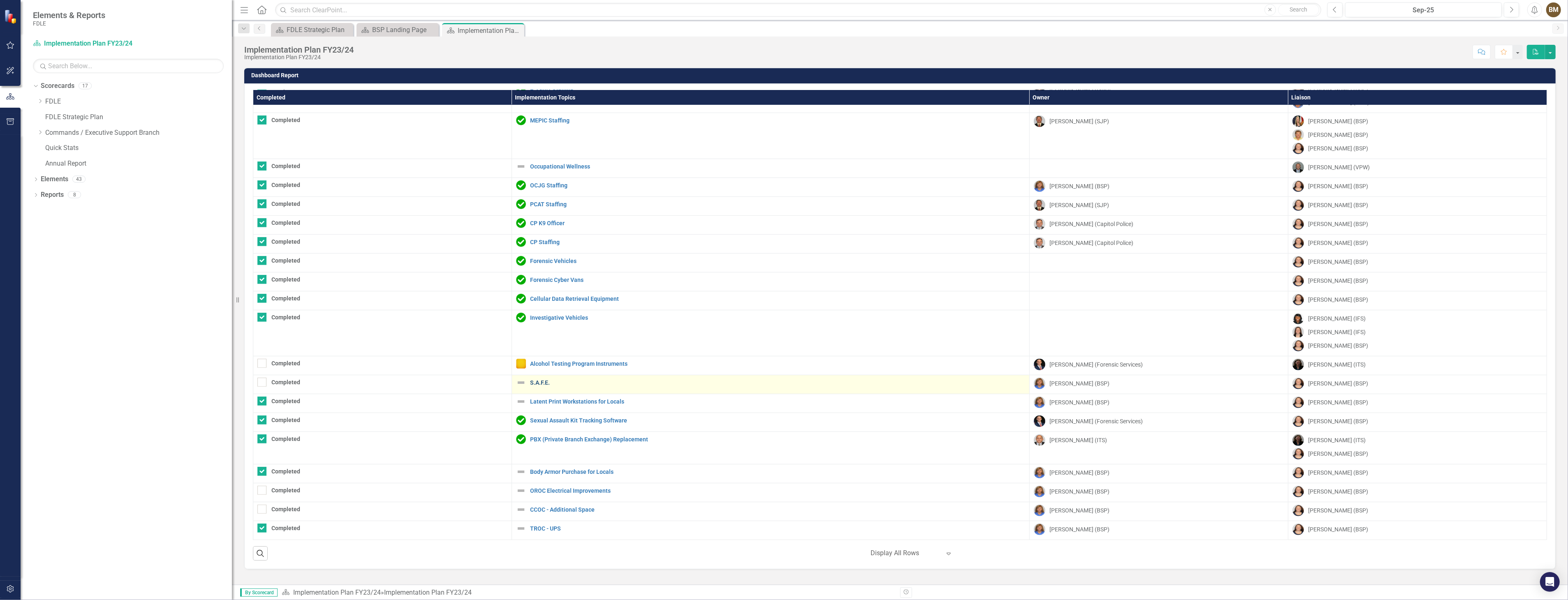
click at [537, 382] on link "S.A.F.E." at bounding box center [777, 383] width 495 height 6
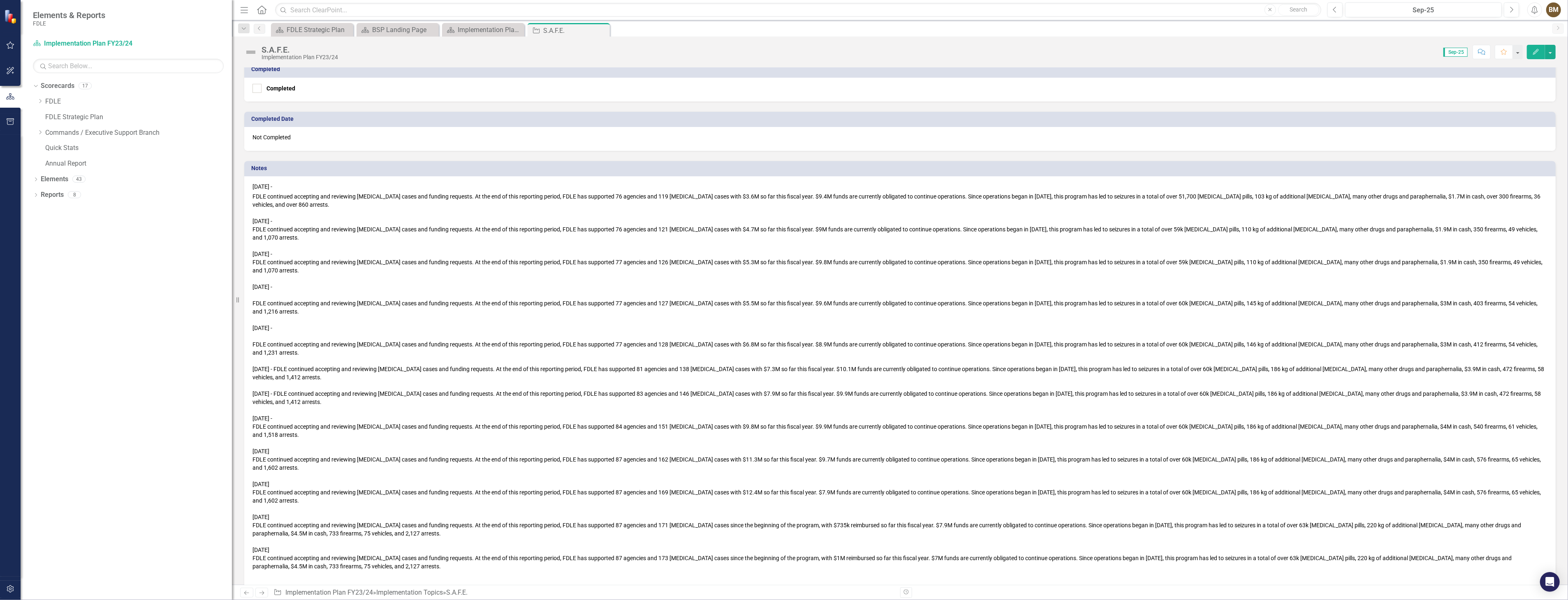
scroll to position [448, 0]
click at [428, 568] on div at bounding box center [900, 572] width 1295 height 9
click at [427, 568] on div at bounding box center [900, 572] width 1295 height 9
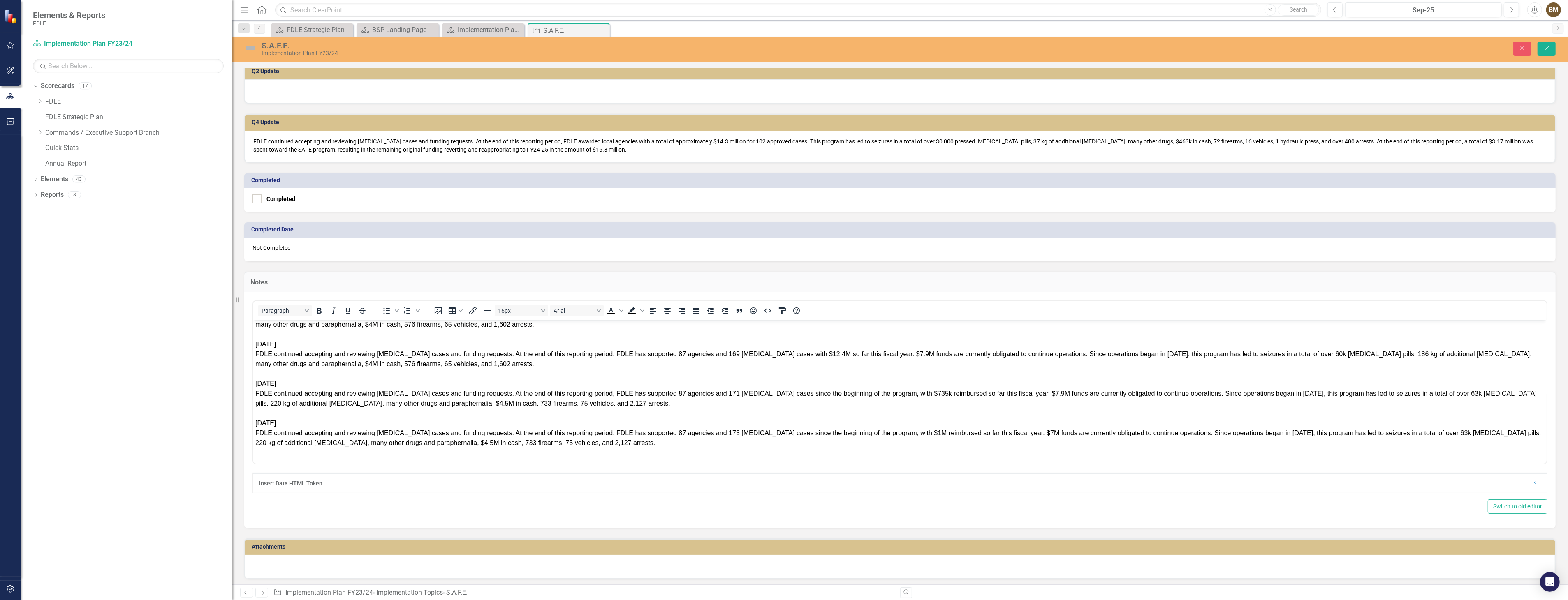
scroll to position [357, 0]
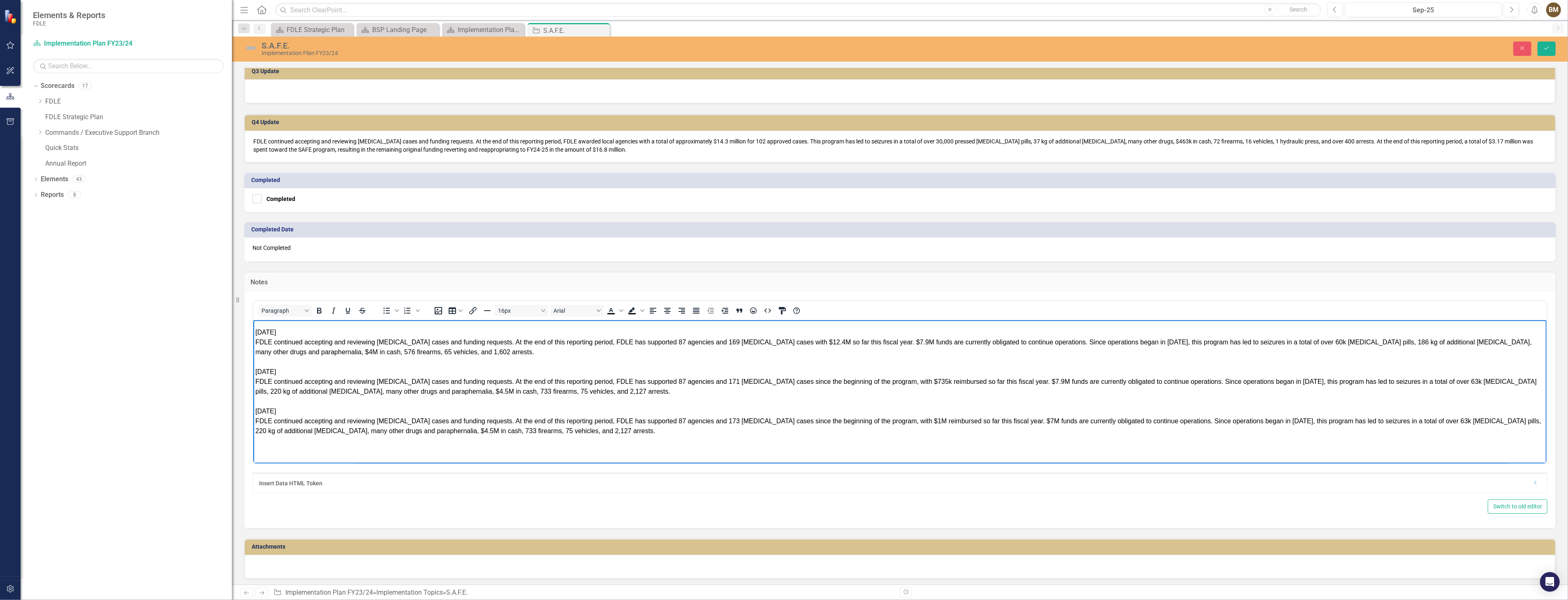
click at [606, 431] on div "FDLE continued accepting and reviewing fentanyl cases and funding requests. At …" at bounding box center [900, 426] width 1289 height 19
click at [259, 447] on div "Rich Text Area. Press ALT-0 for help." at bounding box center [900, 450] width 1289 height 10
paste body "Rich Text Area. Press ALT-0 for help."
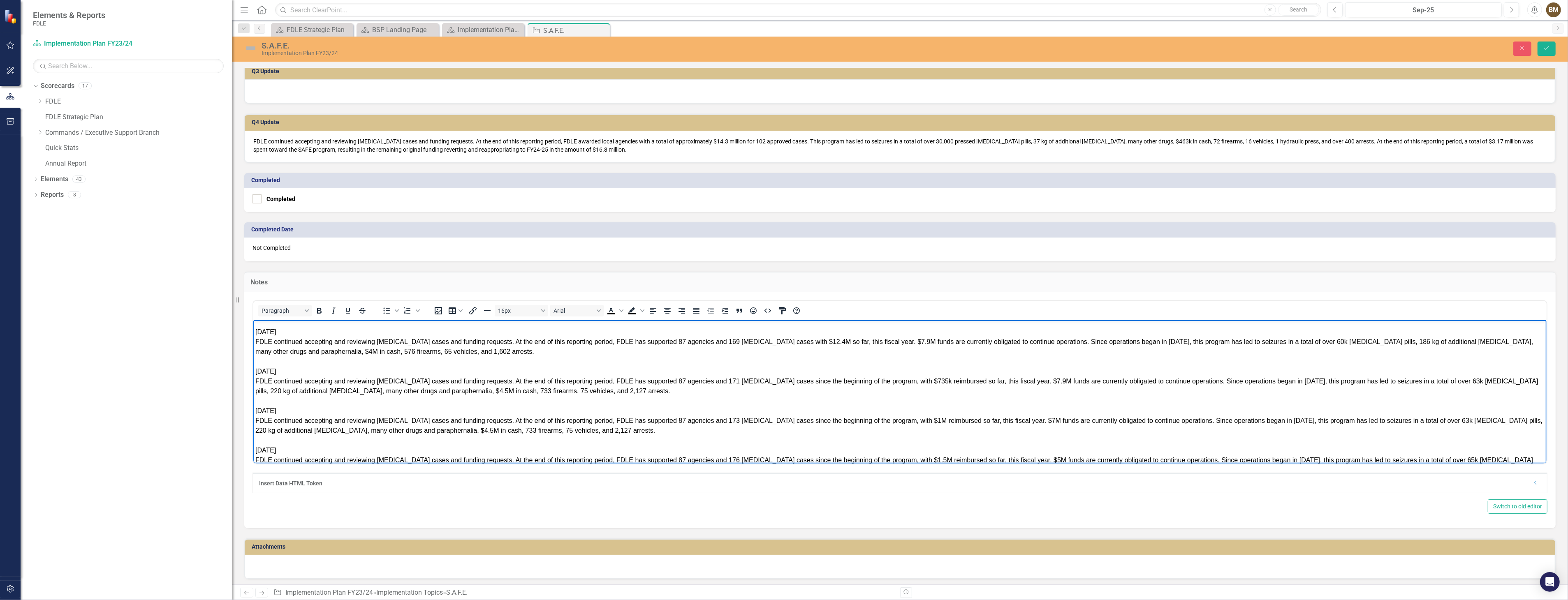
scroll to position [396, 0]
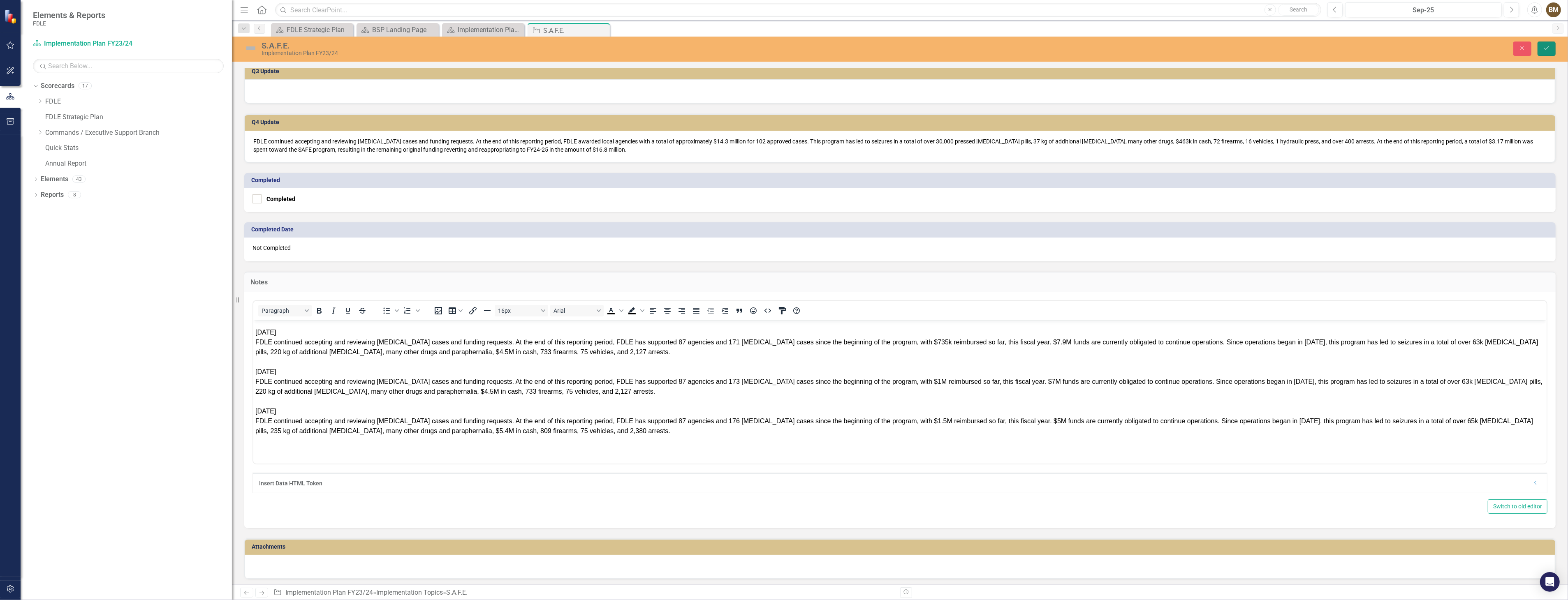
click at [1546, 47] on icon "Save" at bounding box center [1547, 47] width 7 height 5
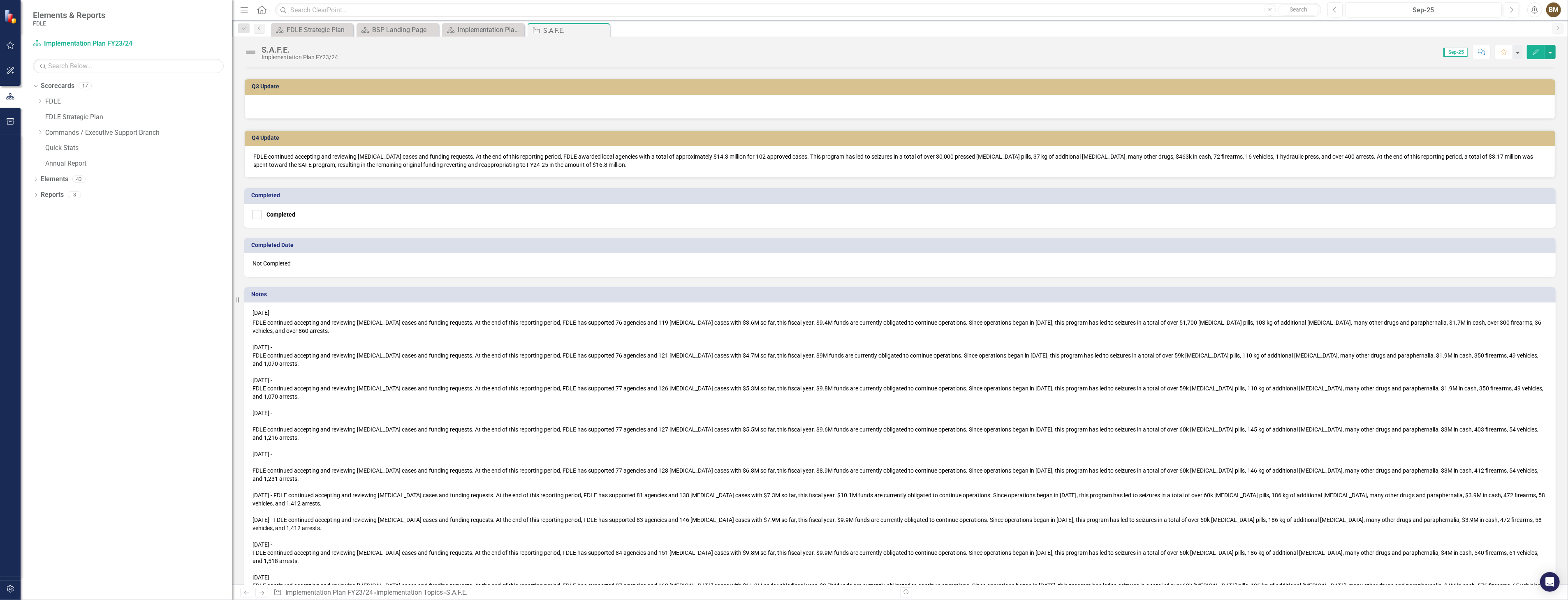
scroll to position [481, 0]
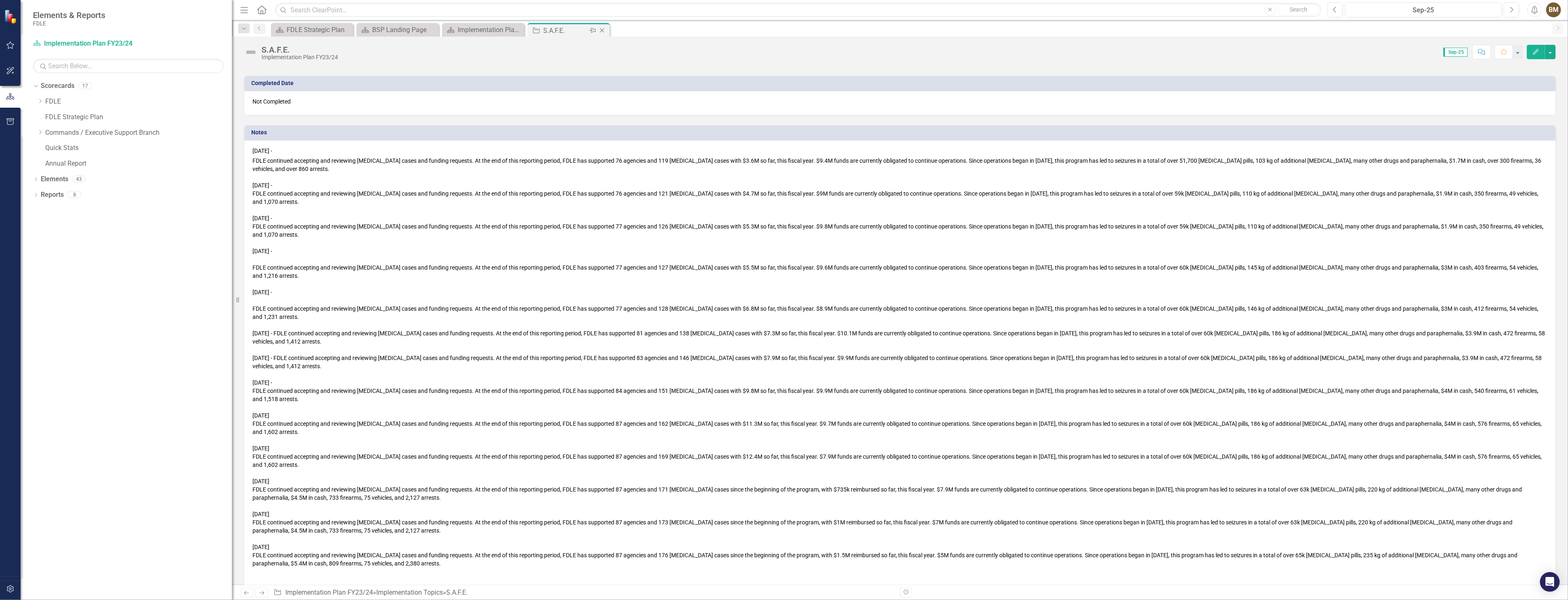
click at [602, 31] on icon "Close" at bounding box center [602, 30] width 9 height 7
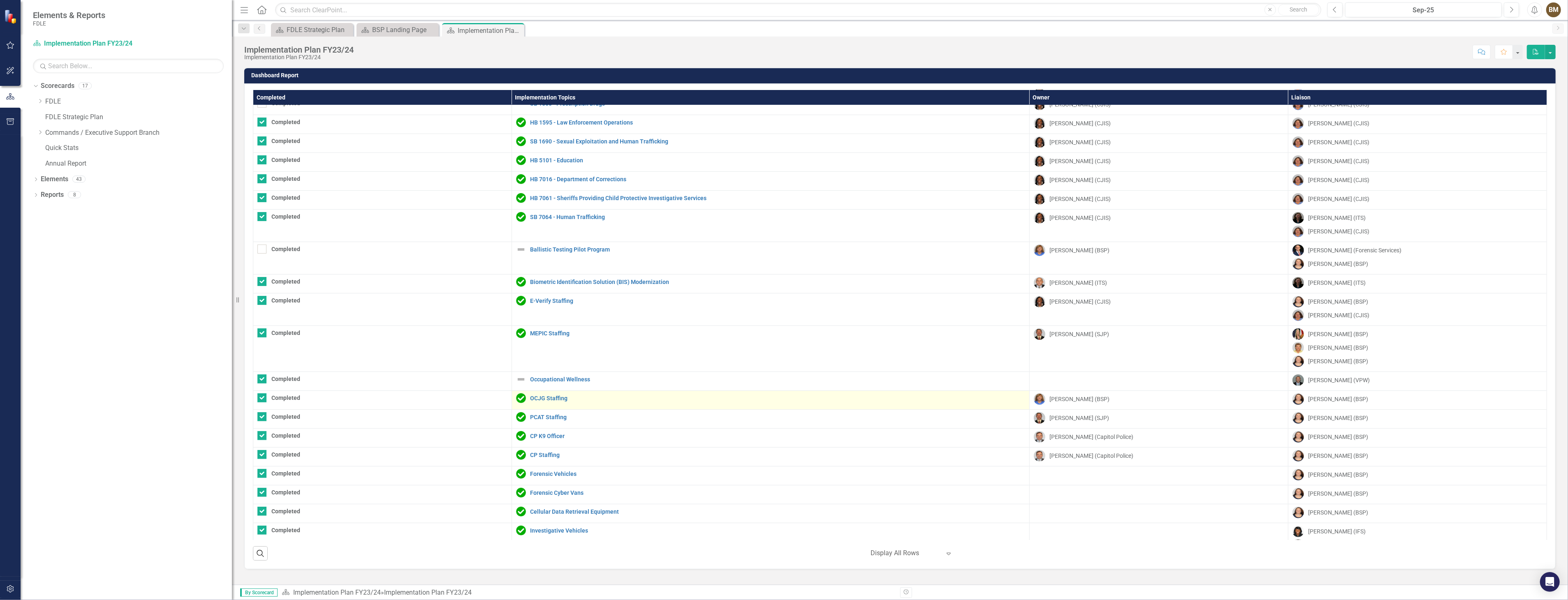
scroll to position [411, 0]
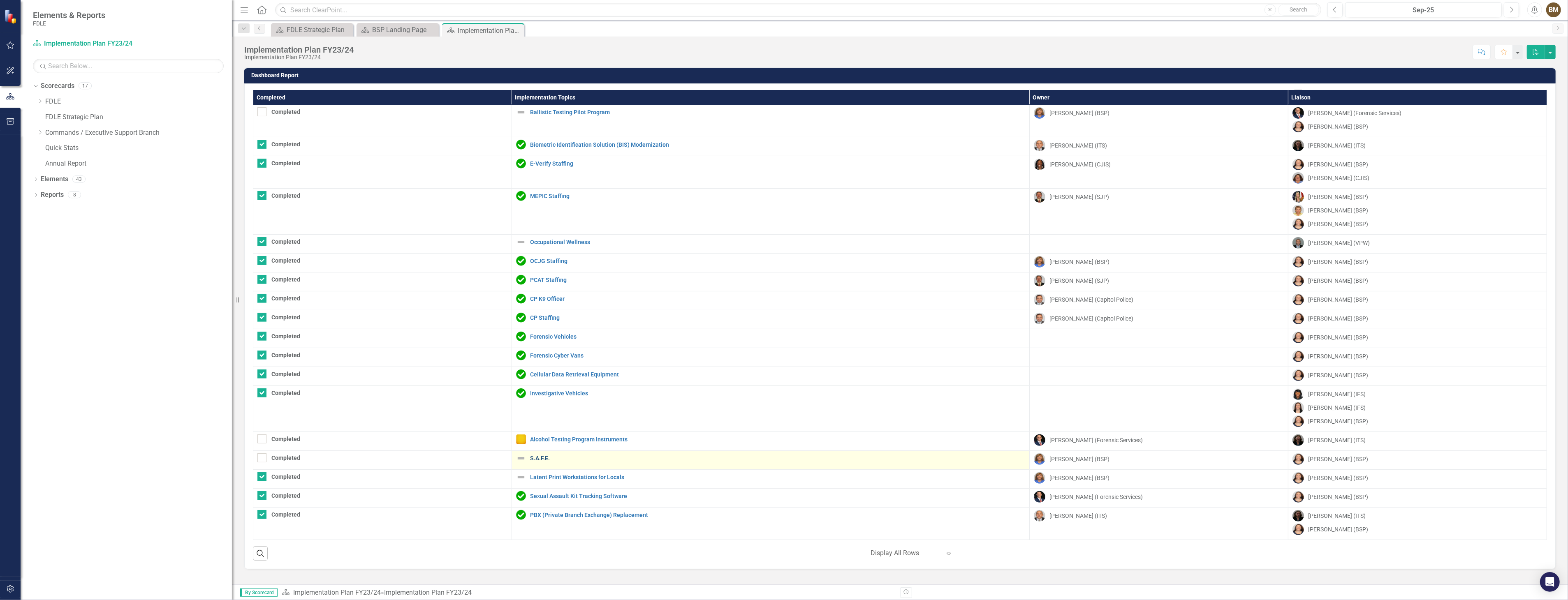
click at [537, 458] on link "S.A.F.E." at bounding box center [777, 459] width 495 height 6
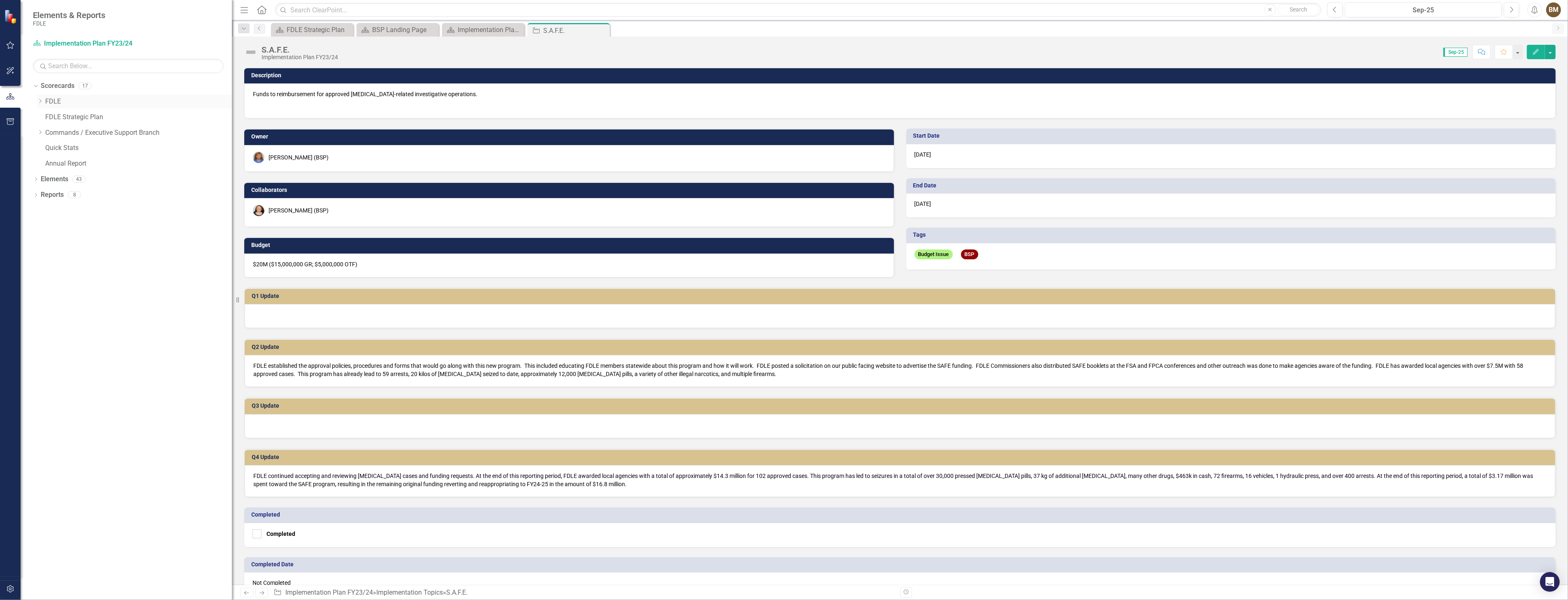
click at [40, 103] on icon at bounding box center [40, 101] width 2 height 4
click at [516, 29] on icon "Close" at bounding box center [517, 30] width 9 height 7
click at [0, 0] on icon at bounding box center [0, 0] width 0 height 0
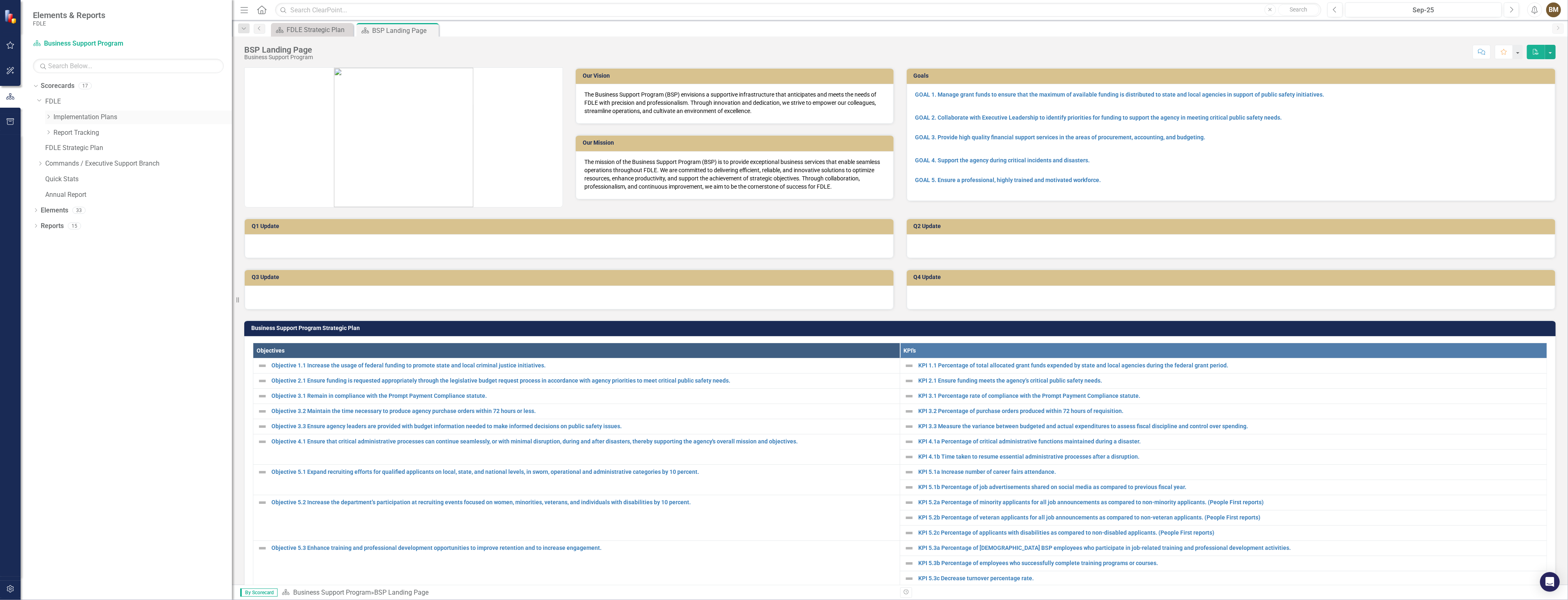
click at [47, 119] on icon "Dropdown" at bounding box center [48, 117] width 6 height 5
click at [116, 162] on link "Implementation Plan FY24/25" at bounding box center [147, 164] width 170 height 10
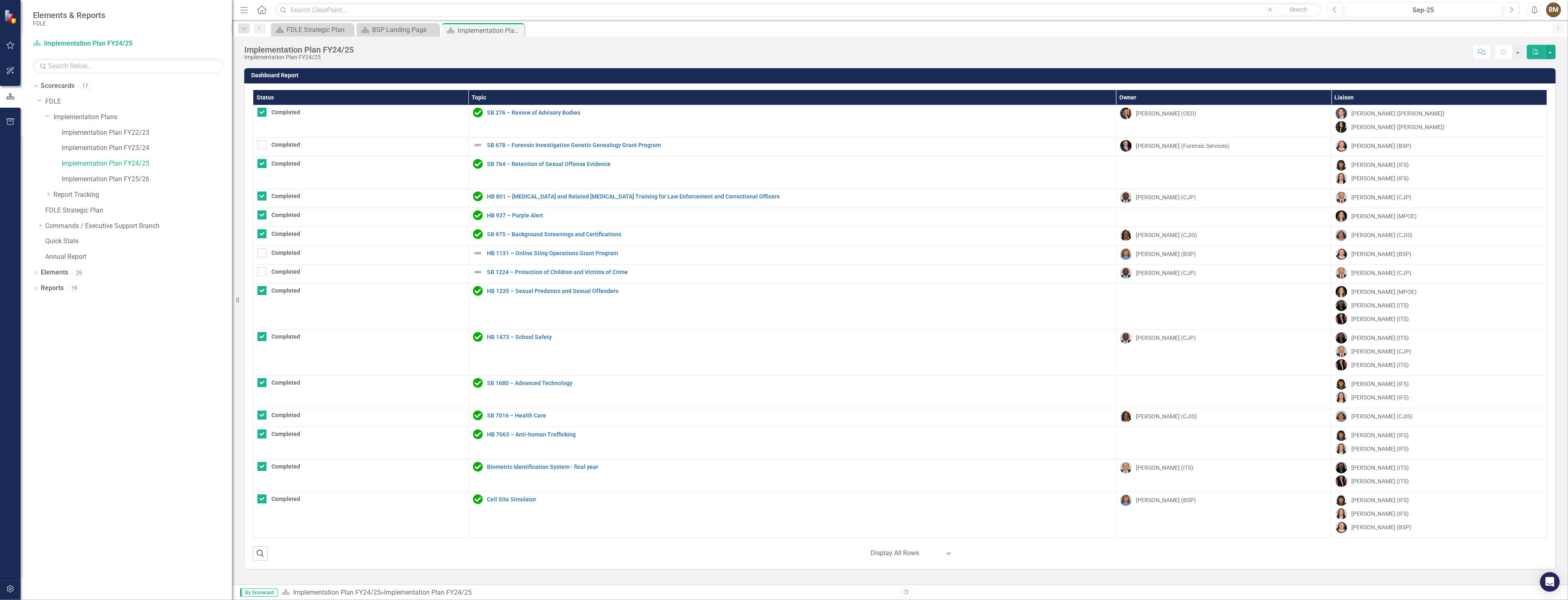
click at [1088, 54] on div "Score: N/A Sep-25 Completed Comment Favorite PDF" at bounding box center [957, 52] width 1198 height 14
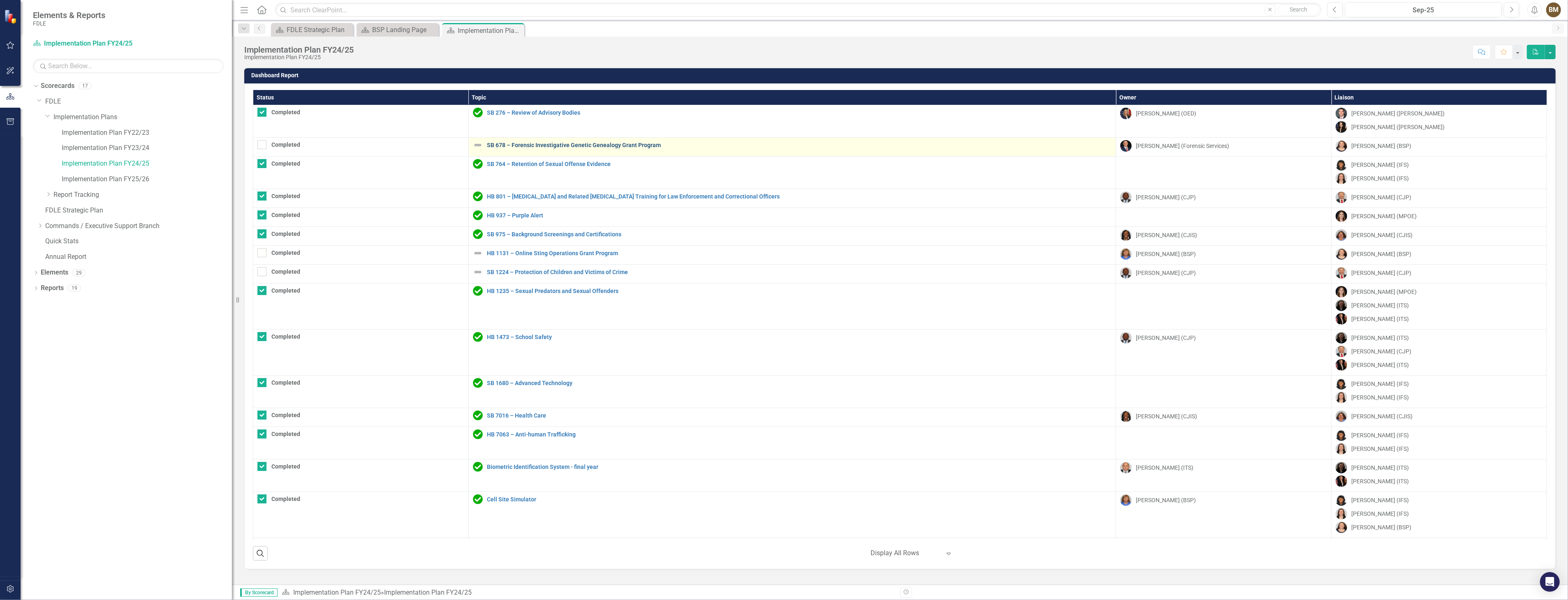
click at [550, 143] on link "SB 678 – Forensic Investigative Genetic Genealogy Grant Program" at bounding box center [799, 145] width 625 height 6
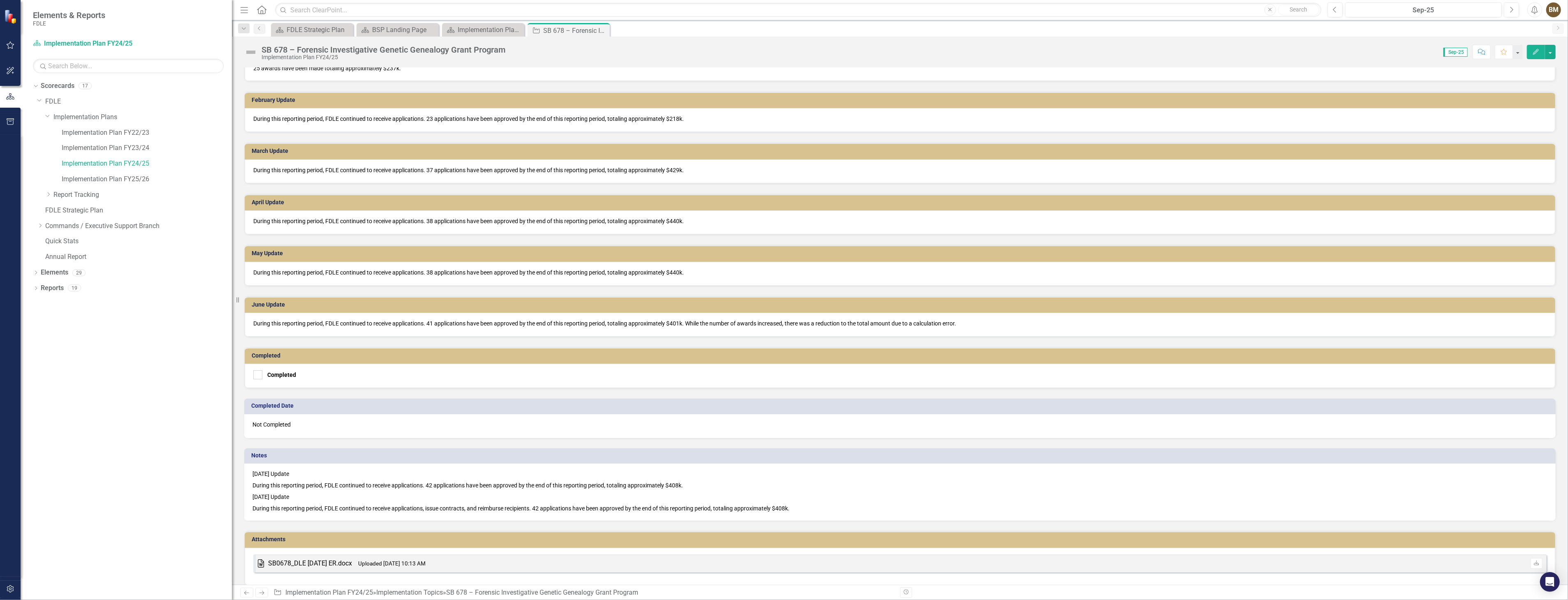
scroll to position [739, 0]
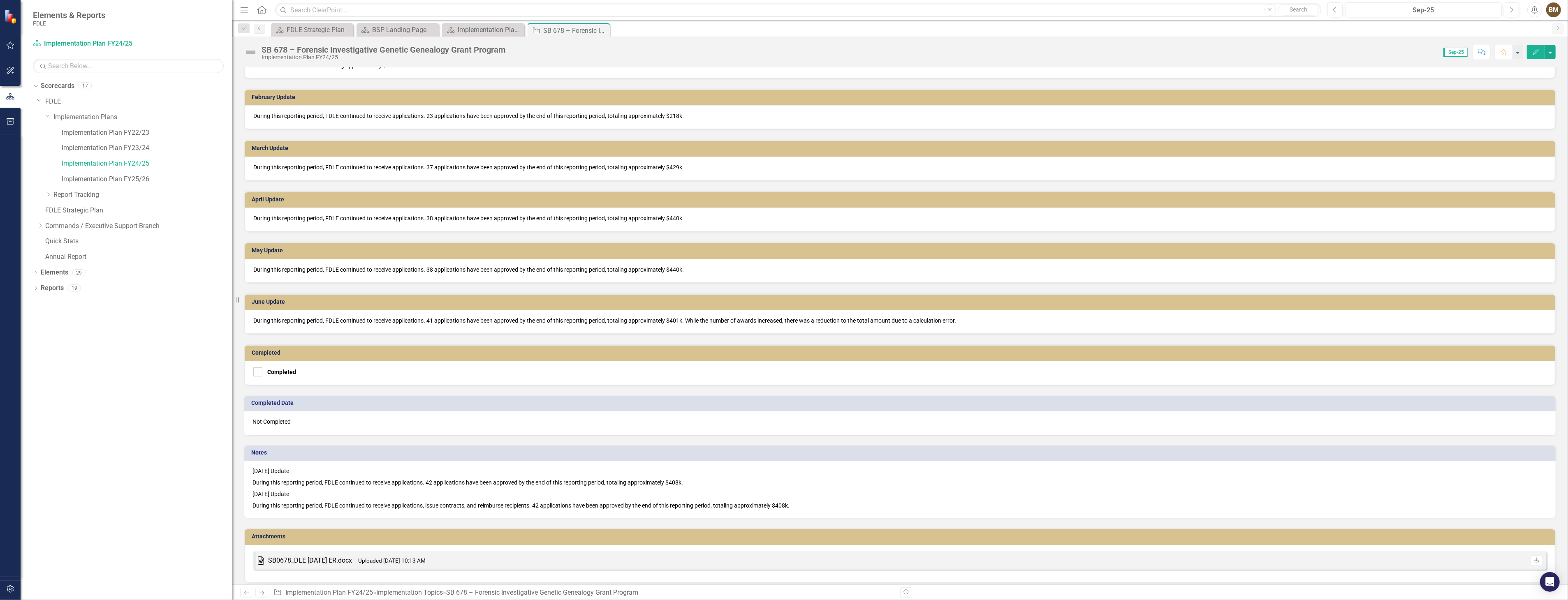
click at [824, 500] on p "During this reporting period, FDLE continued to receive applications, issue con…" at bounding box center [900, 505] width 1295 height 10
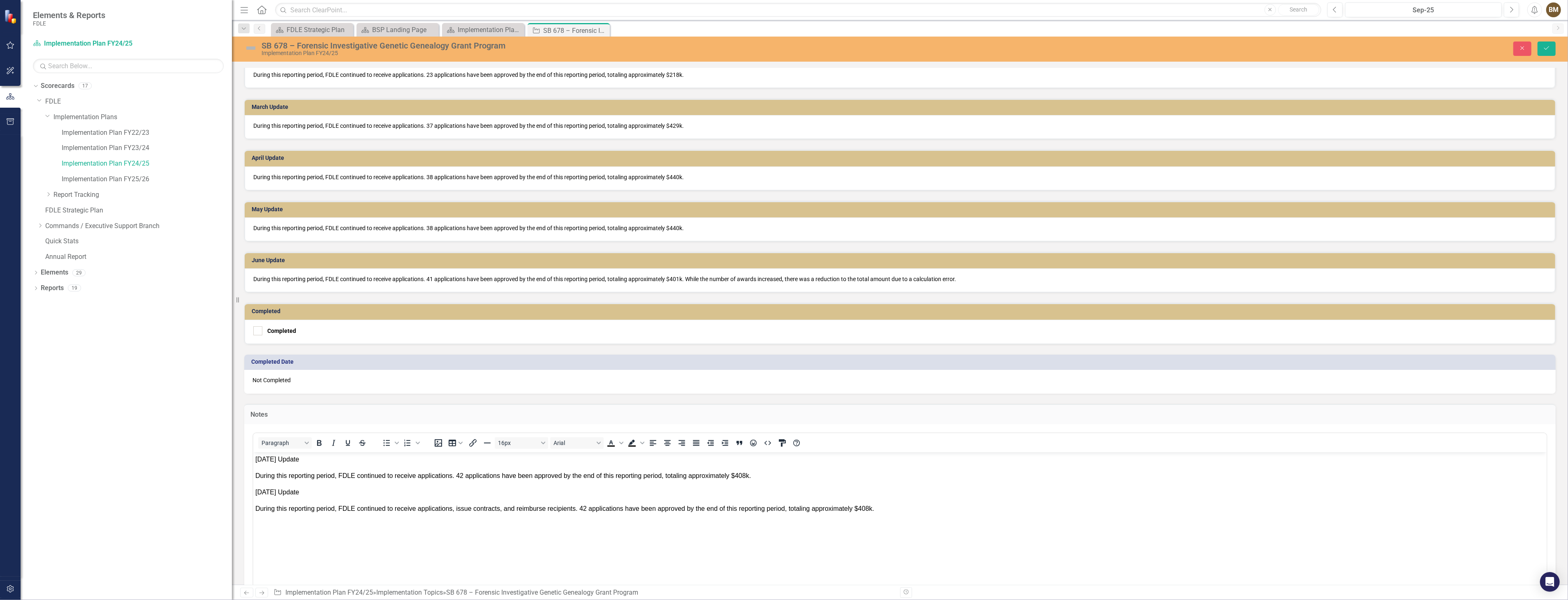
scroll to position [831, 0]
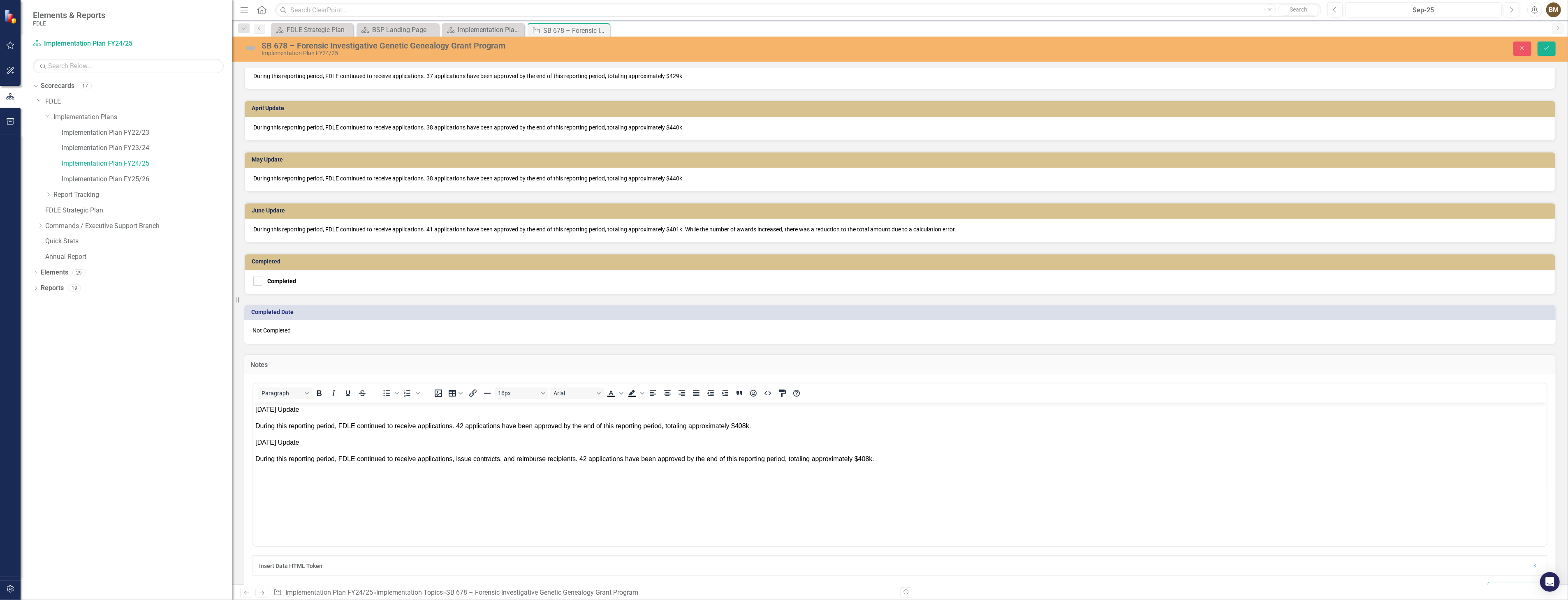
click at [268, 483] on body "[DATE] Update During this reporting period, FDLE continued to receive applicati…" at bounding box center [899, 464] width 1293 height 124
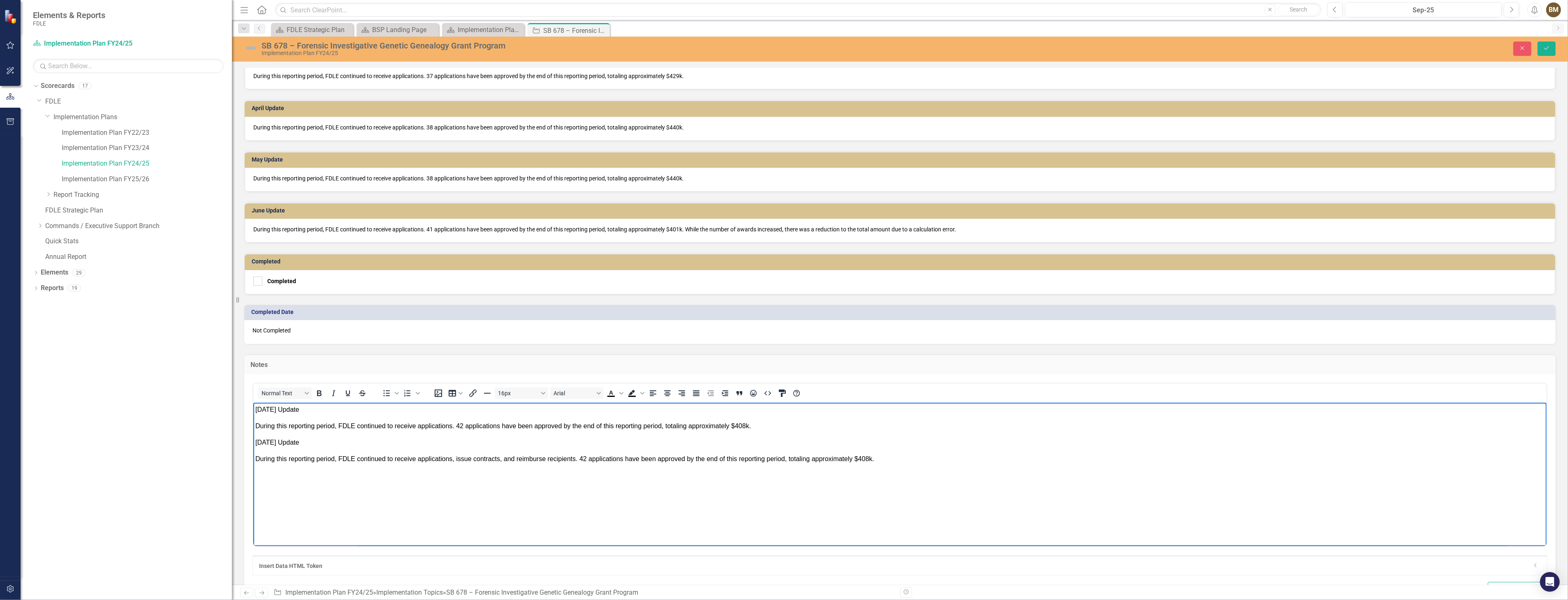
click at [897, 463] on p "During this reporting period, FDLE continued to receive applications, issue con…" at bounding box center [900, 459] width 1289 height 10
click at [308, 495] on body "[DATE] Update During this reporting period, FDLE continued to receive applicati…" at bounding box center [899, 464] width 1293 height 124
paste body "Rich Text Area. Press ALT-0 for help."
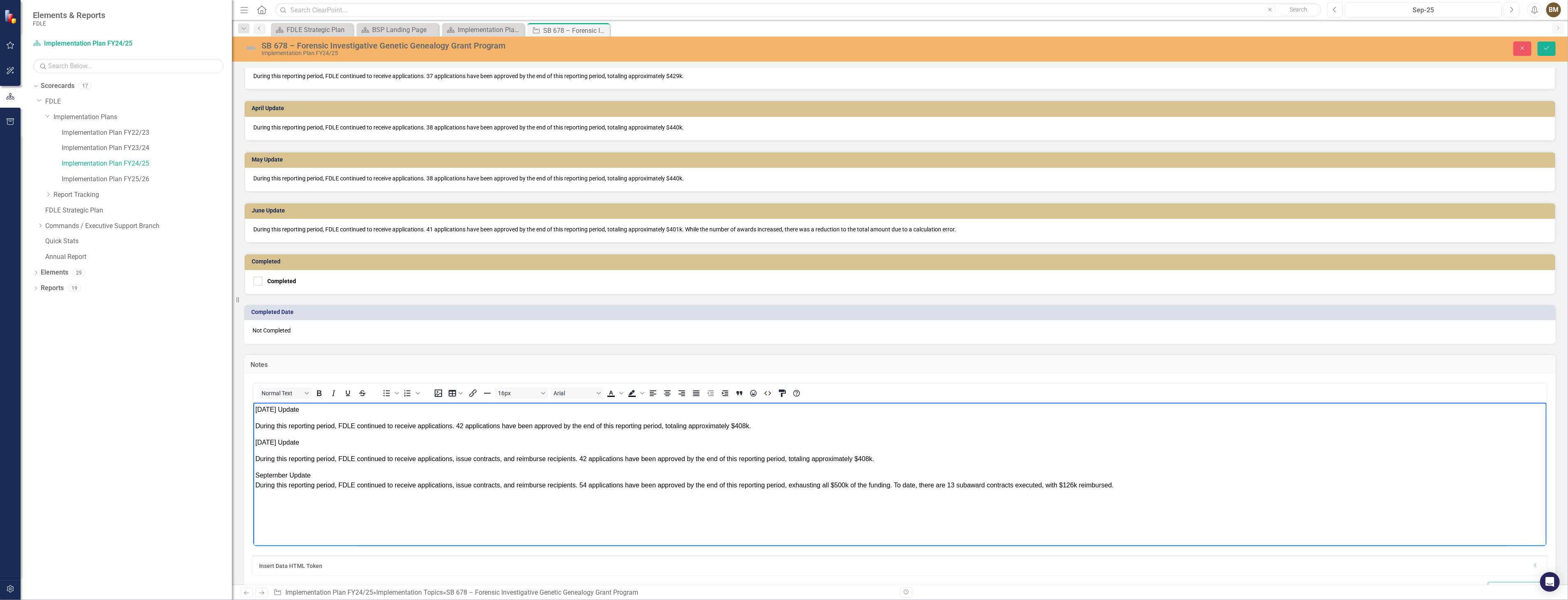
click at [287, 473] on span "September Update During this reporting period, FDLE continued to receive applic…" at bounding box center [684, 480] width 858 height 17
click at [410, 515] on body "[DATE] Update During this reporting period, FDLE continued to receive applicati…" at bounding box center [899, 464] width 1293 height 124
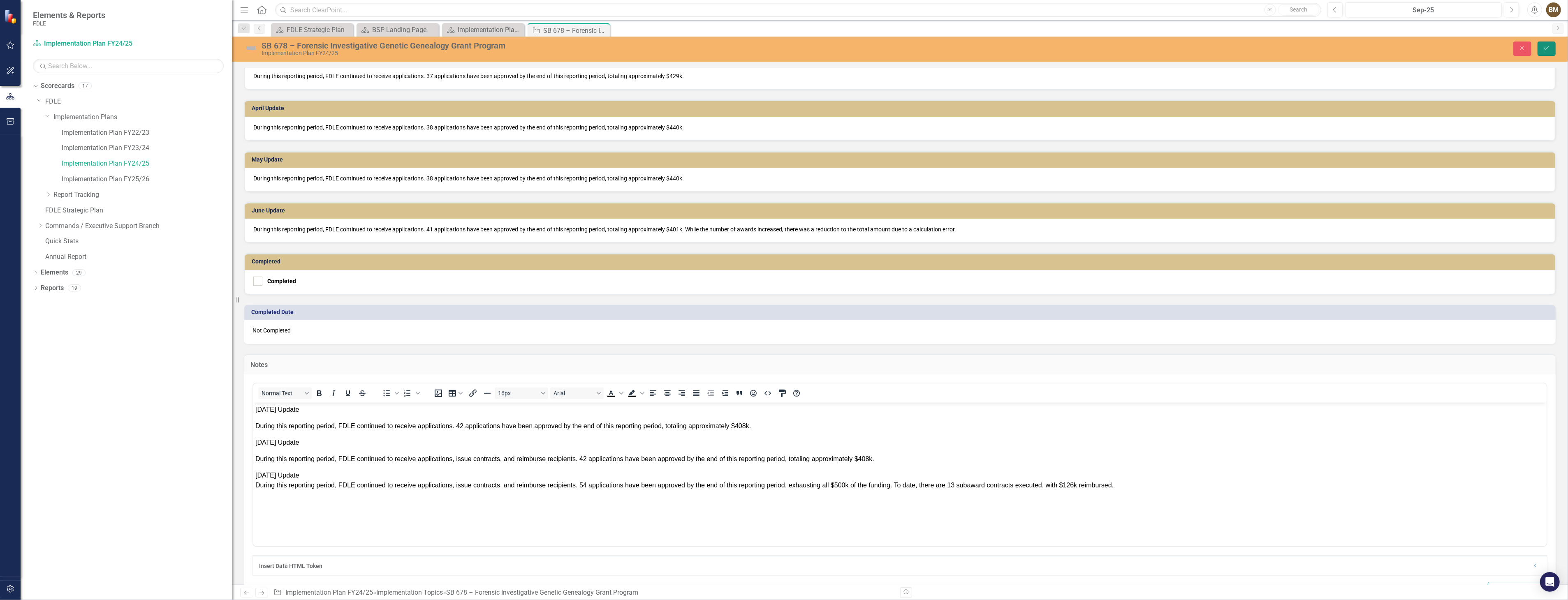
click at [1547, 49] on icon "Save" at bounding box center [1547, 47] width 7 height 5
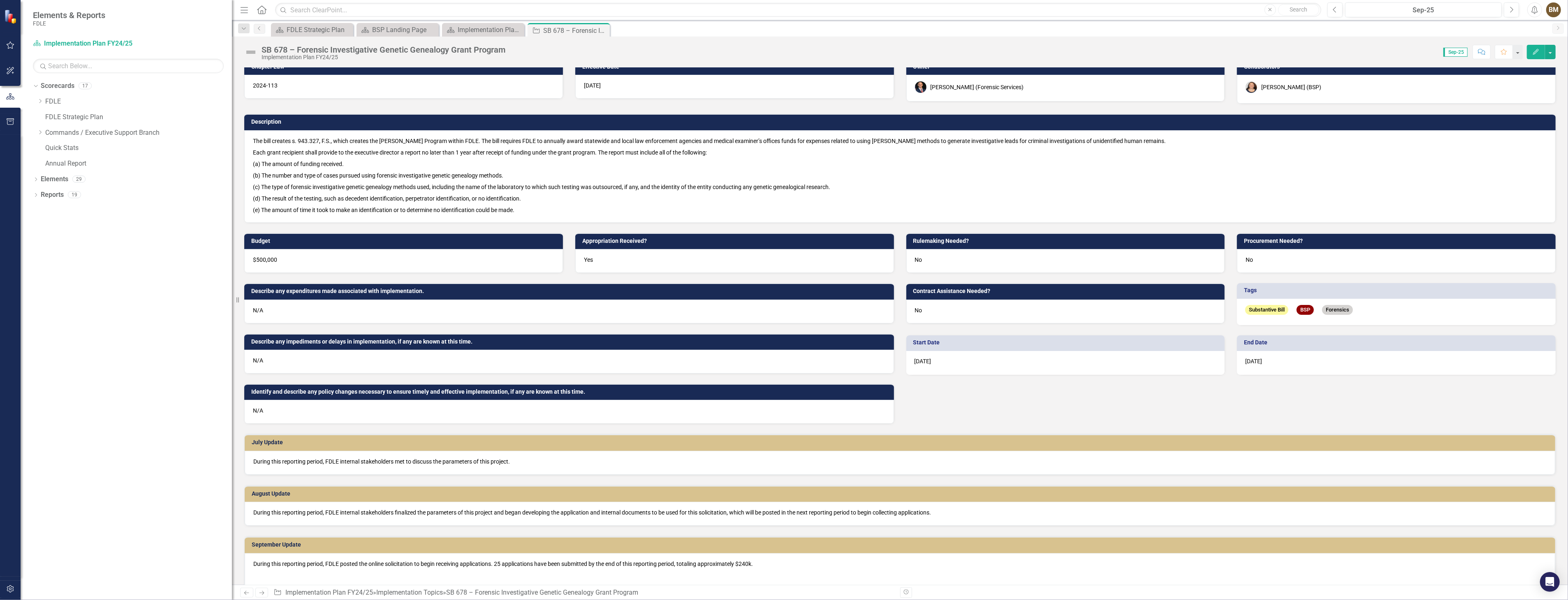
scroll to position [0, 0]
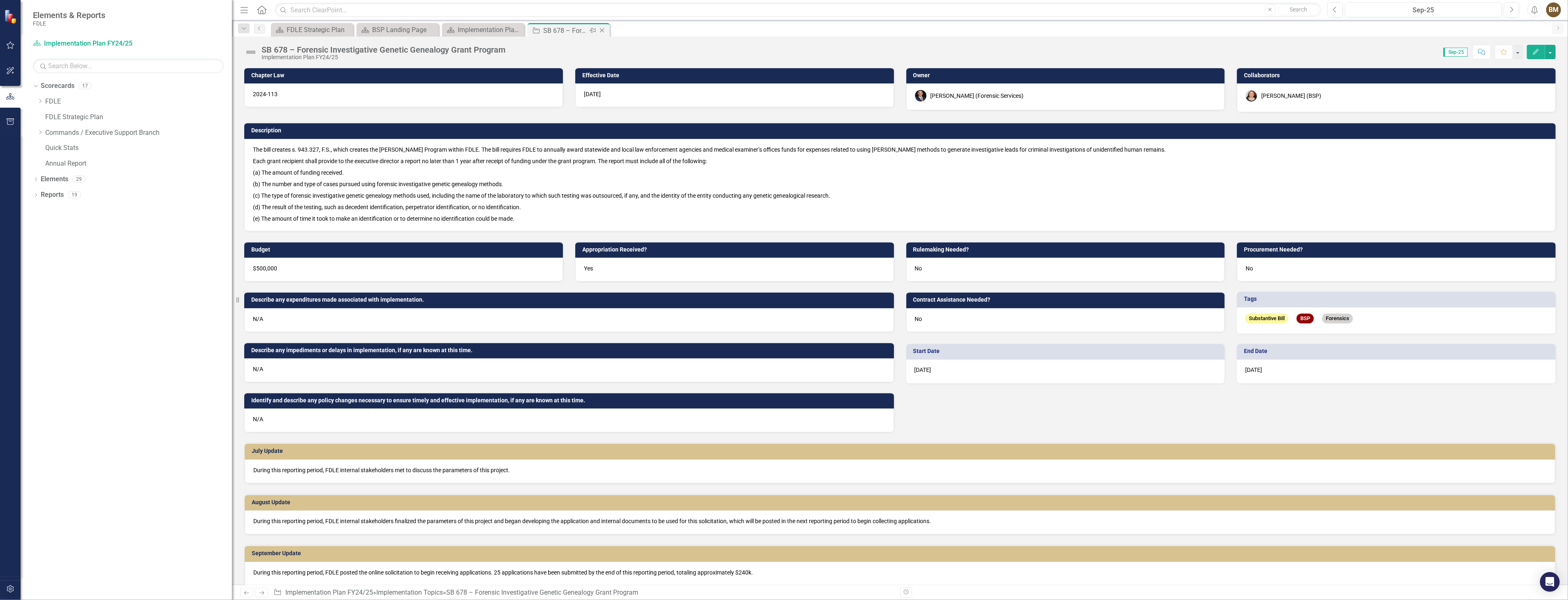
click at [602, 30] on icon at bounding box center [602, 30] width 4 height 4
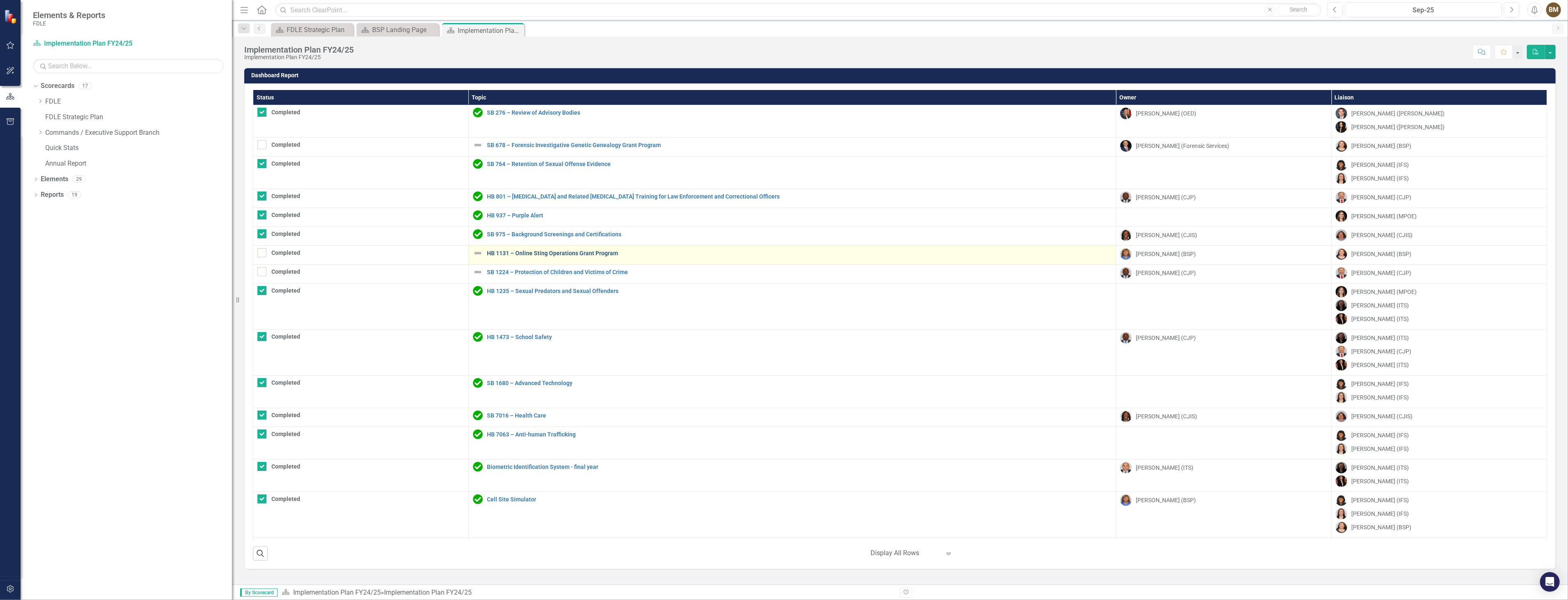
click at [536, 256] on link "HB 1131 – Online Sting Operations Grant Program" at bounding box center [799, 253] width 625 height 6
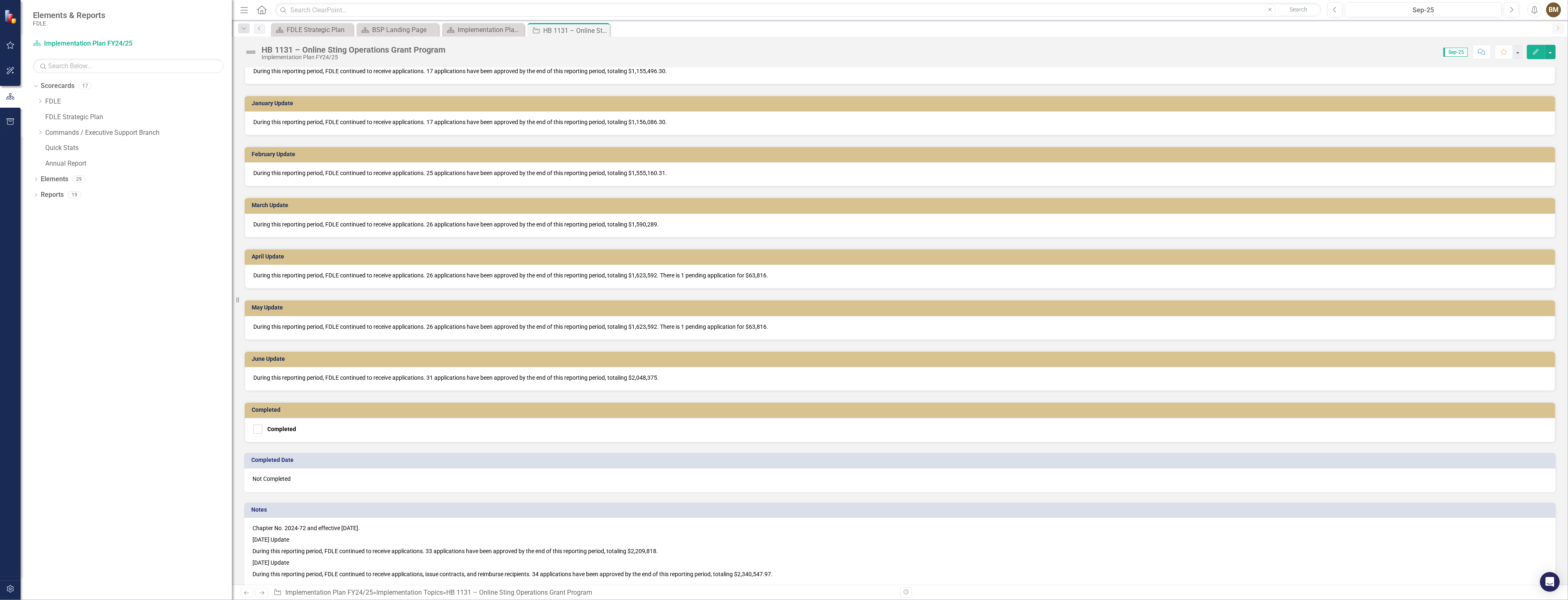
scroll to position [679, 0]
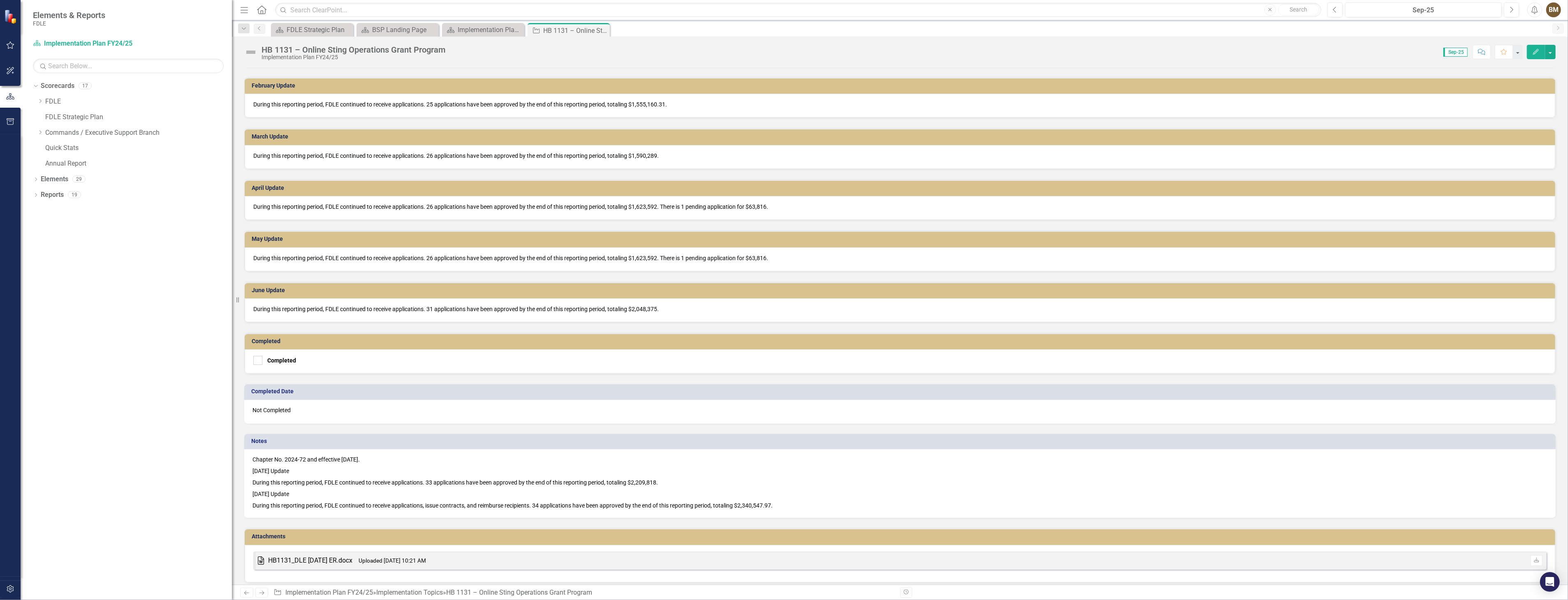
click at [813, 489] on p "[DATE] Update" at bounding box center [900, 494] width 1295 height 12
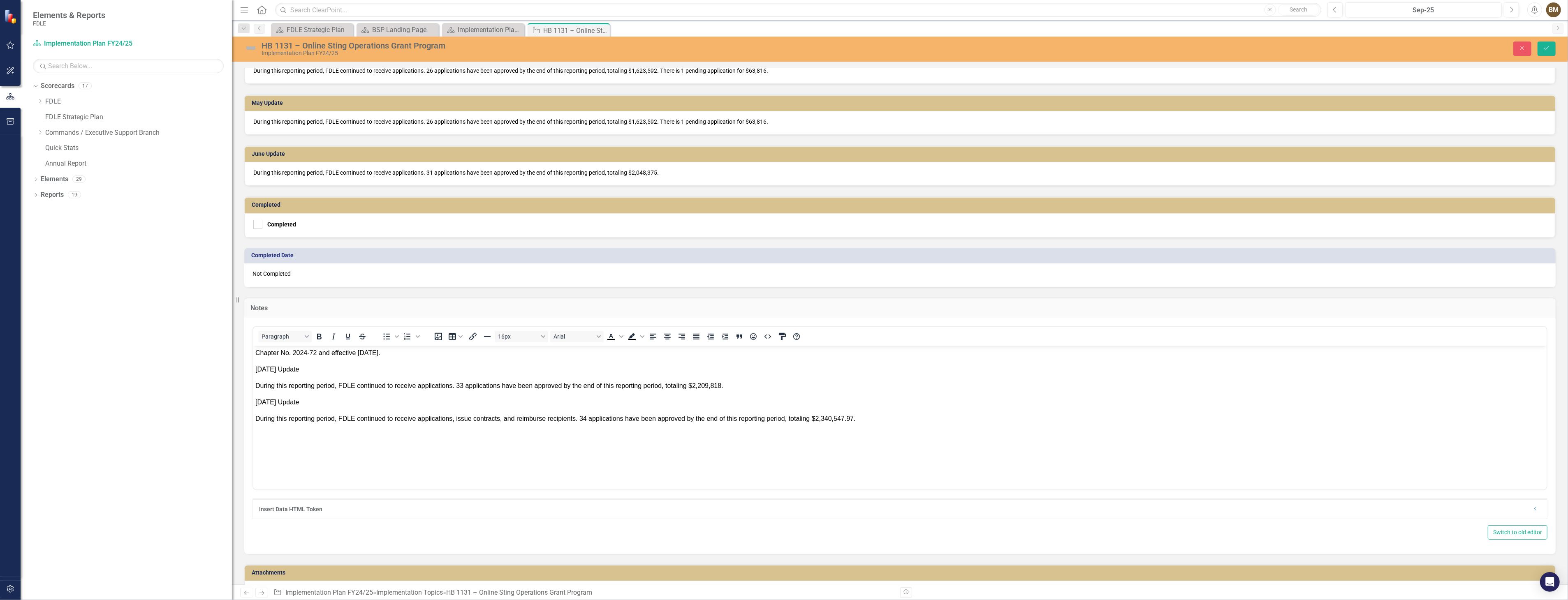
scroll to position [852, 0]
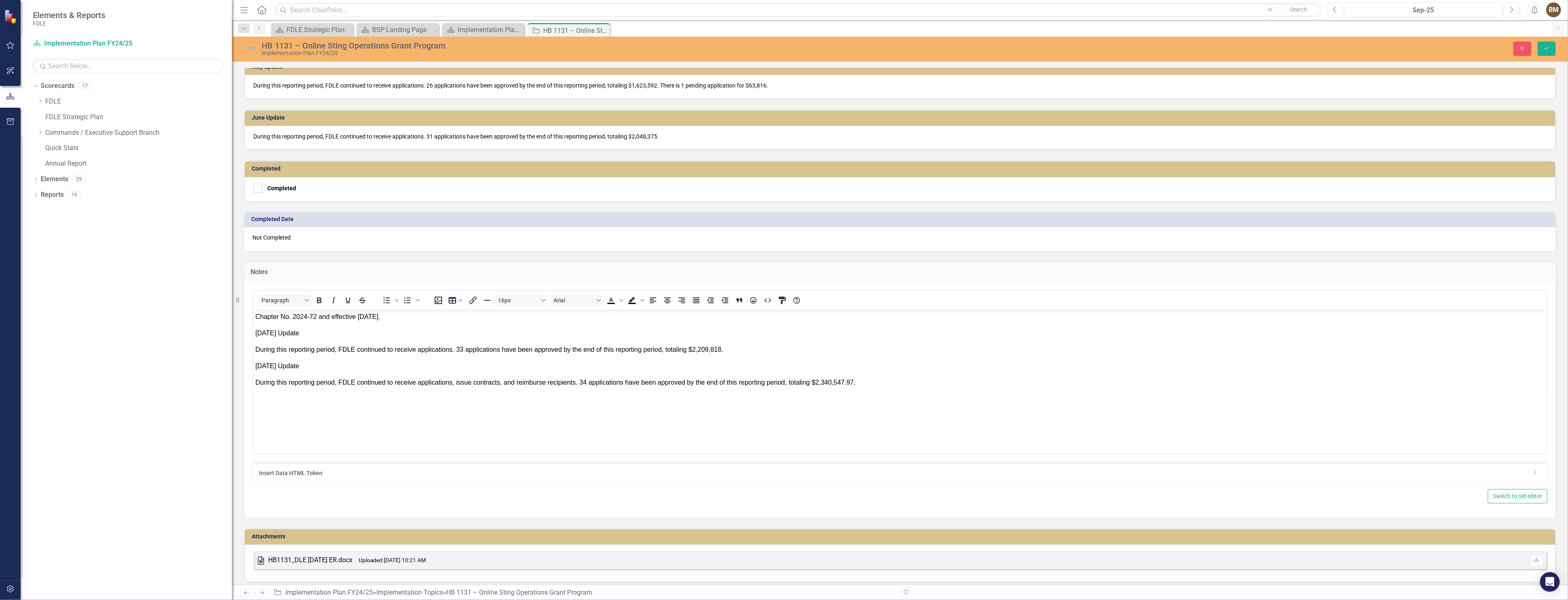
click at [855, 399] on body "Chapter No. 2024-72 and effective [DATE]. [DATE] Update During this reporting p…" at bounding box center [899, 371] width 1293 height 124
paste body "Rich Text Area. Press ALT-0 for help."
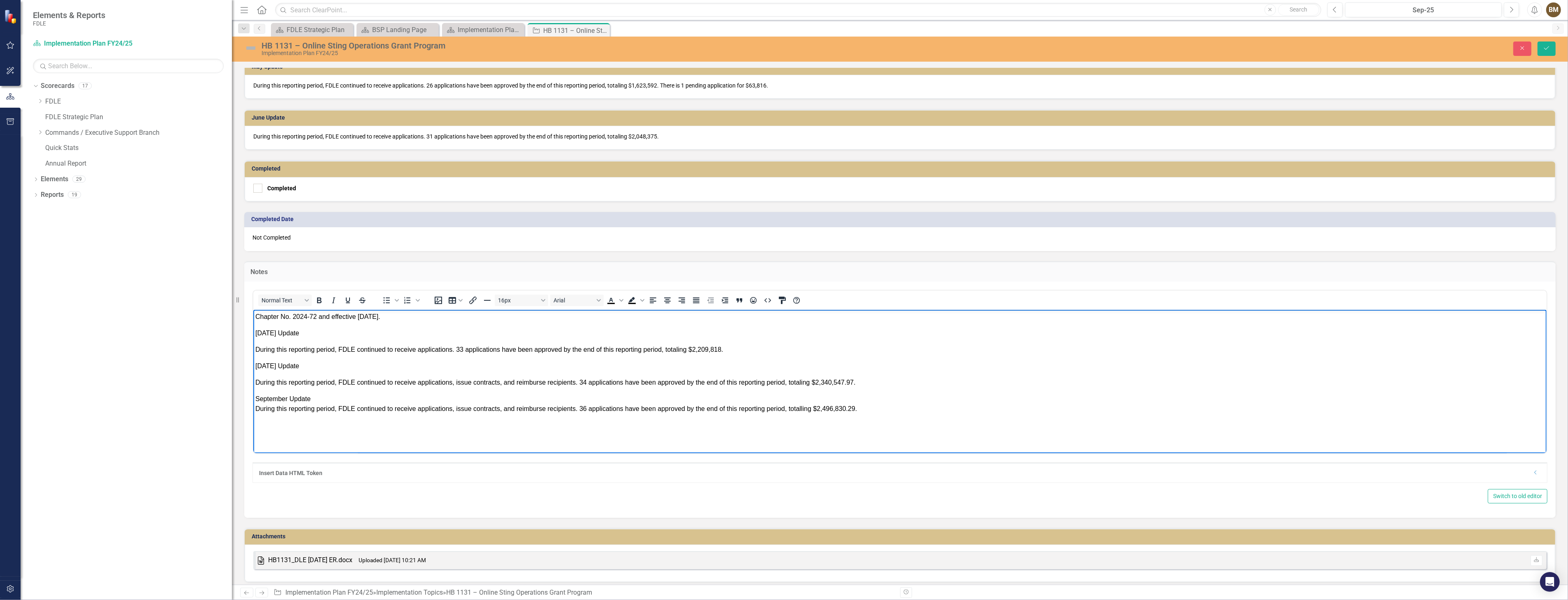
click at [286, 397] on span "September Update During this reporting period, FDLE continued to receive applic…" at bounding box center [556, 403] width 601 height 17
click at [287, 399] on span "September Update During this reporting period, FDLE continued to receive applic…" at bounding box center [556, 403] width 601 height 17
click at [1549, 47] on icon "Save" at bounding box center [1547, 47] width 7 height 5
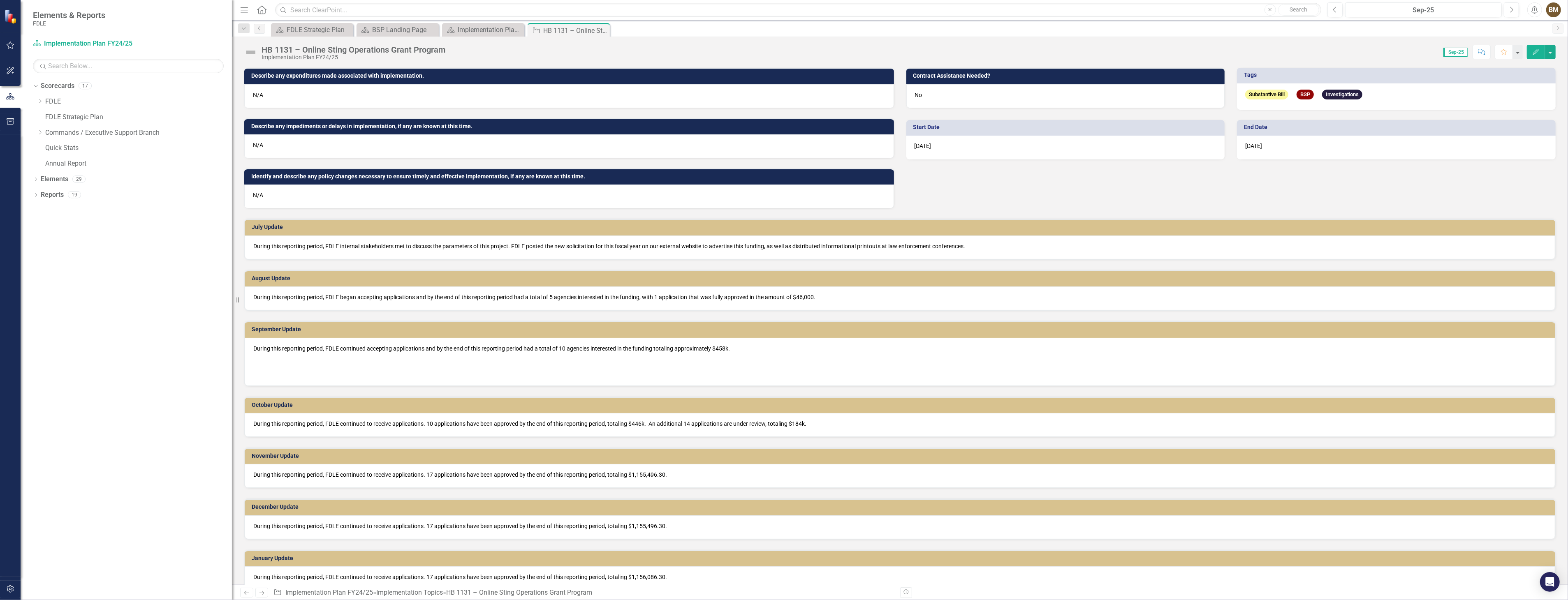
scroll to position [0, 0]
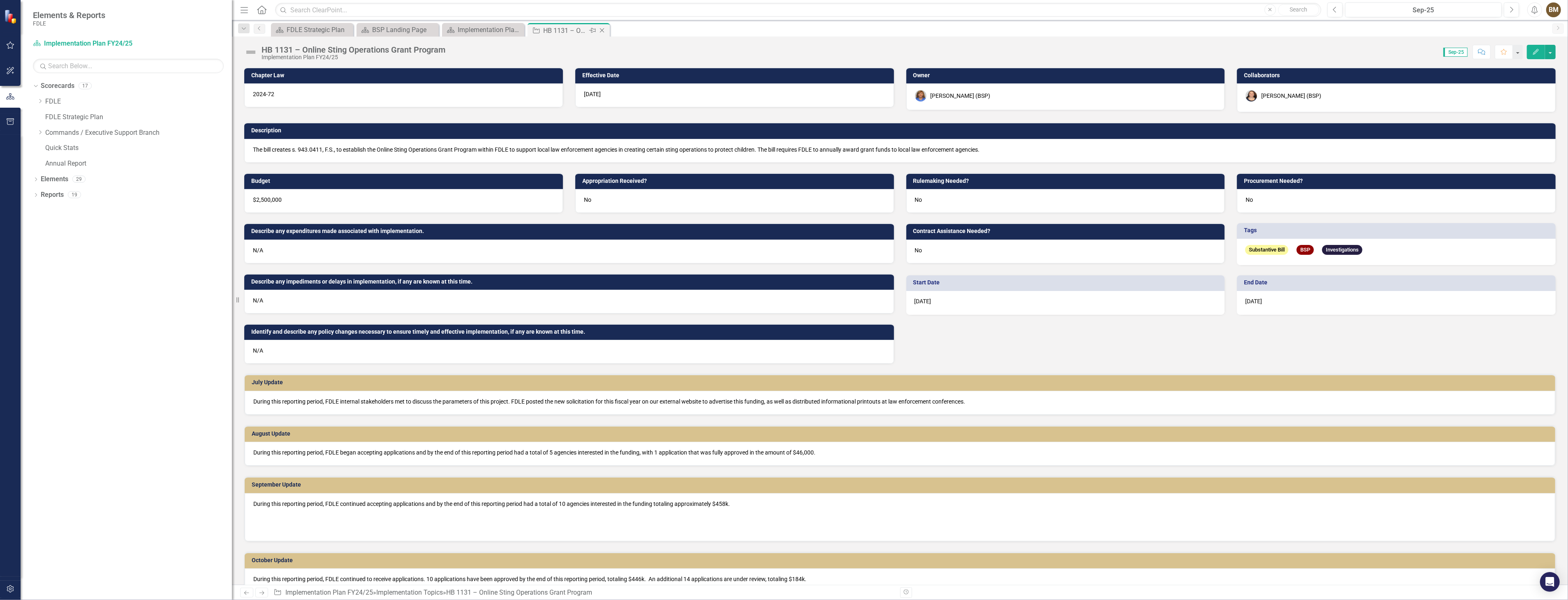
click at [601, 30] on icon "Close" at bounding box center [602, 30] width 9 height 7
